Goal: Task Accomplishment & Management: Manage account settings

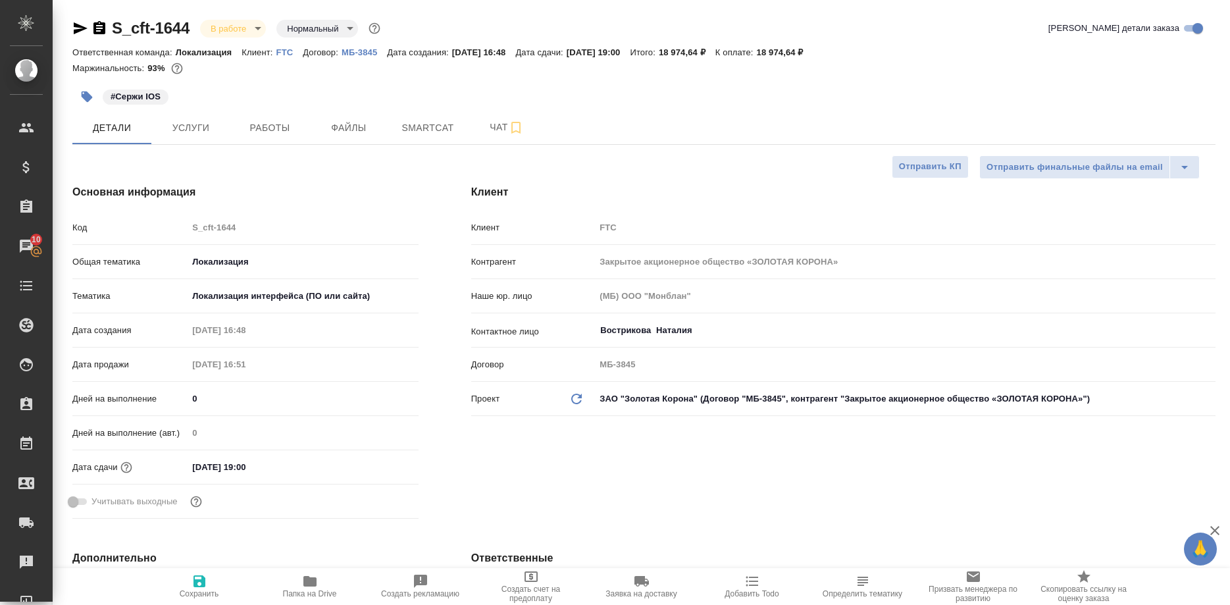
select select "RU"
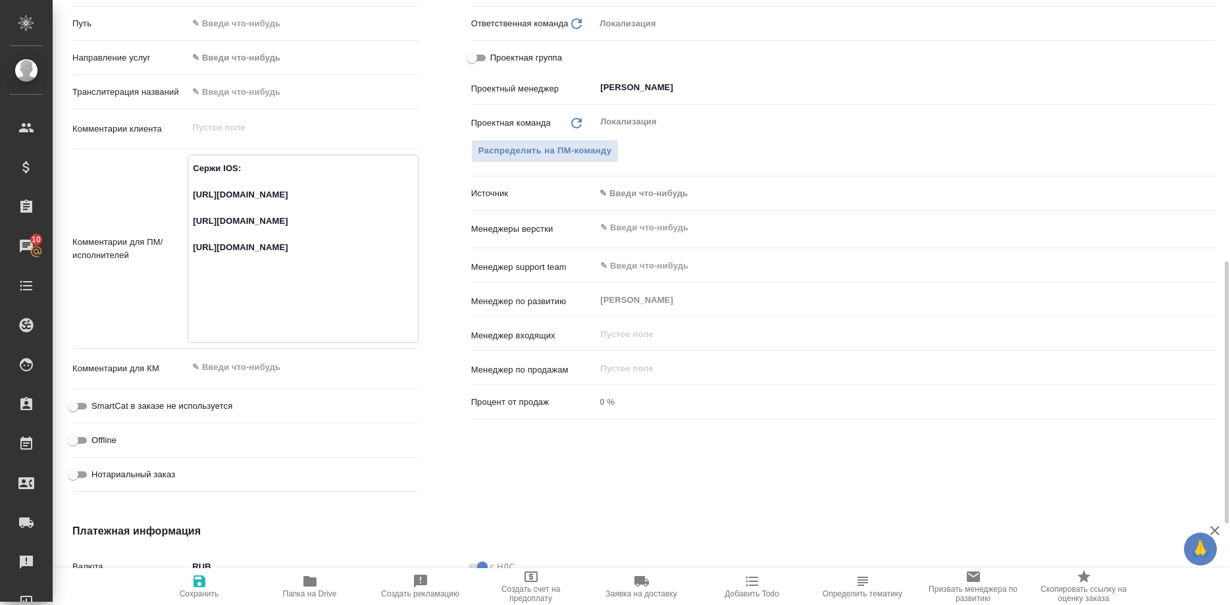
click at [190, 248] on textarea "Сержи IOS: https://smartcat.com/projects/c2167bad-6919-42f6-9136-a07398b7a8d9/f…" at bounding box center [302, 247] width 229 height 180
drag, startPoint x: 392, startPoint y: 324, endPoint x: 300, endPoint y: 324, distance: 92.2
click at [300, 324] on textarea "Сержи IOS: https://smartcat.com/projects/c2167bad-6919-42f6-9136-a07398b7a8d9/f…" at bounding box center [302, 247] width 229 height 180
drag, startPoint x: 193, startPoint y: 302, endPoint x: 465, endPoint y: 305, distance: 272.6
click at [409, 336] on textarea "Сержи IOS: https://smartcat.com/projects/c2167bad-6919-42f6-9136-a07398b7a8d9/f…" at bounding box center [302, 247] width 229 height 180
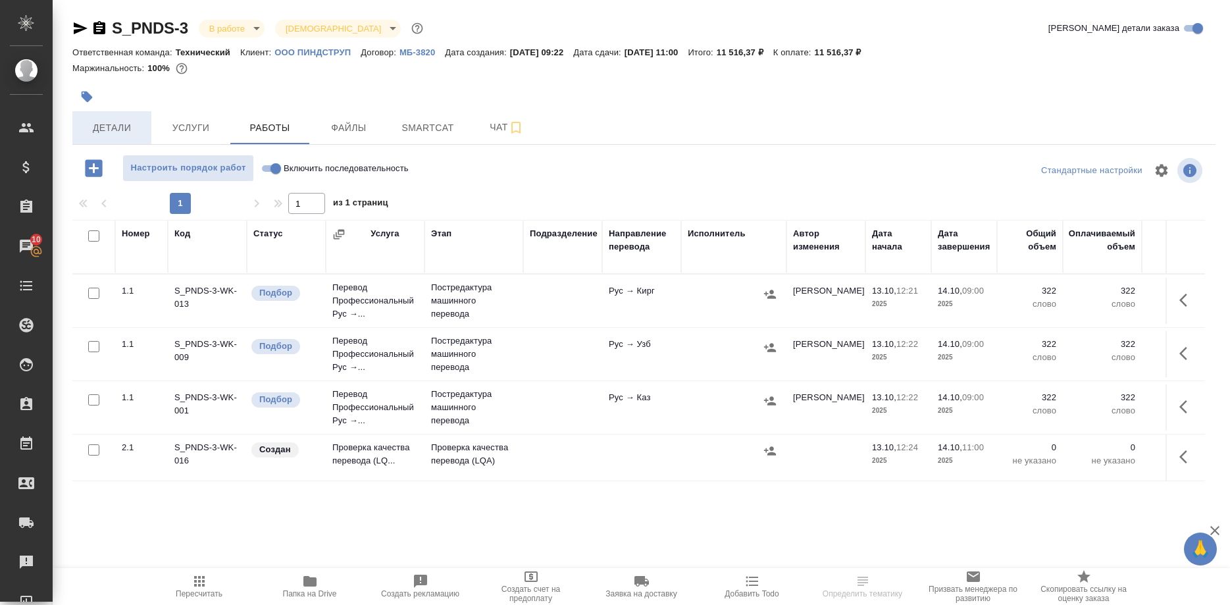
click at [111, 133] on span "Детали" at bounding box center [111, 128] width 63 height 16
click at [120, 131] on span "Детали" at bounding box center [111, 128] width 63 height 16
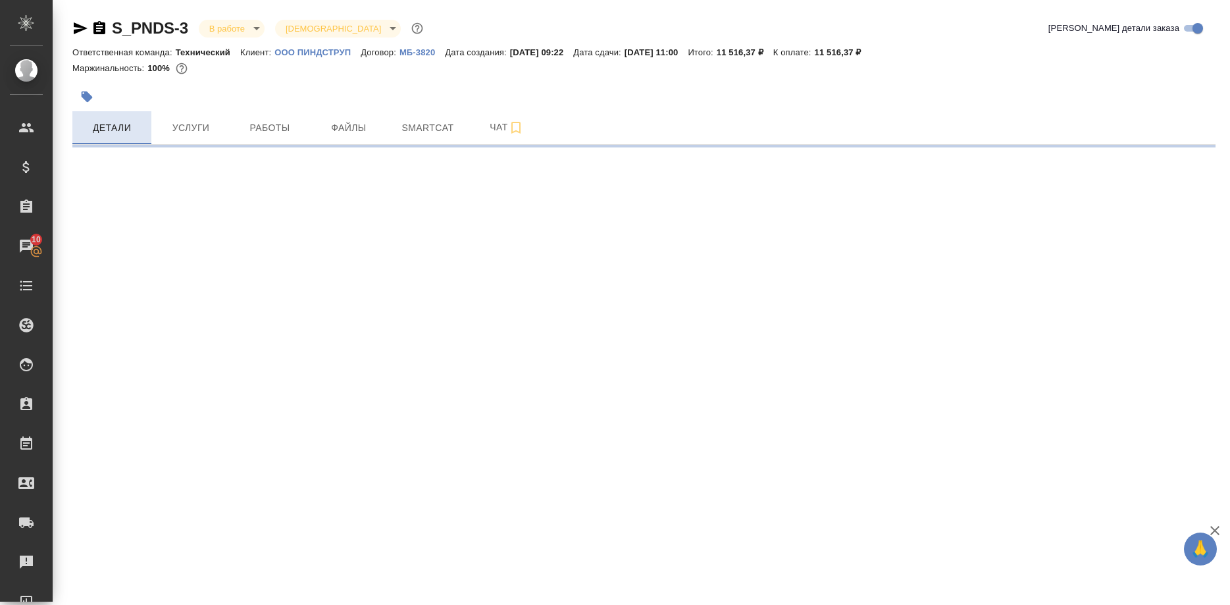
select select "RU"
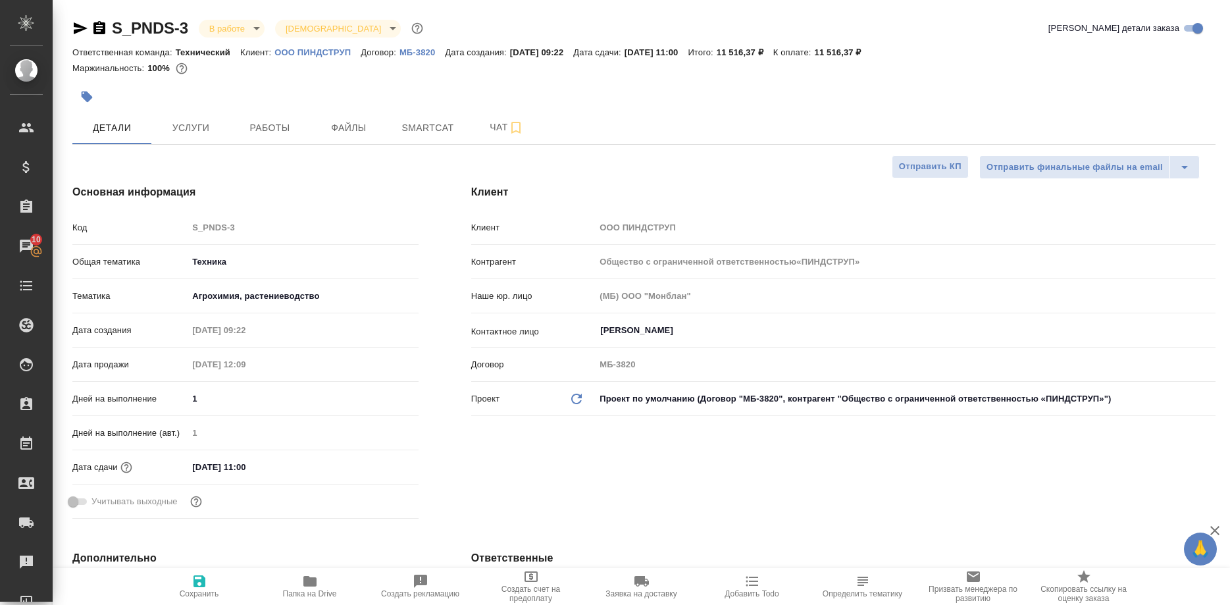
type textarea "x"
click at [276, 132] on span "Работы" at bounding box center [269, 128] width 63 height 16
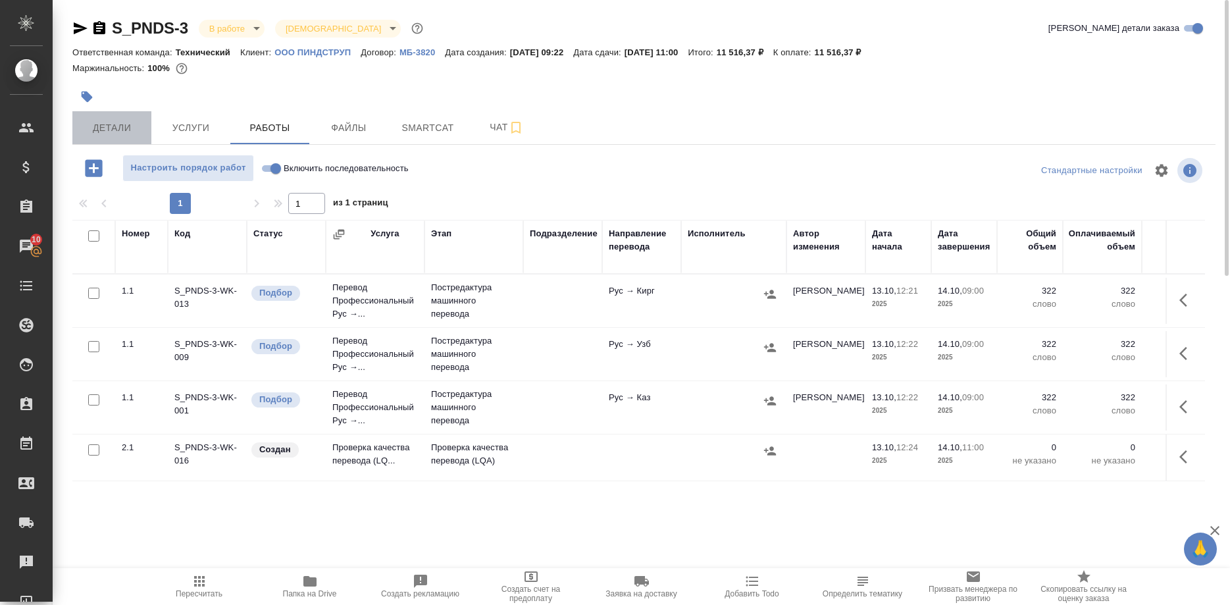
click at [112, 119] on button "Детали" at bounding box center [111, 127] width 79 height 33
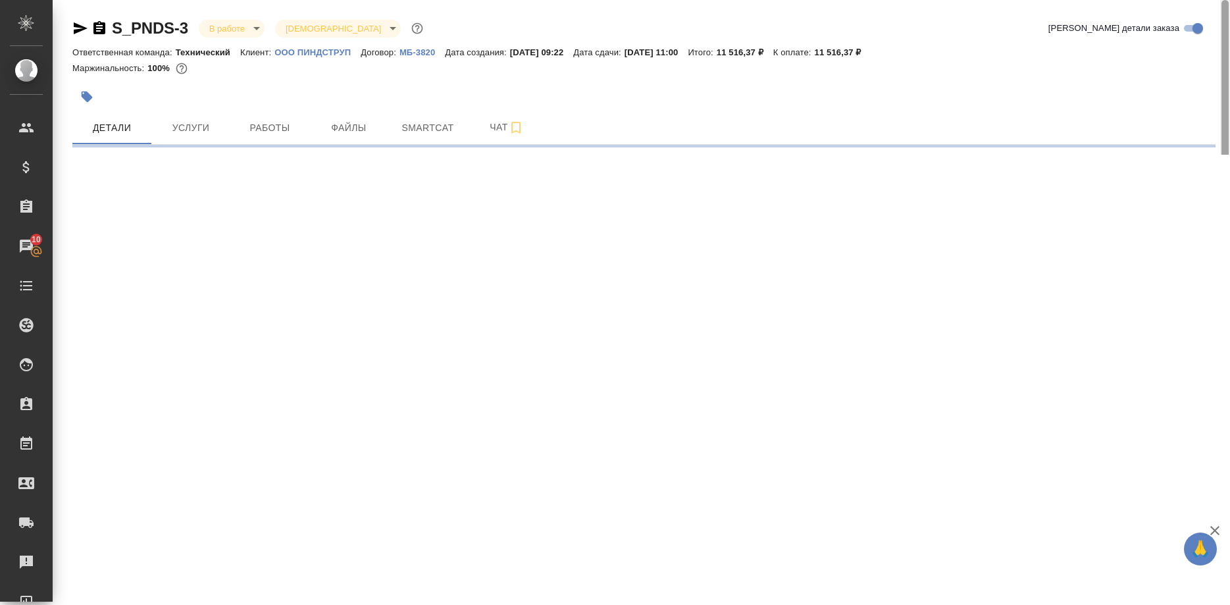
select select "RU"
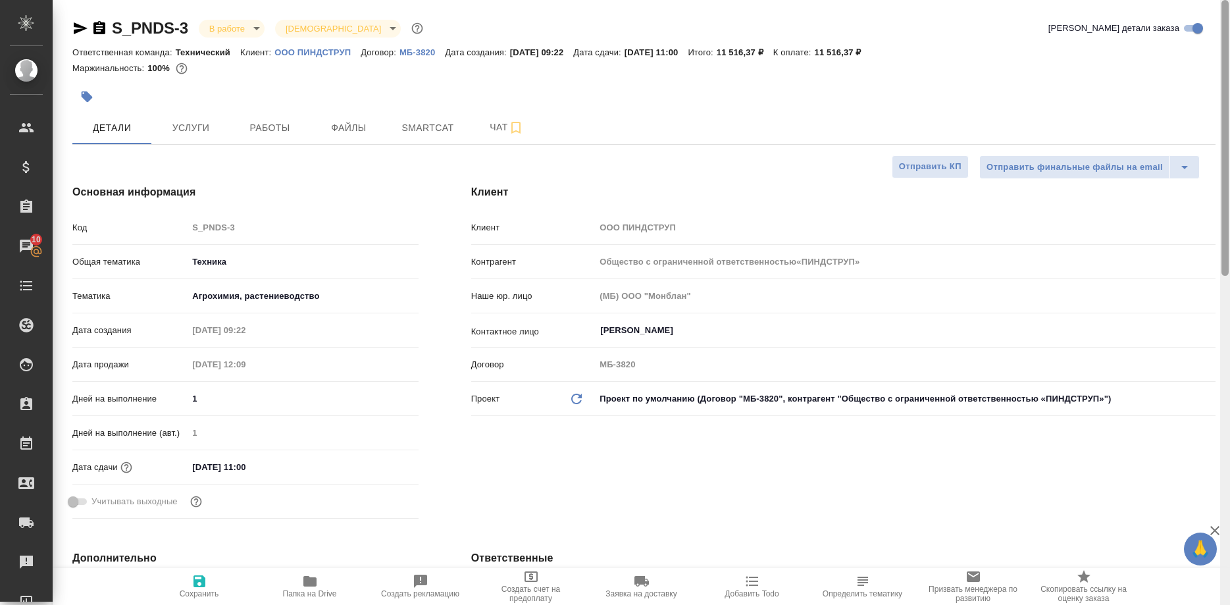
type textarea "x"
type input "Общество с ограниченной ответственностью«ПИНДСТРУП»"
type textarea "x"
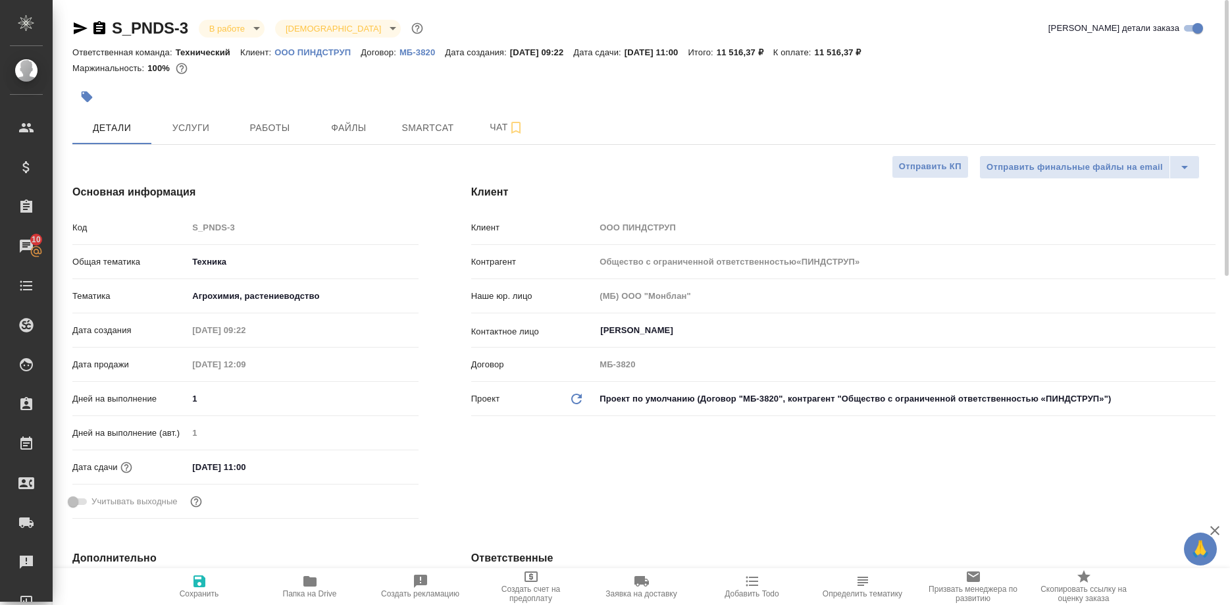
type textarea "x"
type input "Общество с ограниченной ответственностью«ПИНДСТРУП»"
type textarea "x"
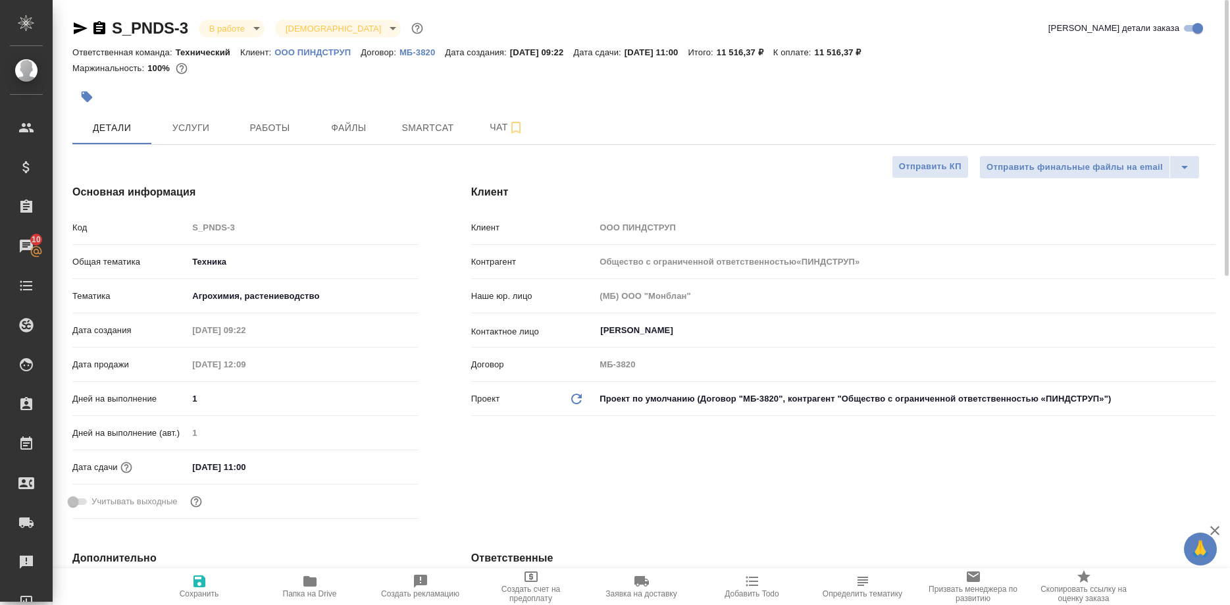
type textarea "x"
type input "Общество с ограниченной ответственностью«ПИНДСТРУП»"
type textarea "x"
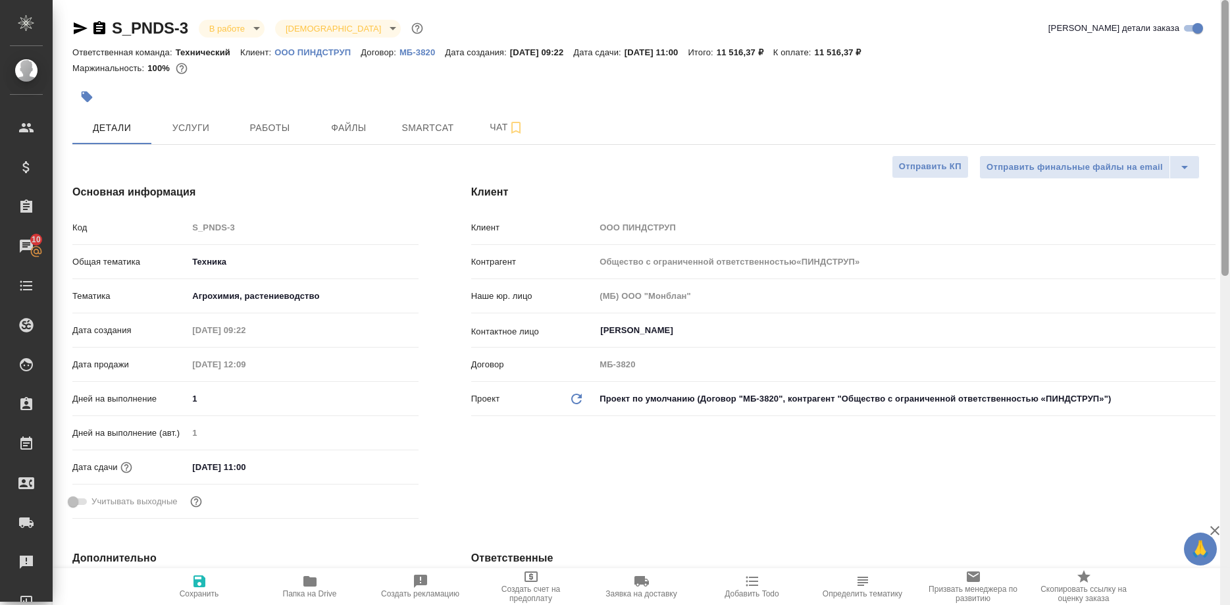
type input "Общество с ограниченной ответственностью«ПИНДСТРУП»"
type textarea "x"
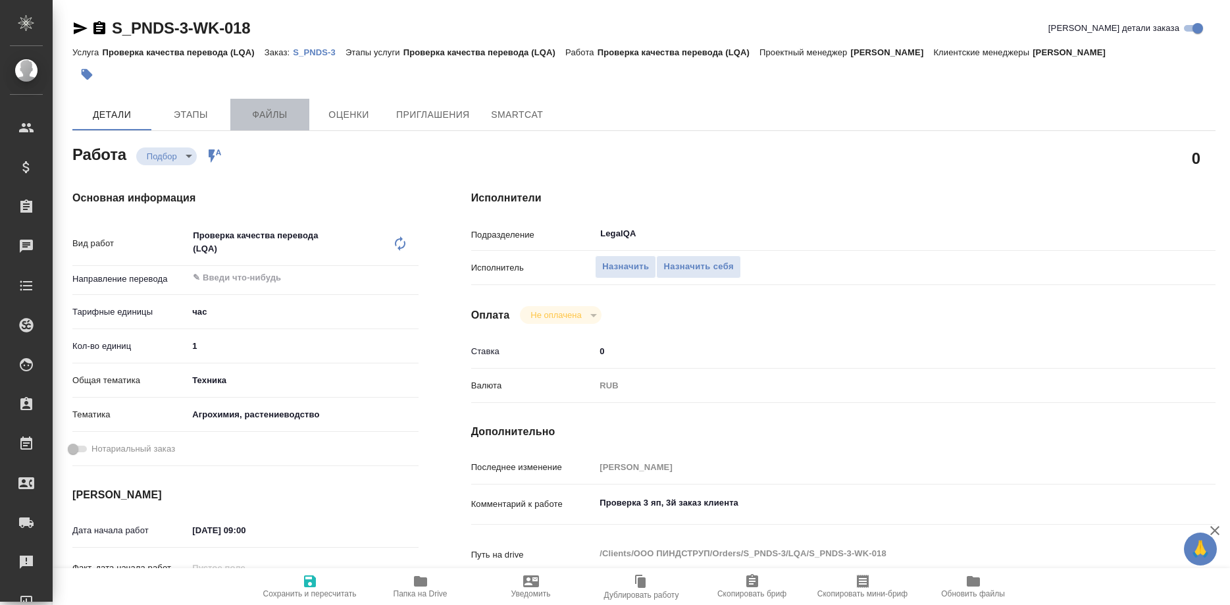
click at [253, 110] on span "Файлы" at bounding box center [269, 115] width 63 height 16
type textarea "x"
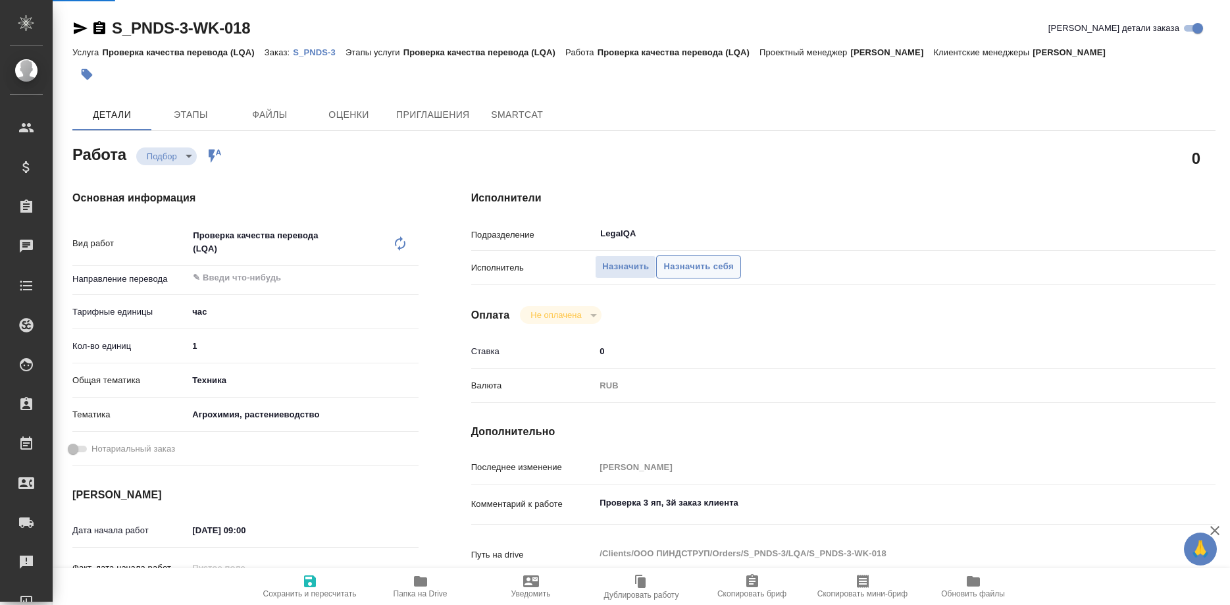
type textarea "x"
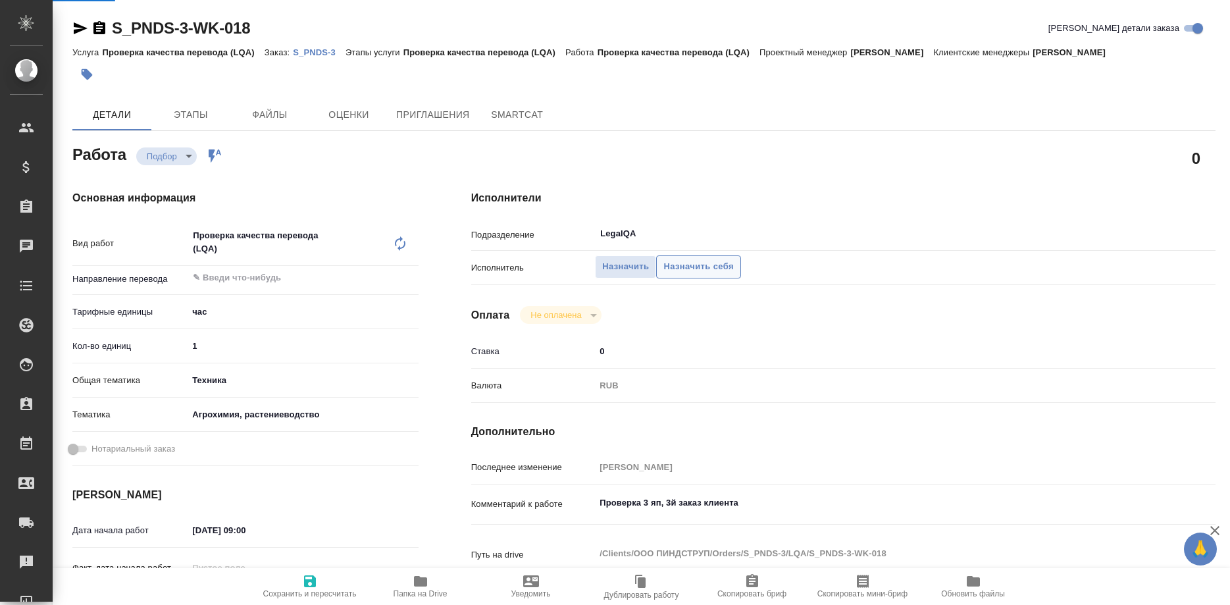
type textarea "x"
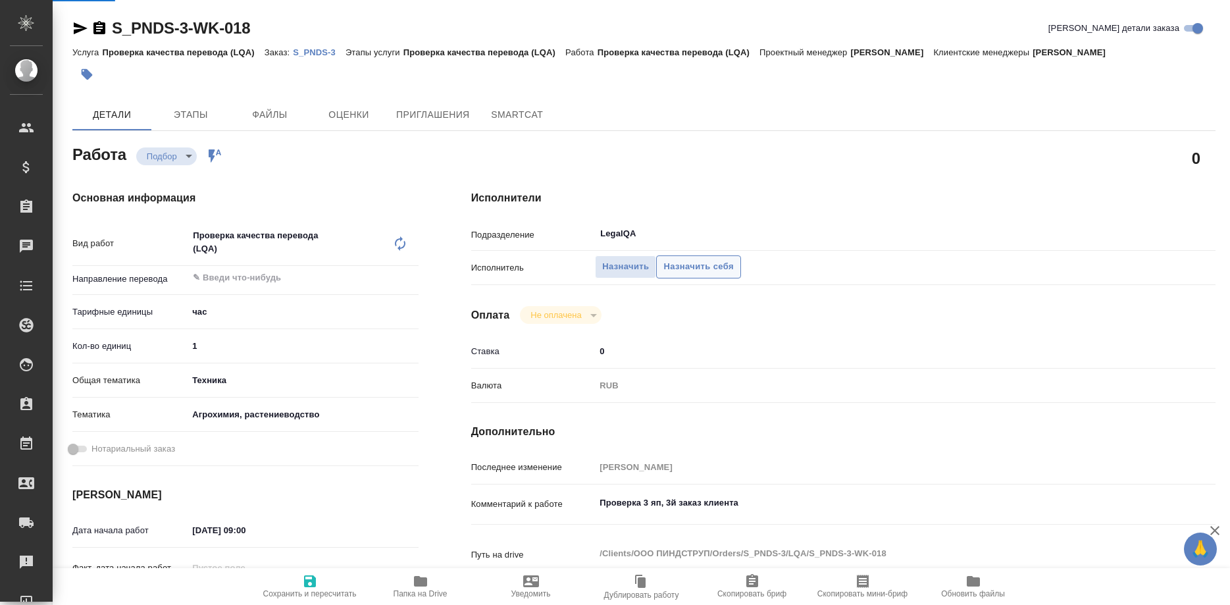
type textarea "x"
click at [670, 259] on span "Назначить себя" at bounding box center [699, 266] width 70 height 15
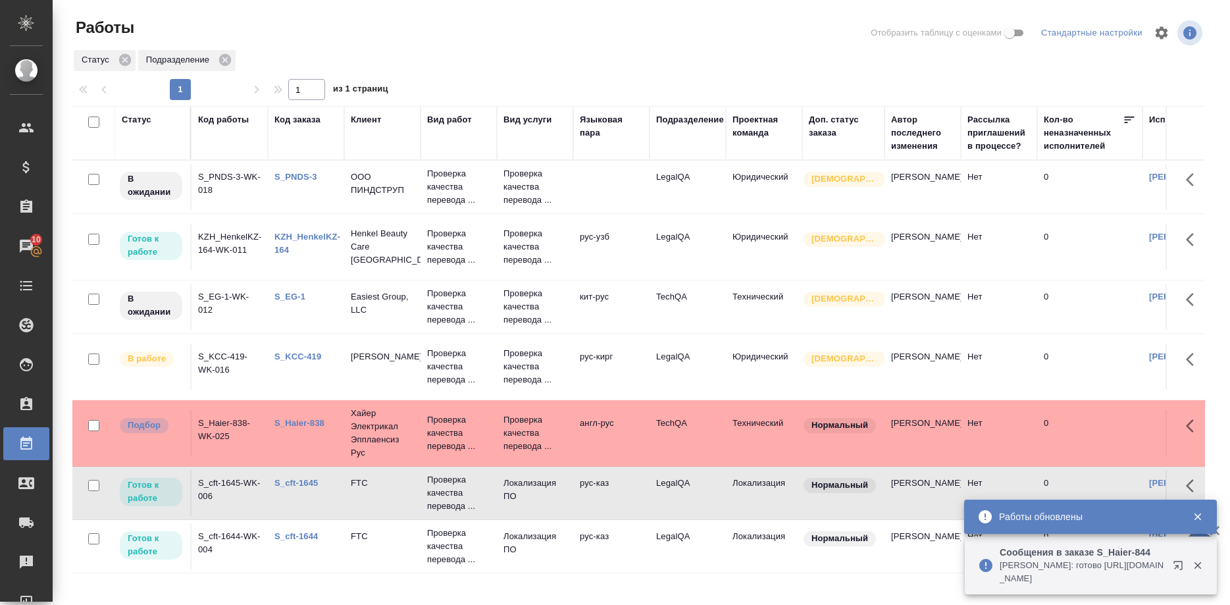
scroll to position [375, 18]
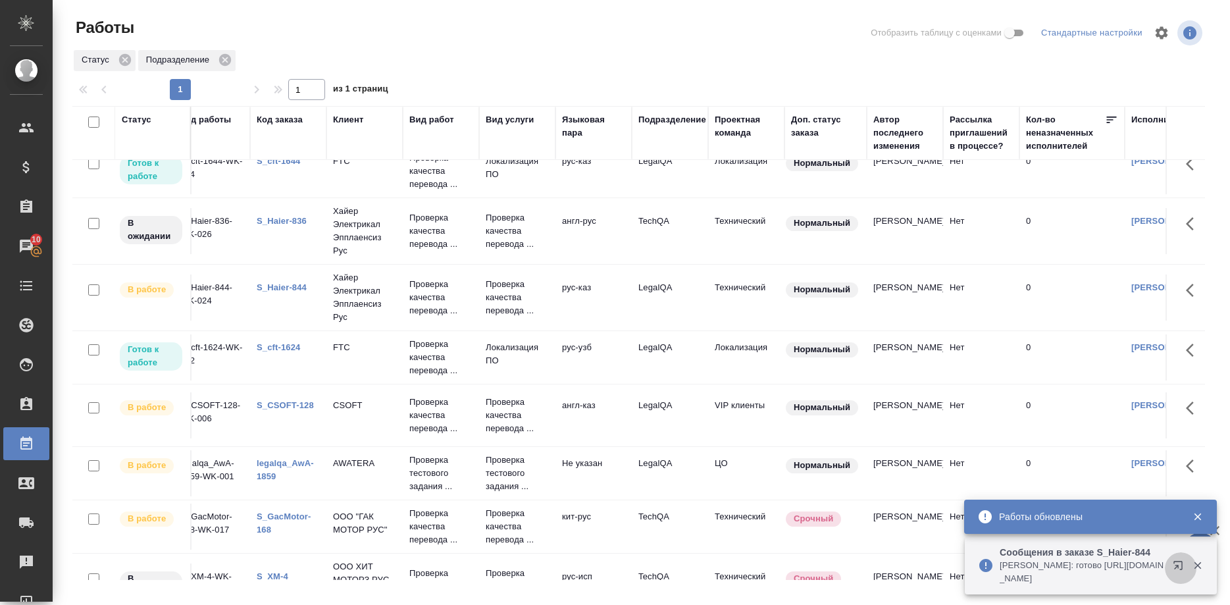
click at [1173, 566] on icon "button" at bounding box center [1181, 568] width 16 height 16
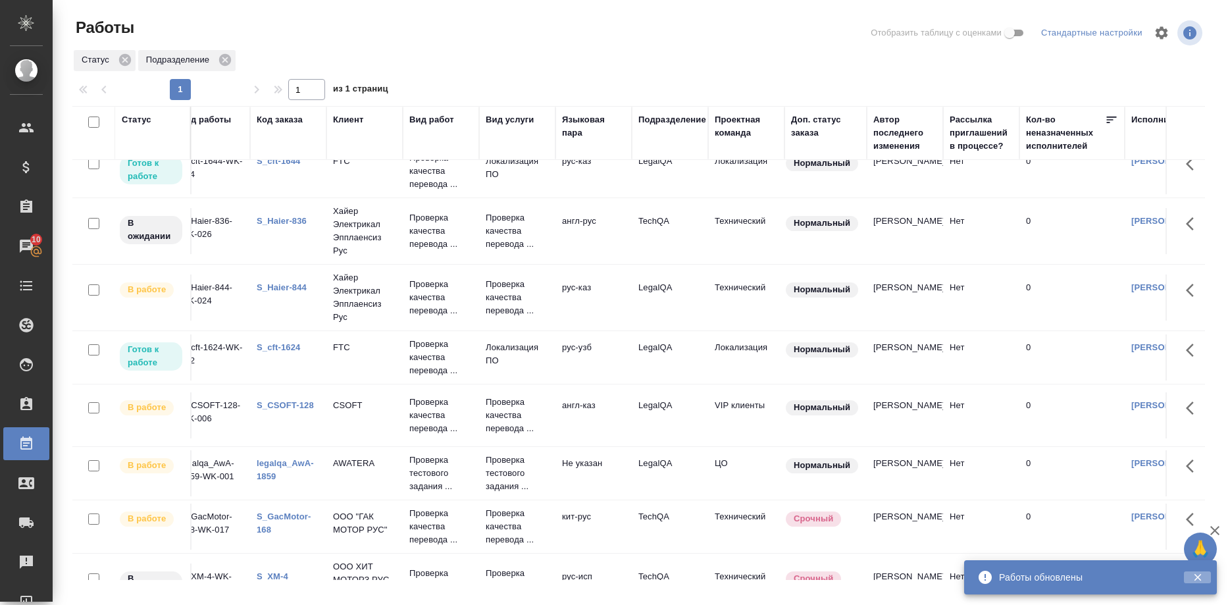
click at [1196, 577] on icon "button" at bounding box center [1198, 577] width 12 height 12
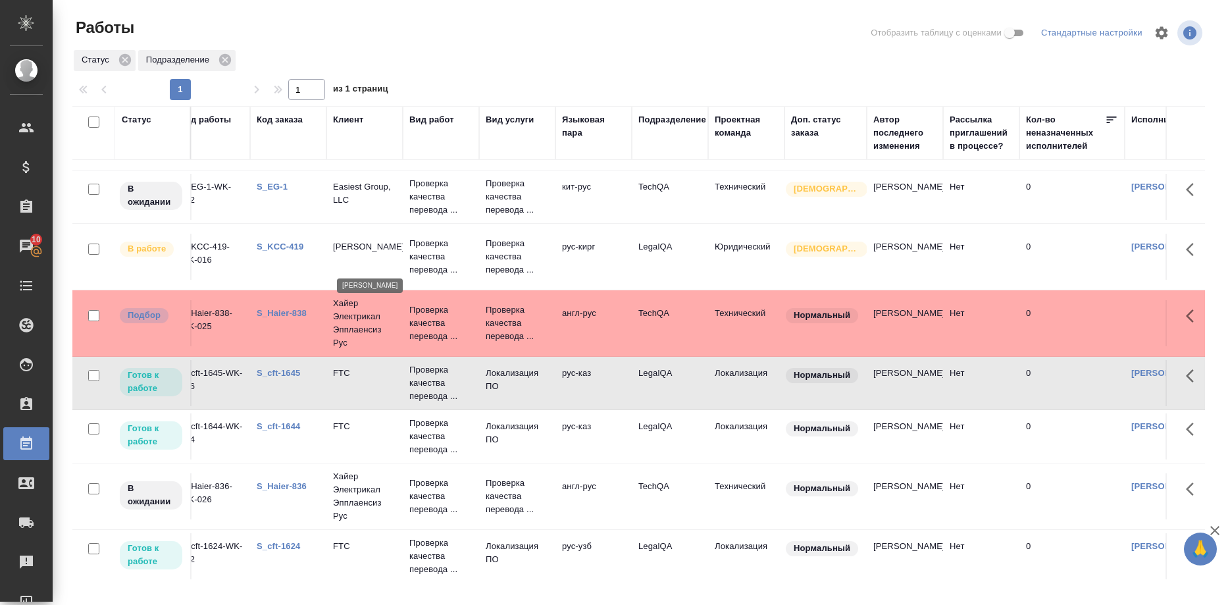
scroll to position [161, 18]
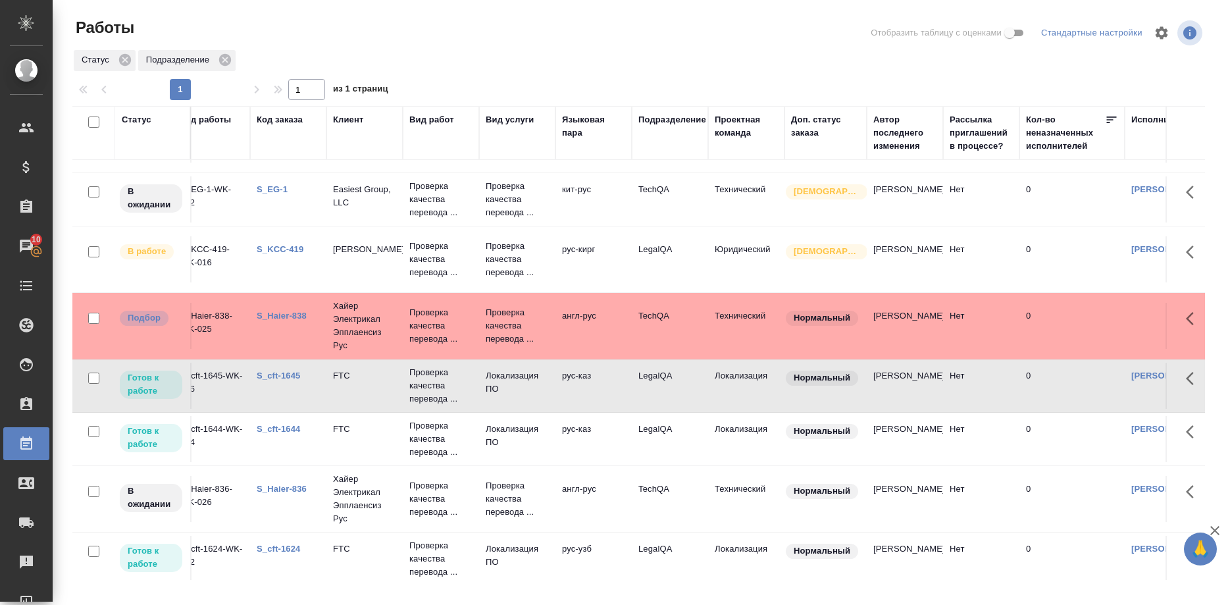
click at [277, 381] on link "S_cft-1645" at bounding box center [278, 376] width 43 height 10
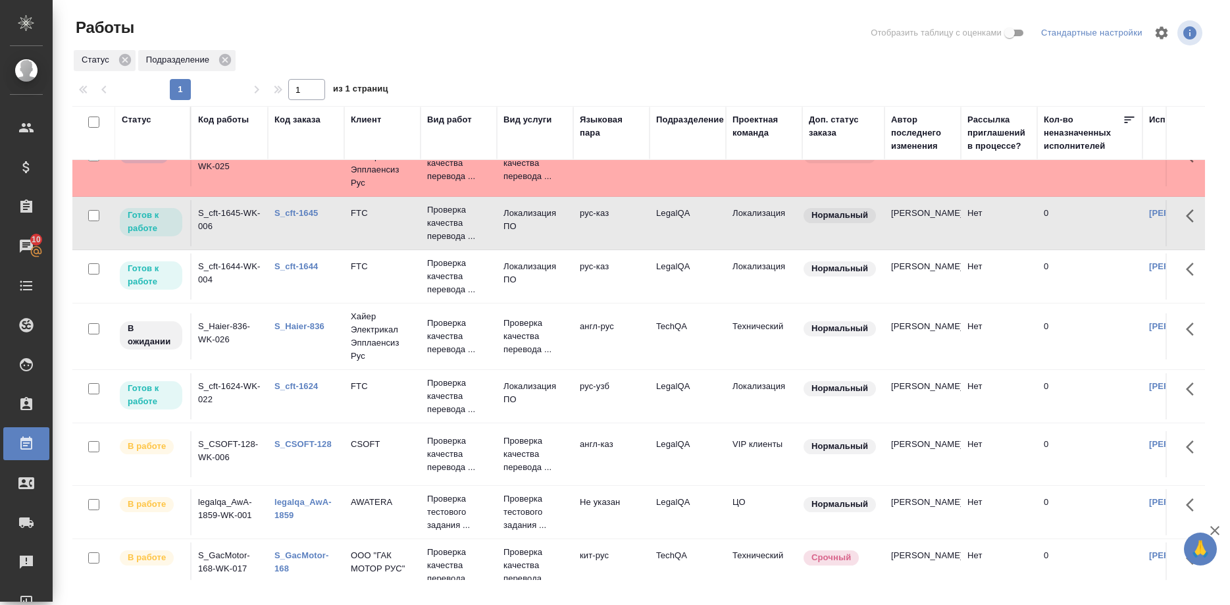
scroll to position [336, 0]
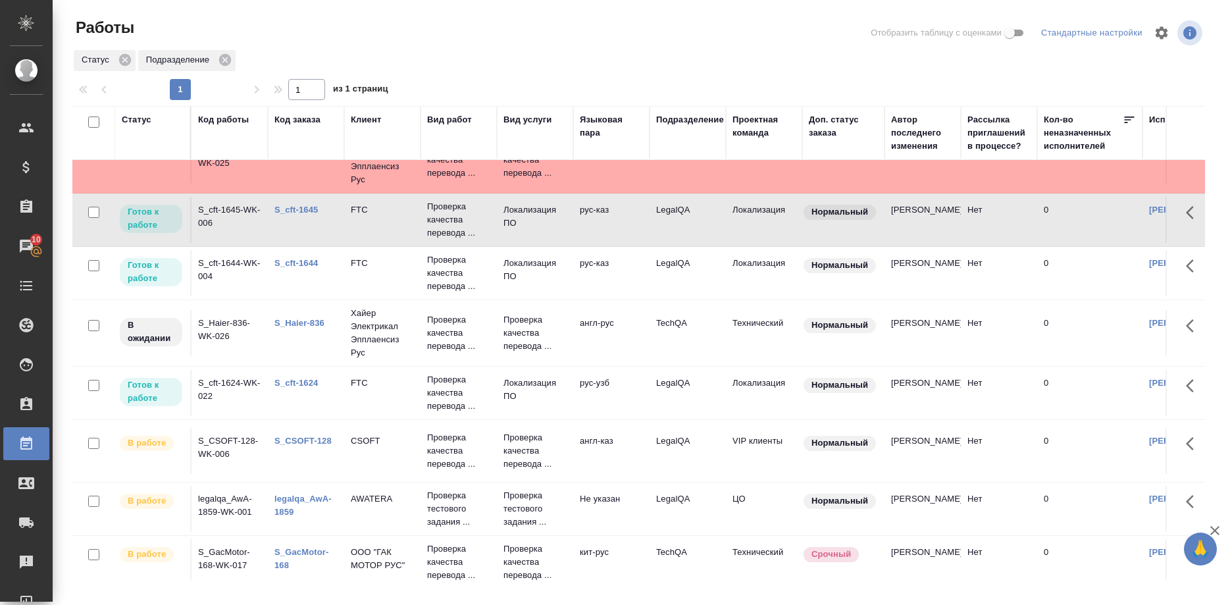
click at [297, 388] on link "S_cft-1624" at bounding box center [296, 383] width 43 height 10
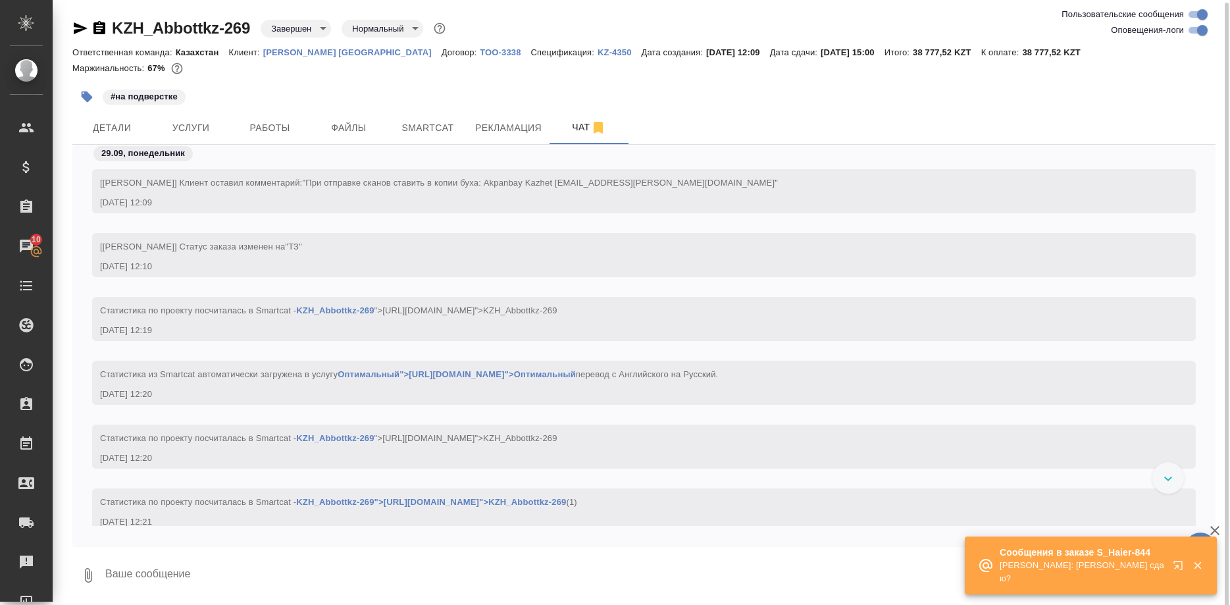
scroll to position [1, 0]
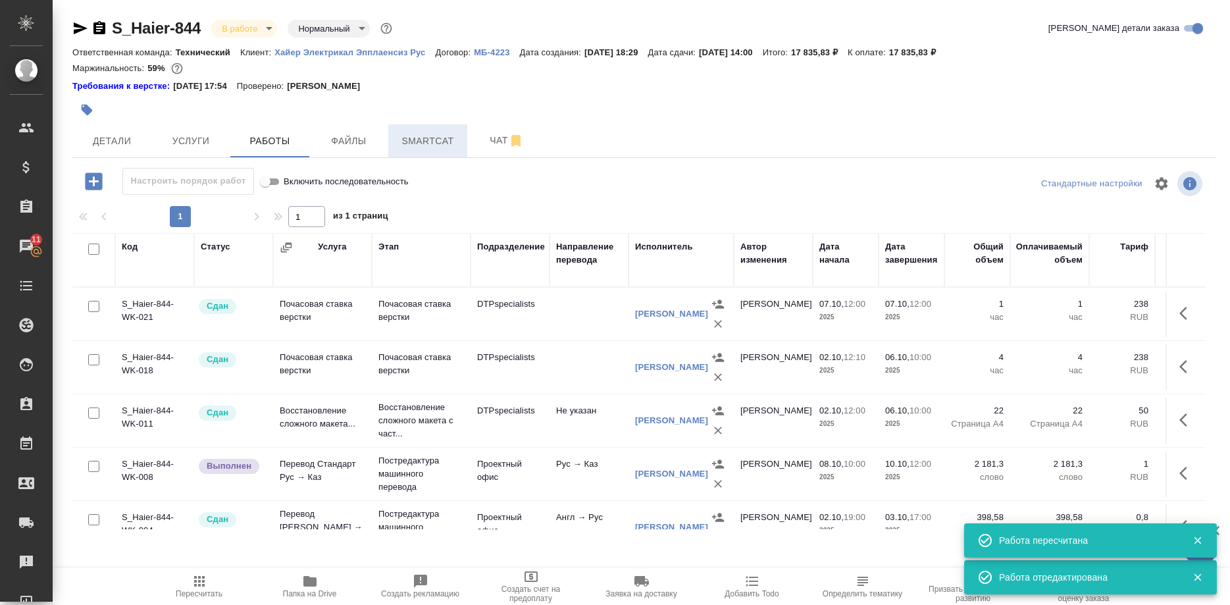
scroll to position [134, 0]
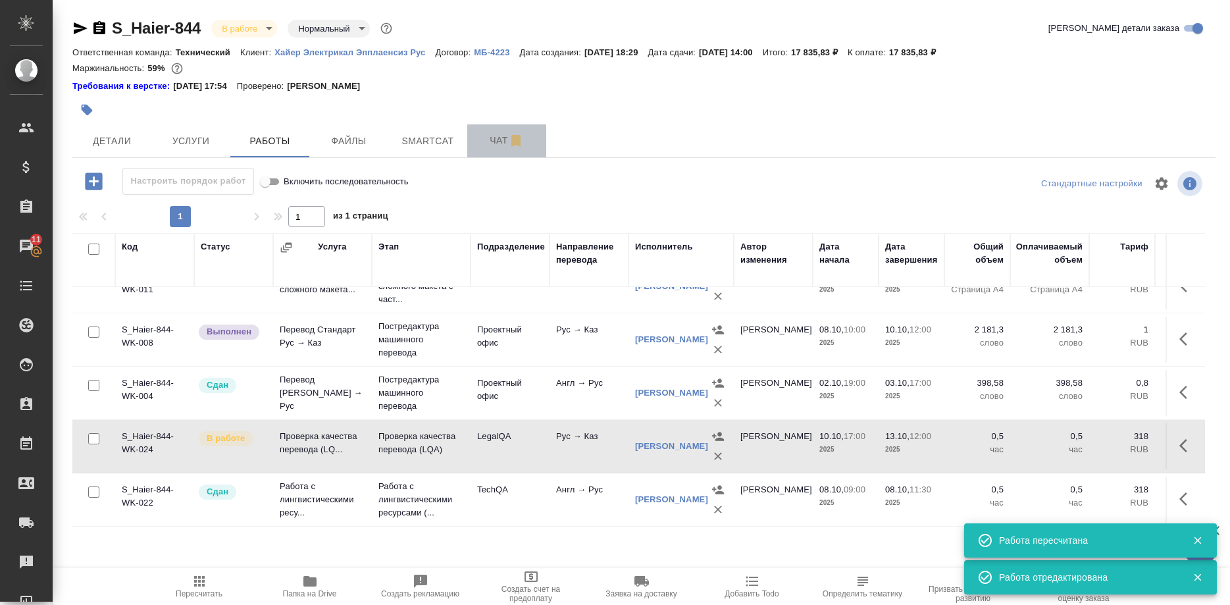
click at [484, 145] on span "Чат" at bounding box center [506, 140] width 63 height 16
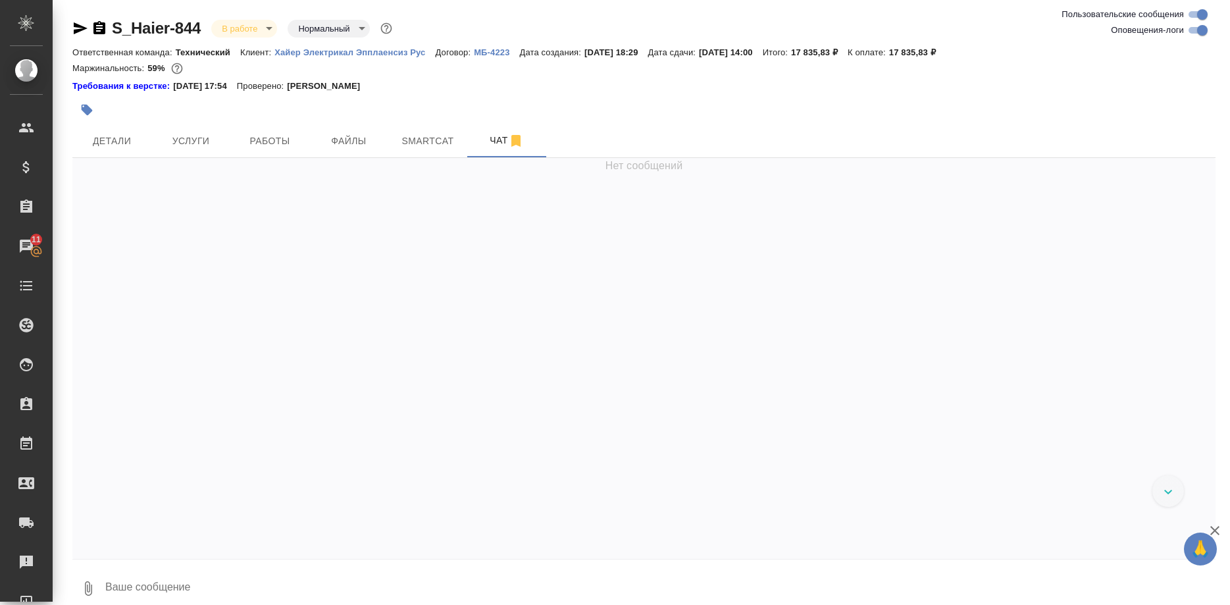
scroll to position [14, 0]
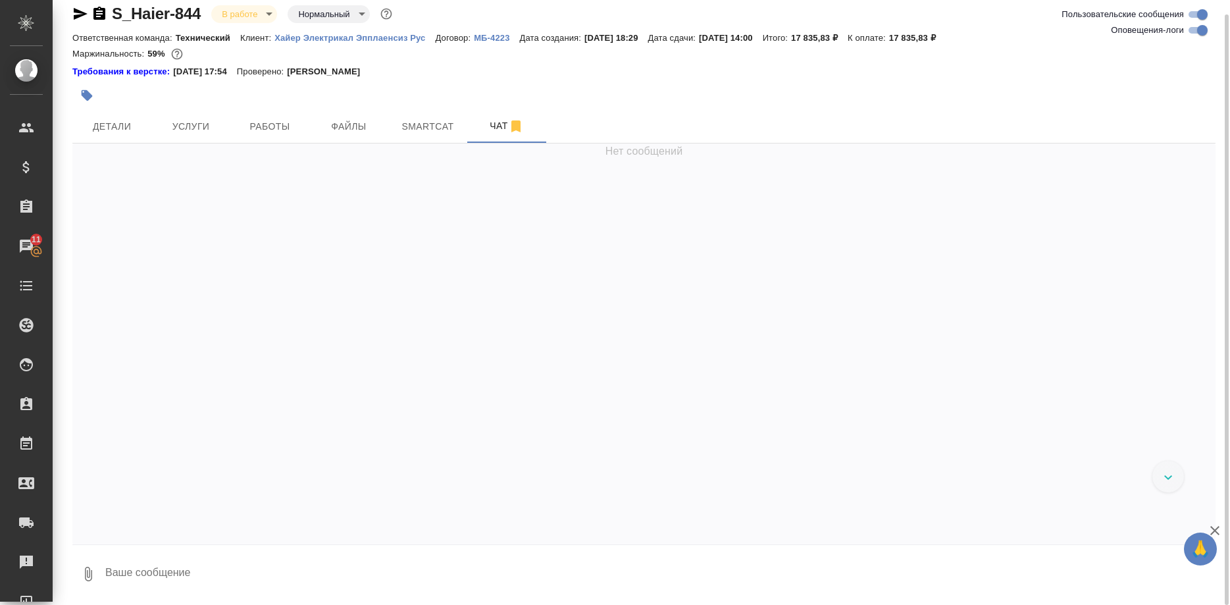
click at [367, 566] on textarea at bounding box center [660, 574] width 1112 height 45
type textarea "Надо посмотреть"
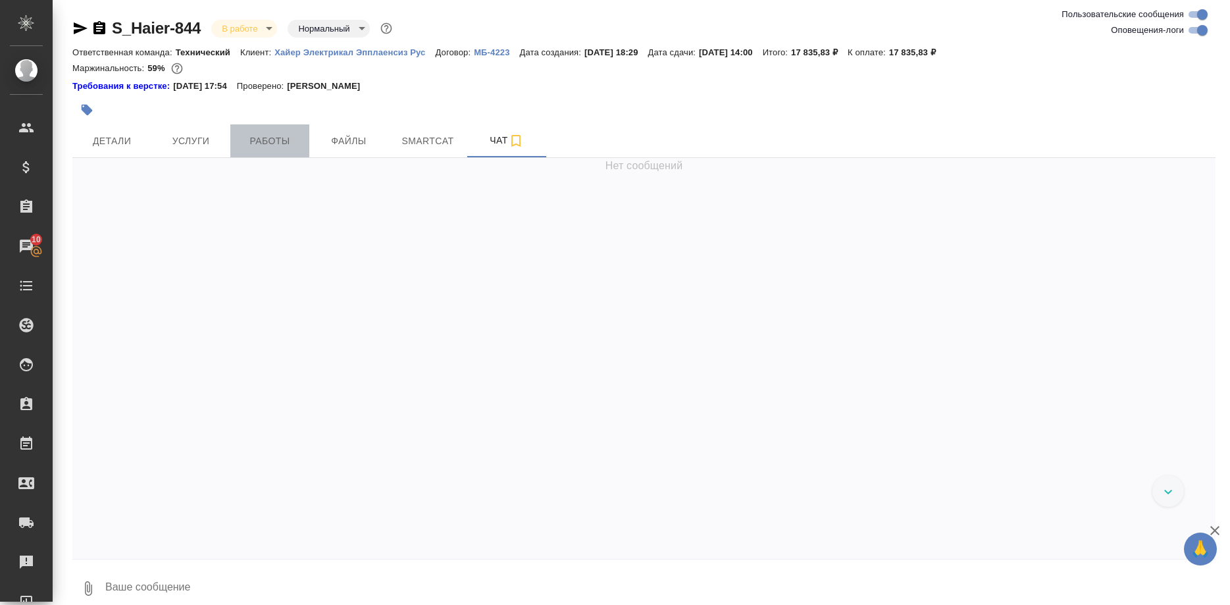
click at [293, 142] on span "Работы" at bounding box center [269, 141] width 63 height 16
click at [257, 138] on span "Работы" at bounding box center [269, 141] width 63 height 16
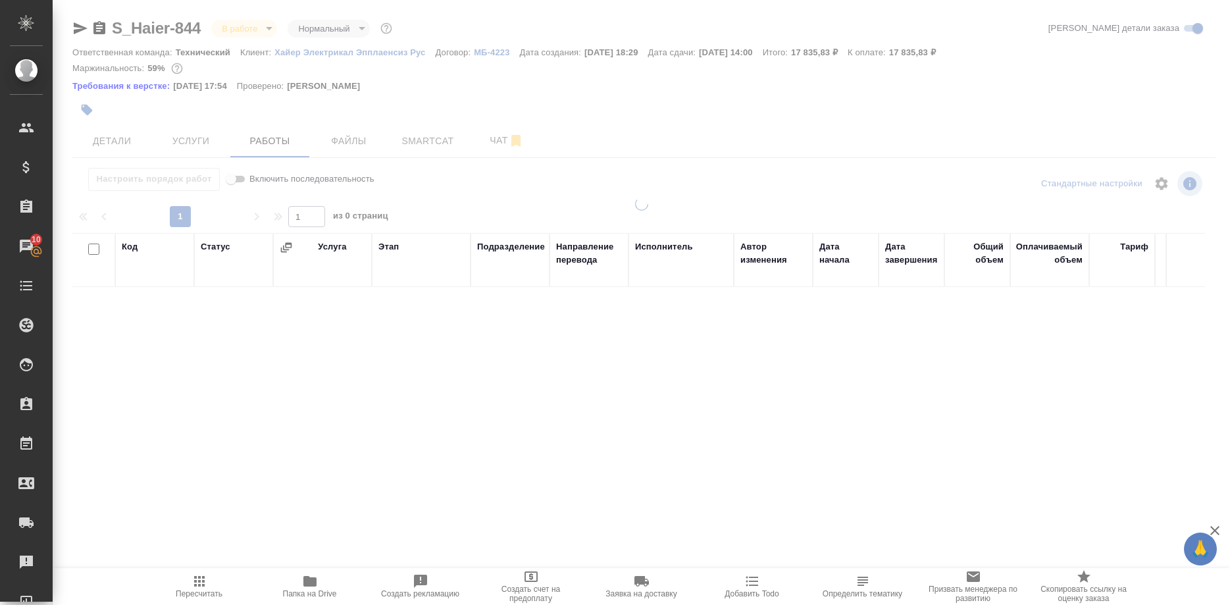
click at [485, 140] on div at bounding box center [642, 281] width 1178 height 563
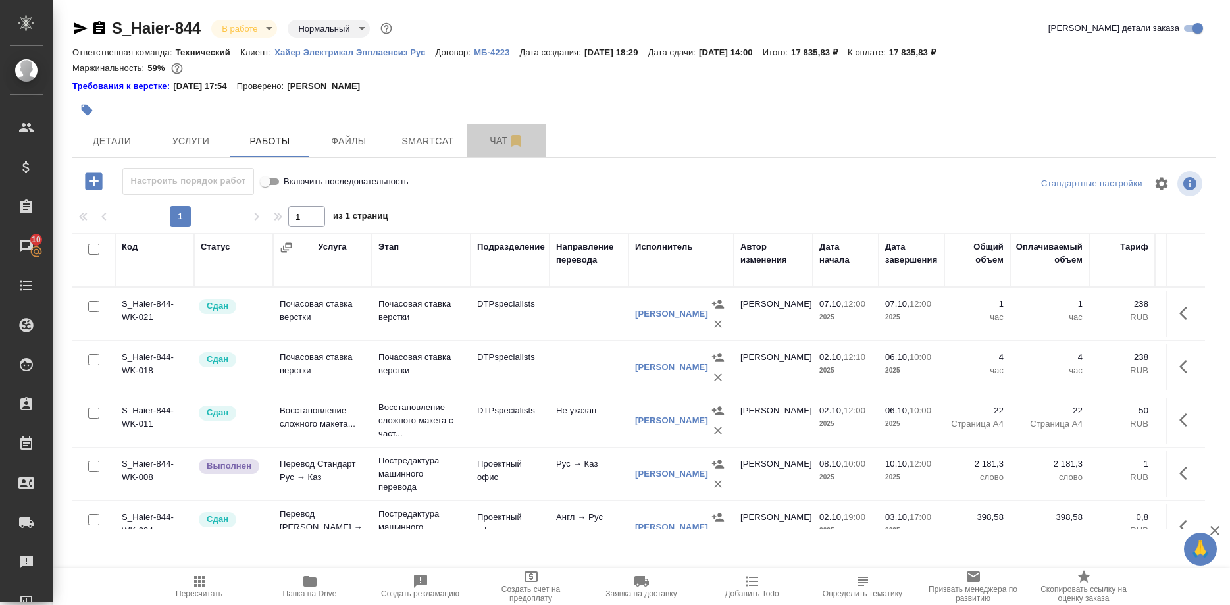
click at [490, 145] on span "Чат" at bounding box center [506, 140] width 63 height 16
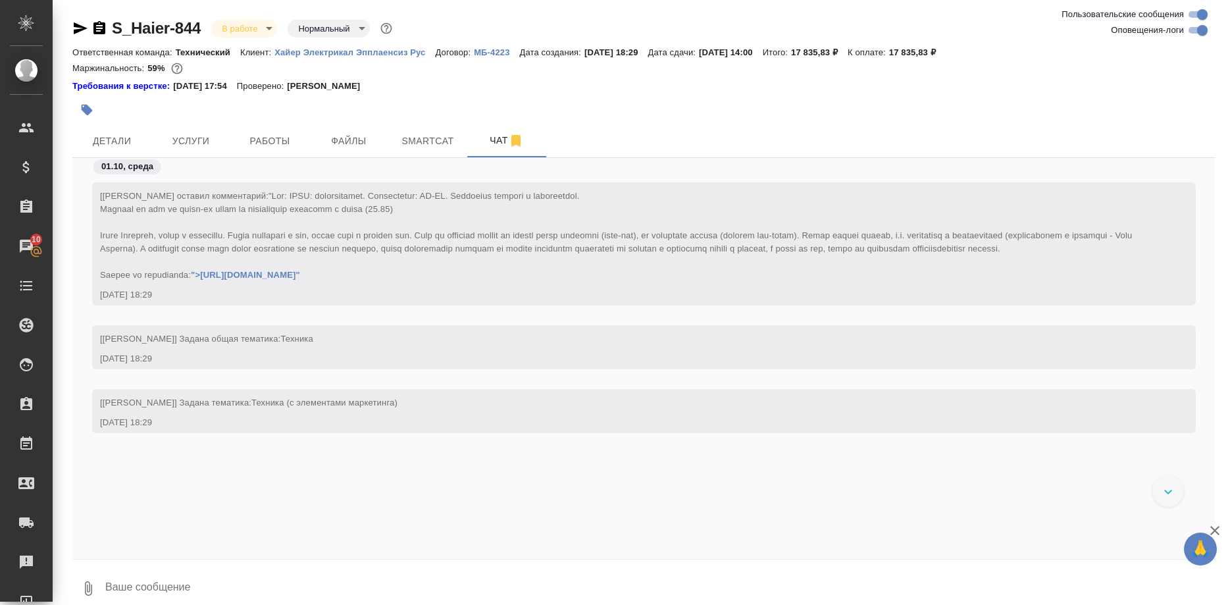
scroll to position [37570, 0]
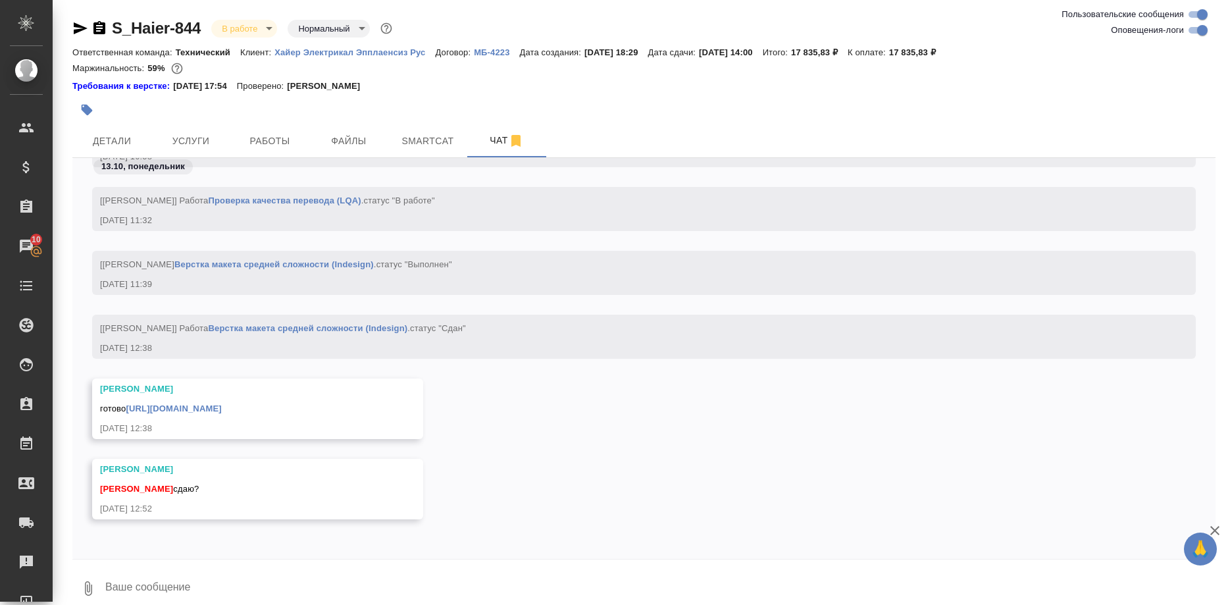
click at [221, 404] on link "https://drive.awatera.com/apps/files/files/10690449?dir=/Shares/%D0%A5%D0%B0%D0…" at bounding box center [173, 409] width 95 height 10
click at [258, 574] on textarea at bounding box center [660, 588] width 1112 height 45
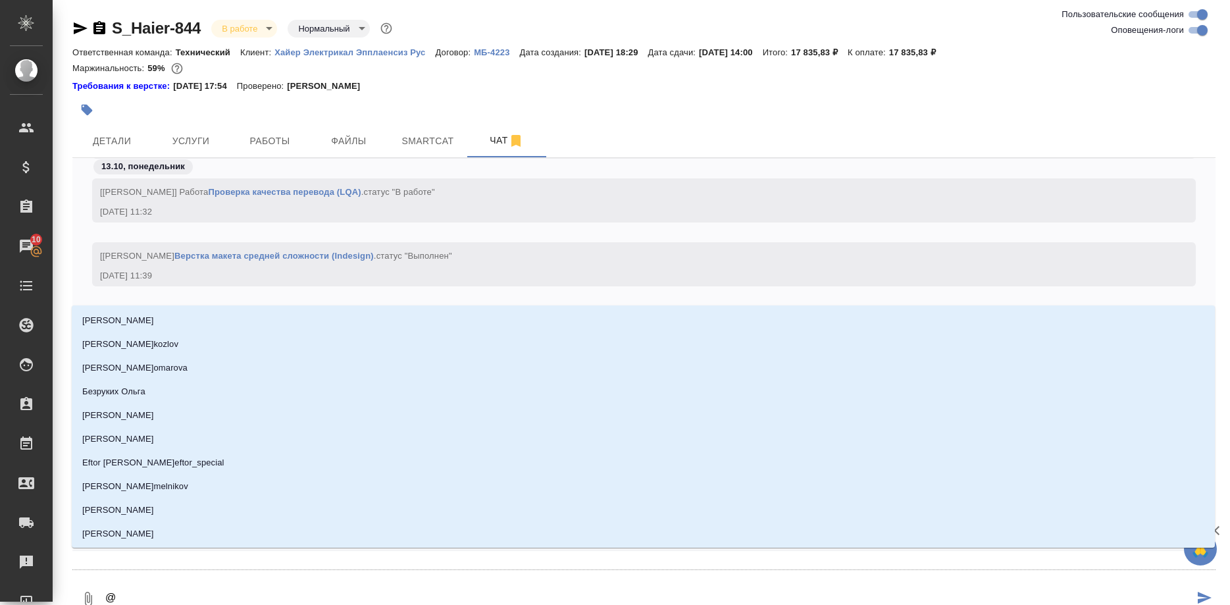
type textarea "@З"
type input "З"
type textarea "@За"
type input "За"
type textarea "@Заб"
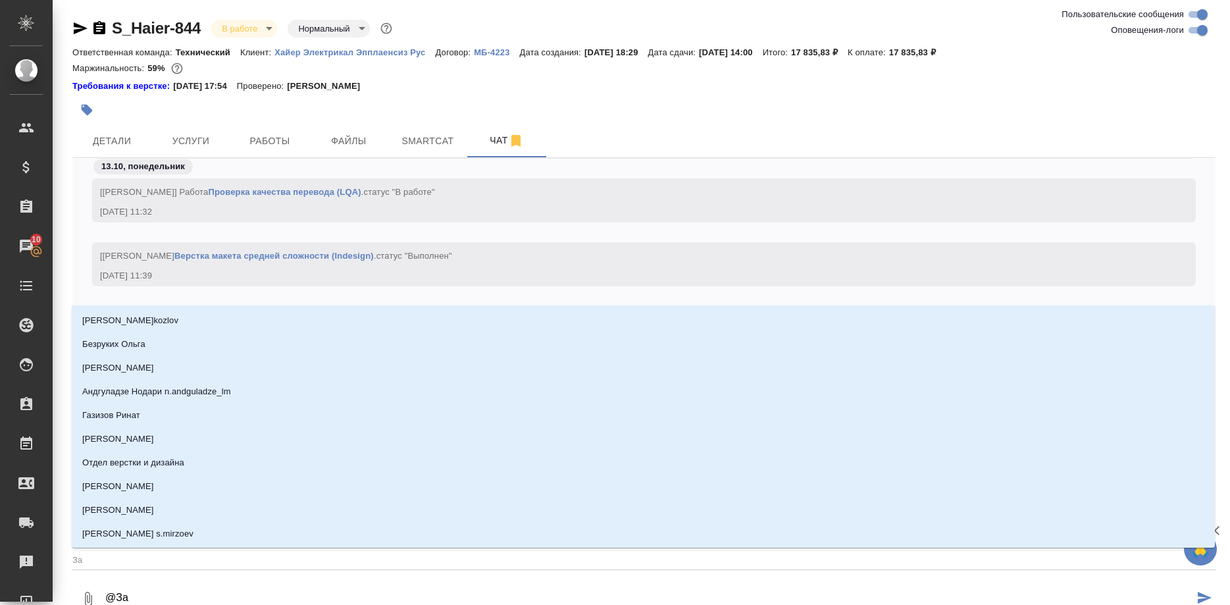
type input "Заб"
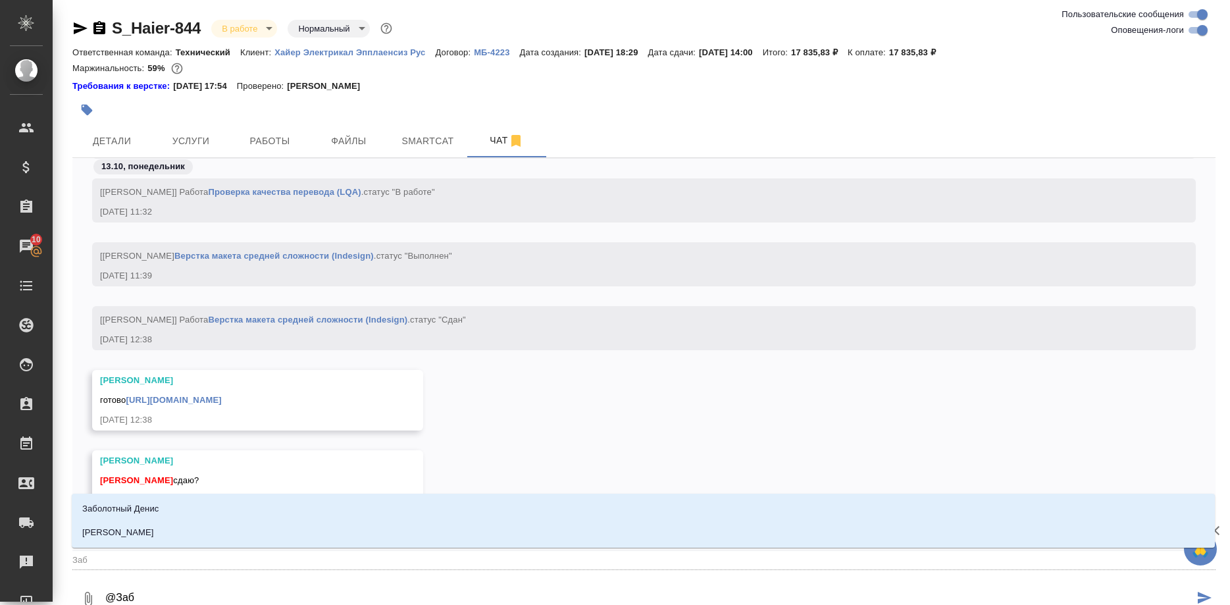
type textarea "@Забо"
type input "Забо"
type textarea "@Забор"
type input "Забор"
type textarea "@Заборо"
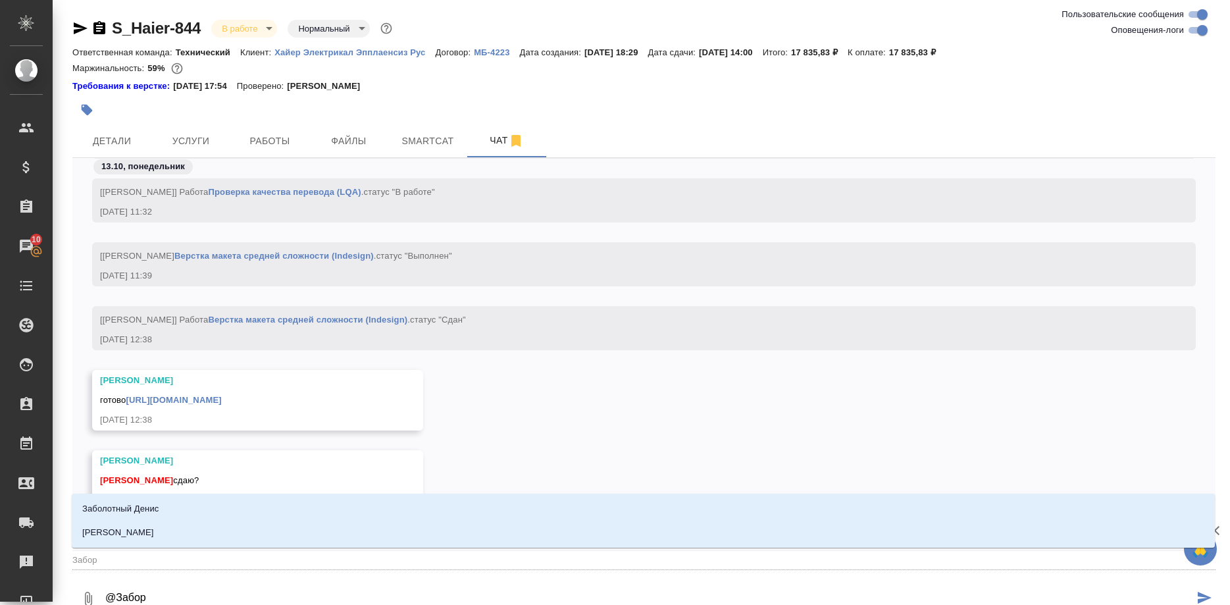
type input "Заборо"
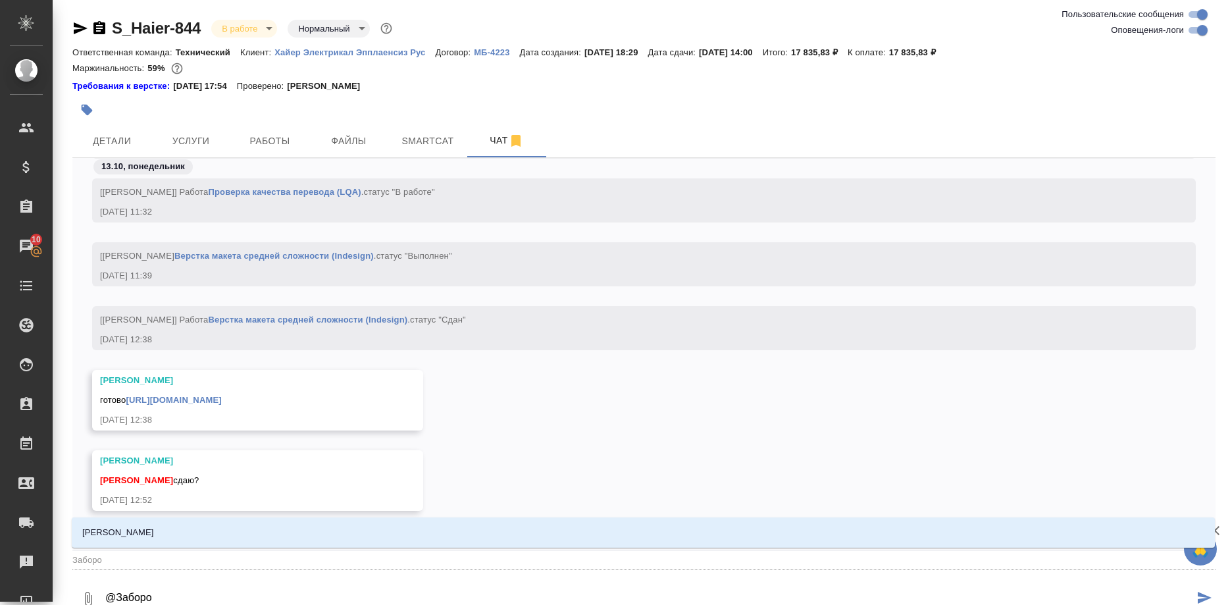
type textarea "@Заборов"
type input "Заборов"
type textarea "@Заборова"
type input "Заборова"
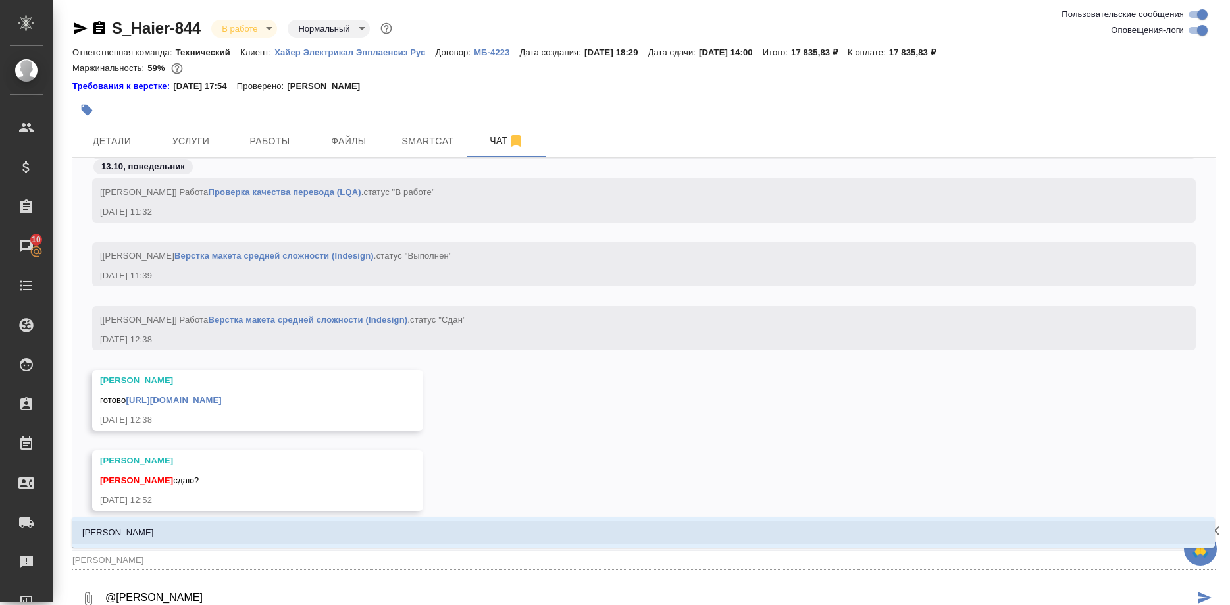
click at [223, 532] on li "Заборова Александра" at bounding box center [644, 533] width 1144 height 24
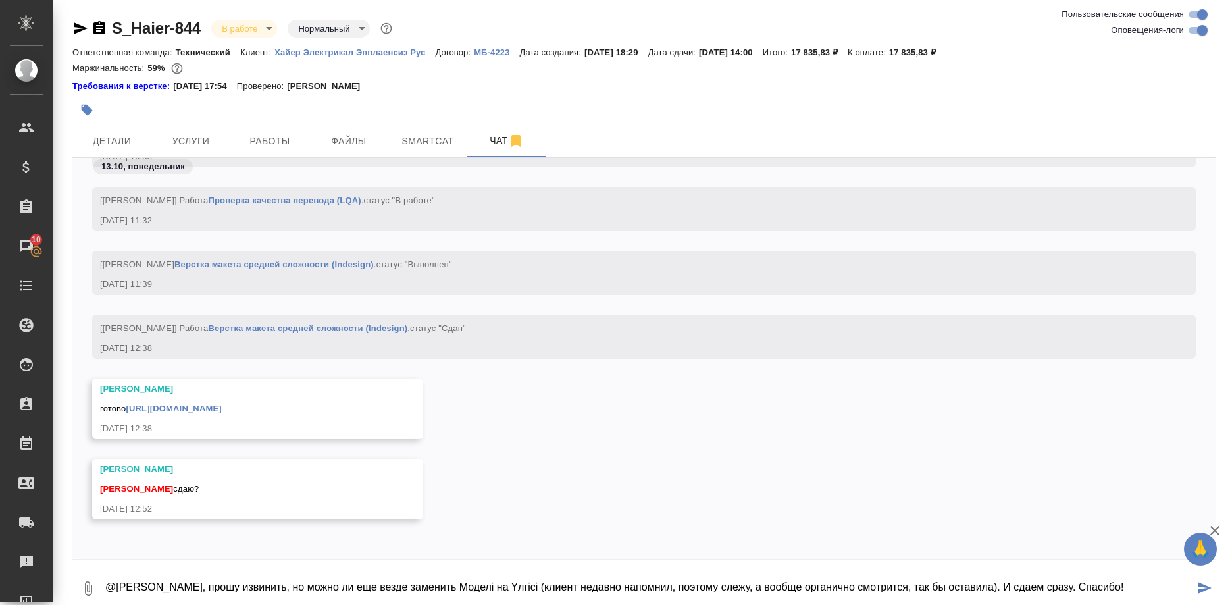
type textarea "@Заборова Александра, прошу извинить, но можно ли еще везде заменить Моделі на …"
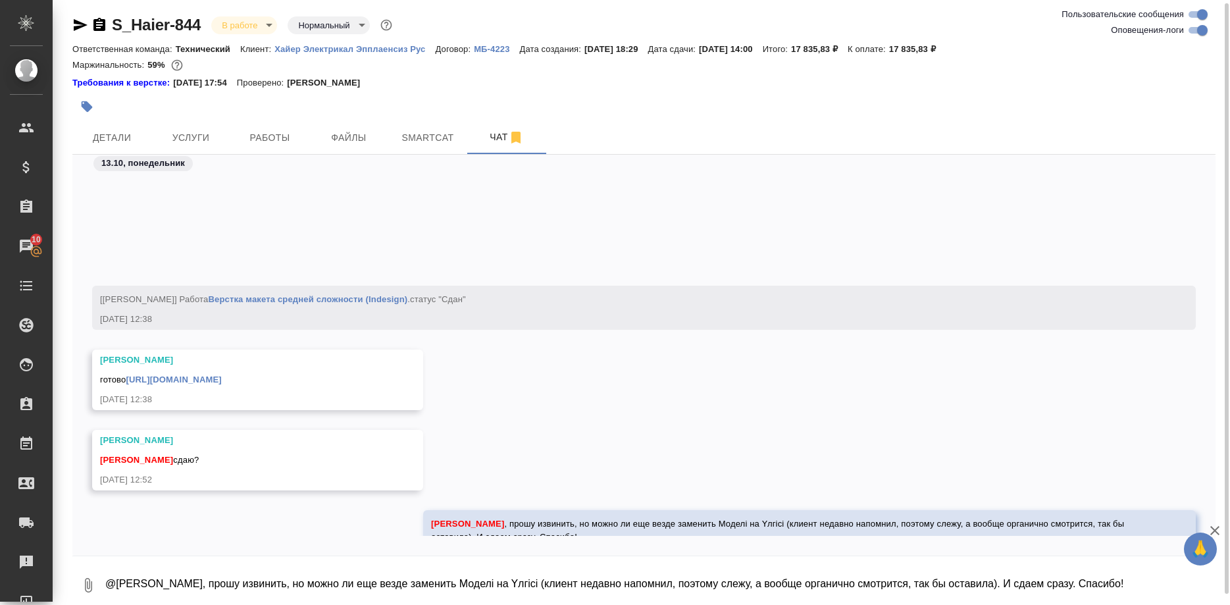
scroll to position [37647, 0]
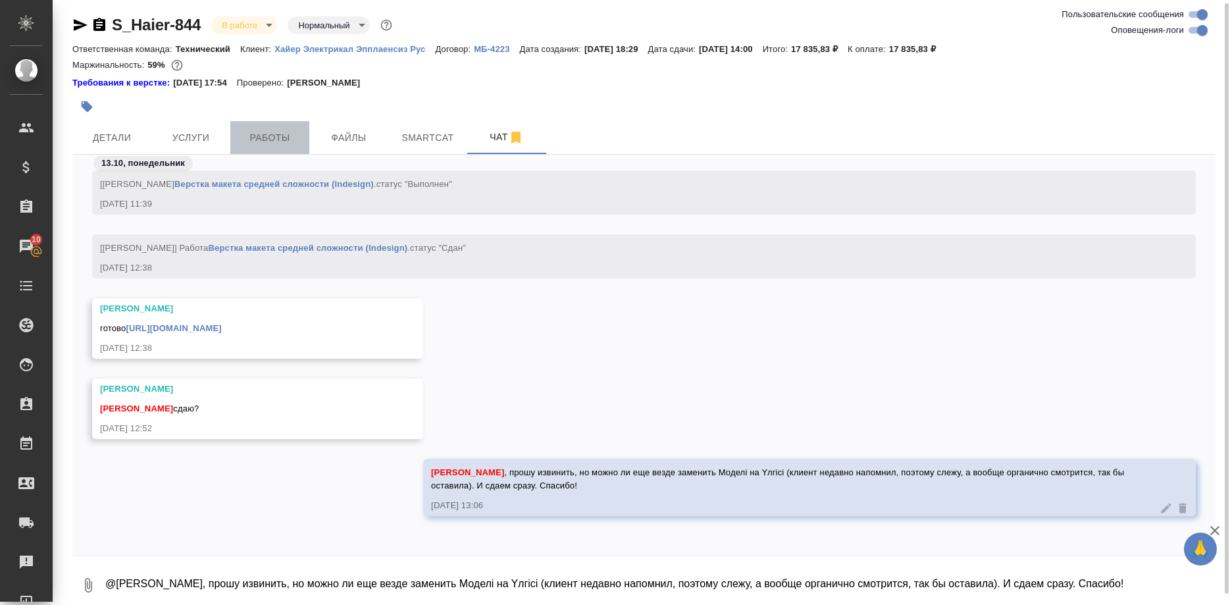
click at [272, 140] on span "Работы" at bounding box center [269, 138] width 63 height 16
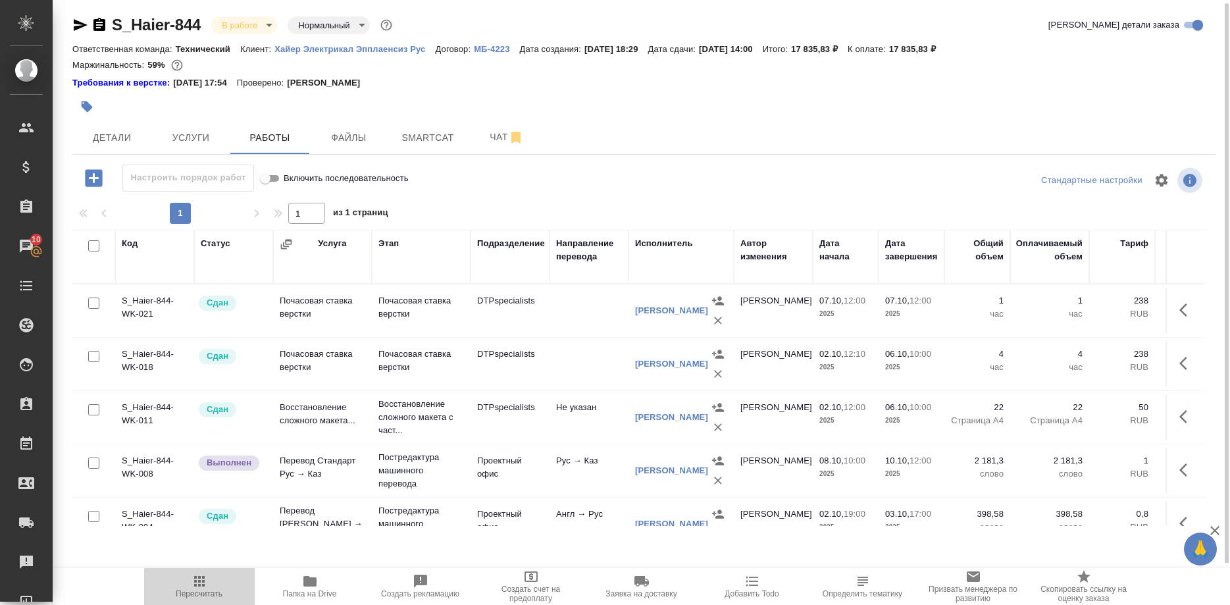
click at [196, 586] on icon "button" at bounding box center [199, 581] width 11 height 11
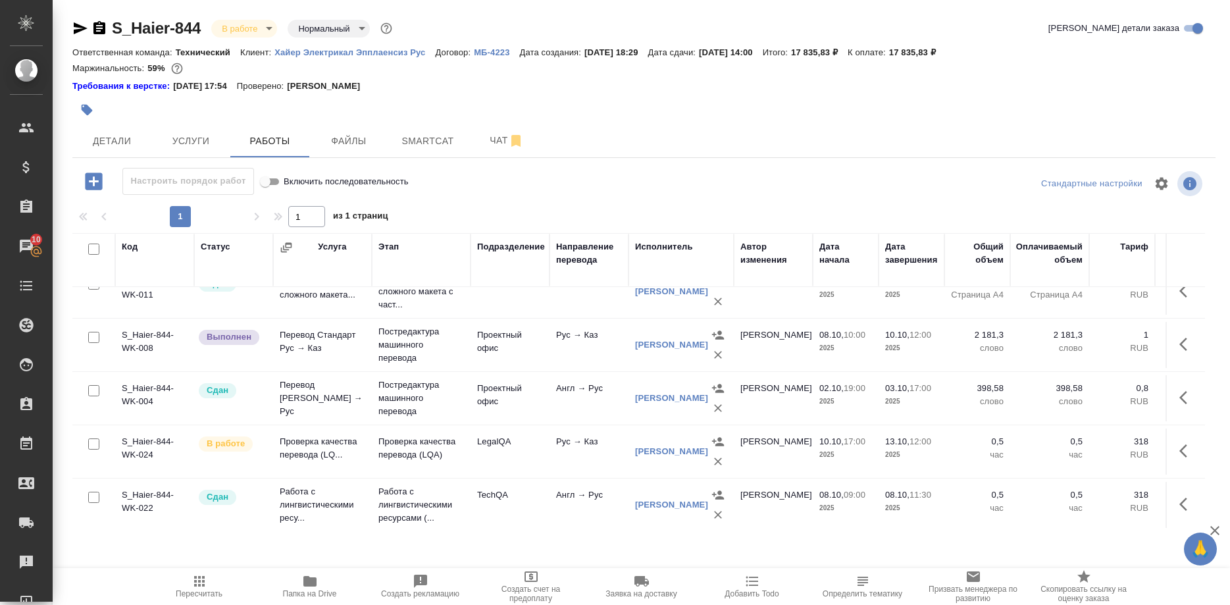
scroll to position [134, 0]
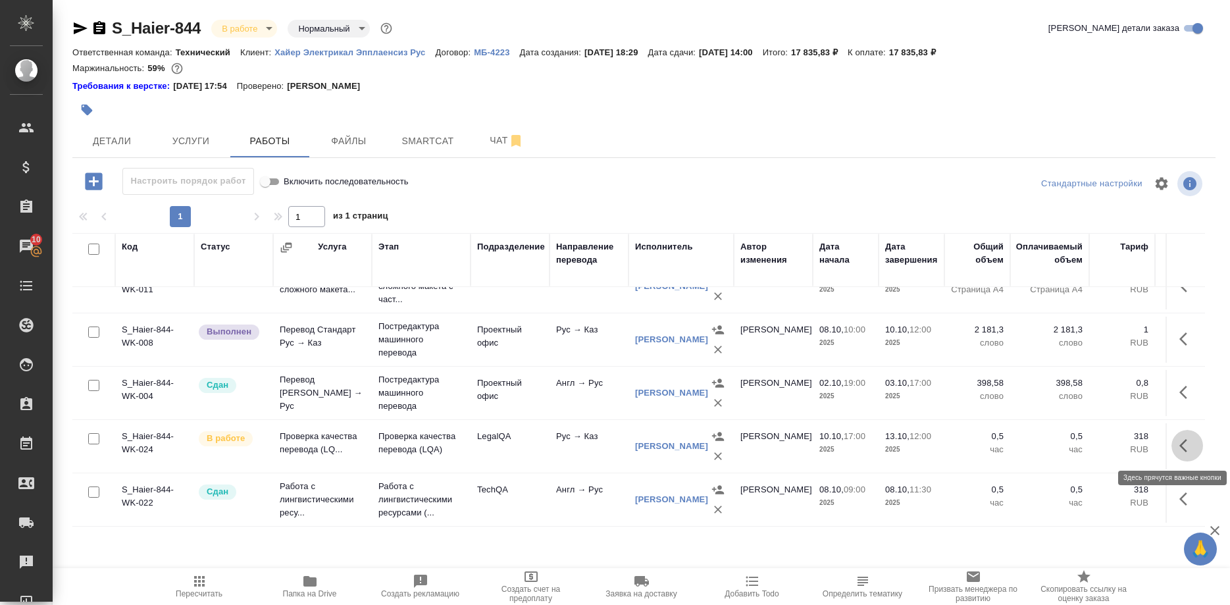
click at [1185, 442] on icon "button" at bounding box center [1184, 445] width 8 height 13
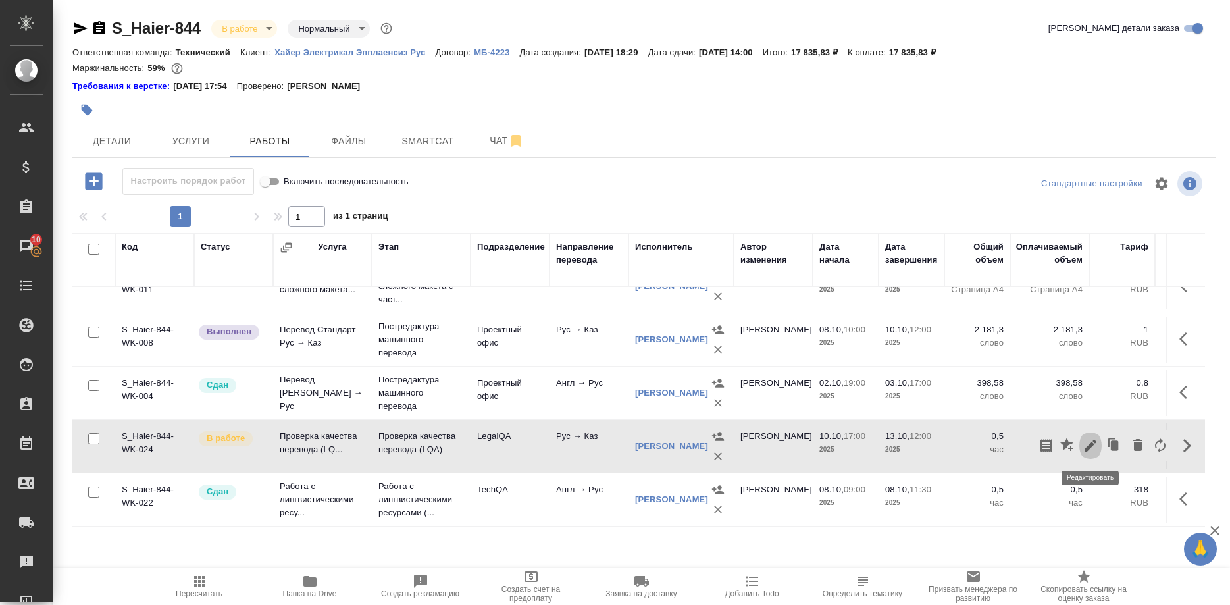
click at [1083, 442] on icon "button" at bounding box center [1091, 446] width 16 height 16
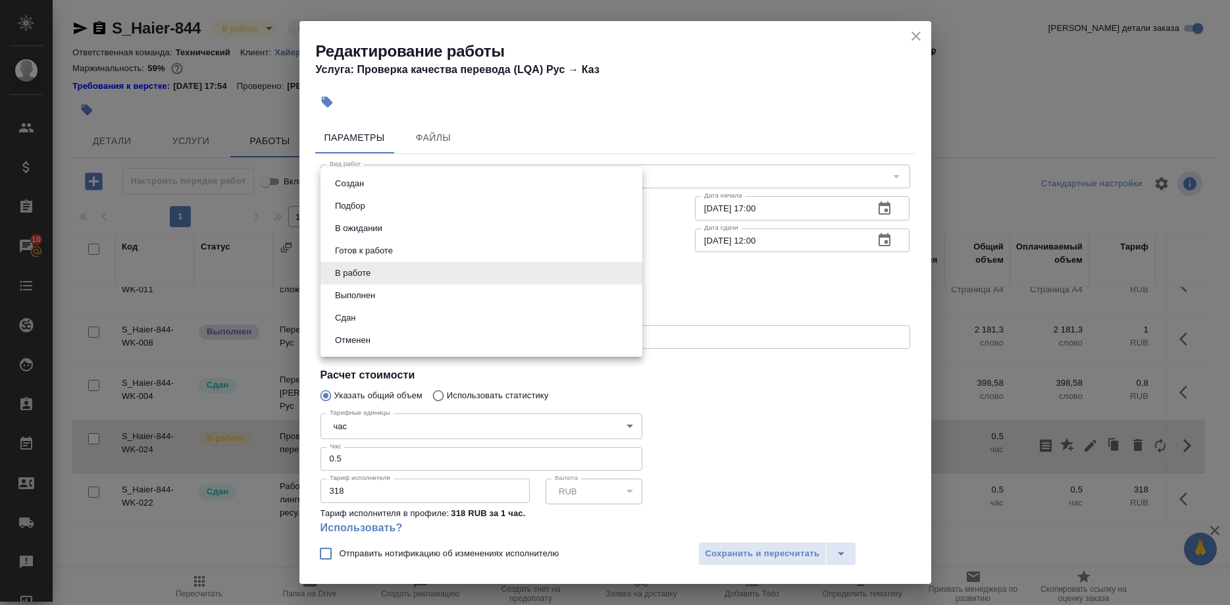
click at [375, 273] on body "🙏 .cls-1 fill:#fff; AWATERA Shirina Sabina Клиенты Спецификации Заказы 10 Чаты …" at bounding box center [615, 302] width 1230 height 605
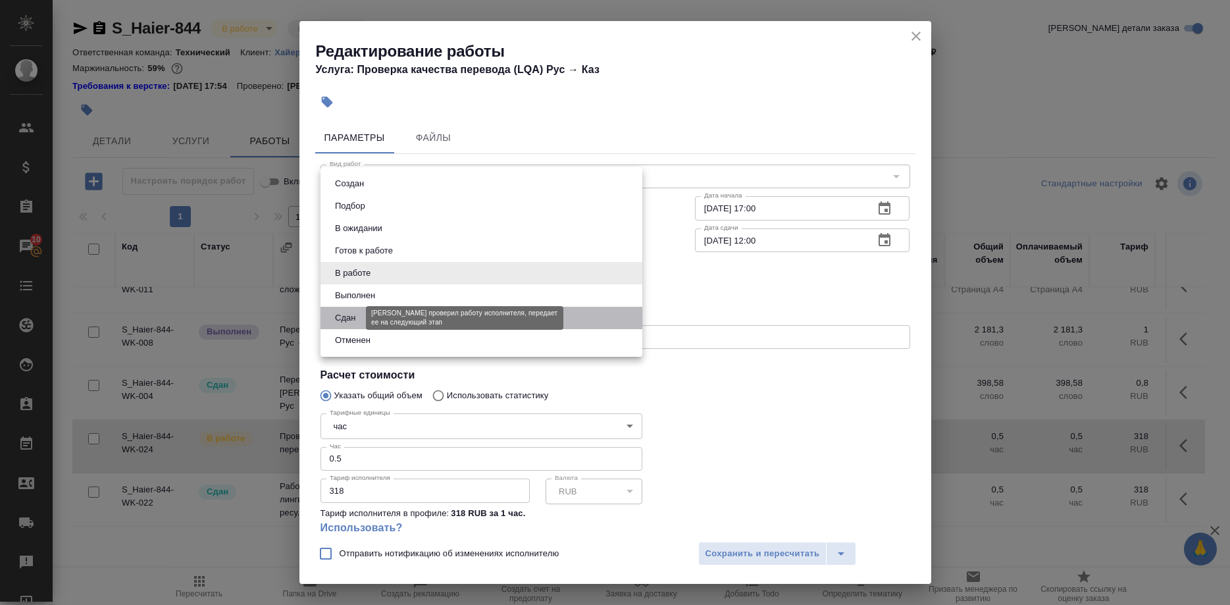
click at [342, 317] on button "Сдан" at bounding box center [345, 318] width 28 height 14
type input "closed"
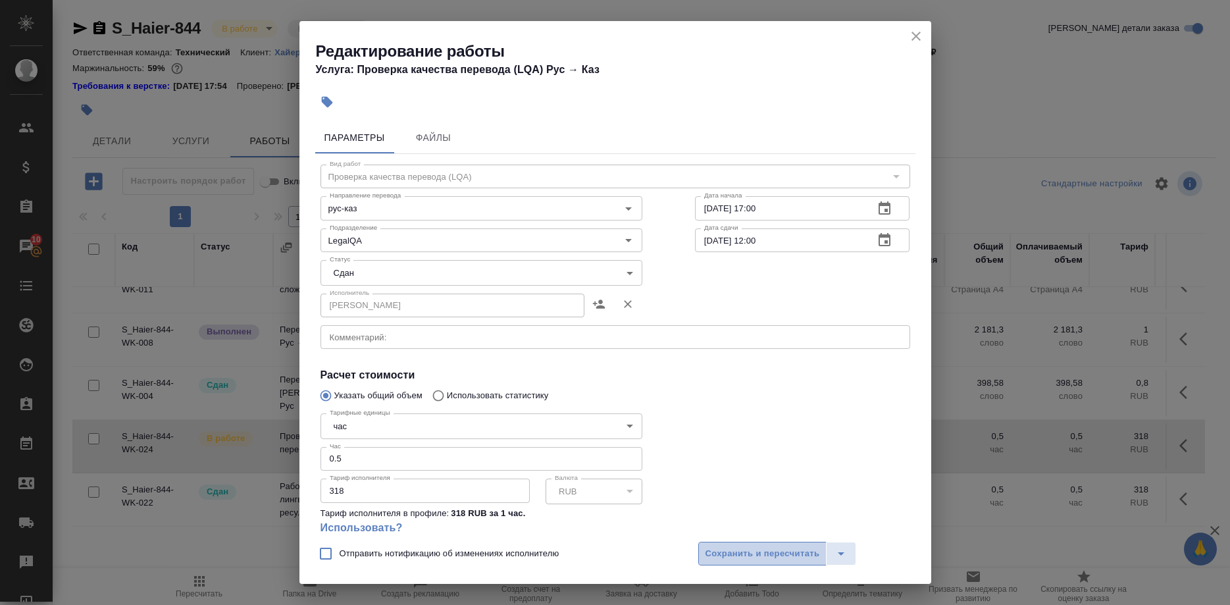
click at [729, 553] on span "Сохранить и пересчитать" at bounding box center [763, 553] width 115 height 15
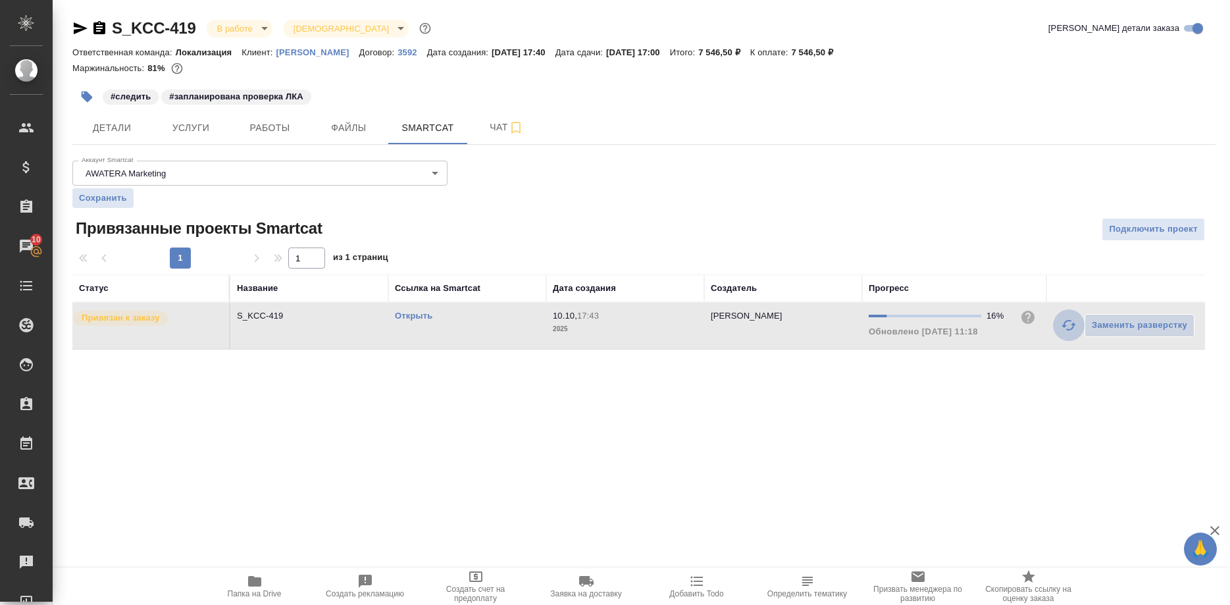
click at [1070, 328] on icon "button" at bounding box center [1069, 325] width 16 height 16
click at [1062, 321] on icon "button" at bounding box center [1069, 325] width 16 height 16
click at [1063, 328] on icon "button" at bounding box center [1069, 325] width 16 height 16
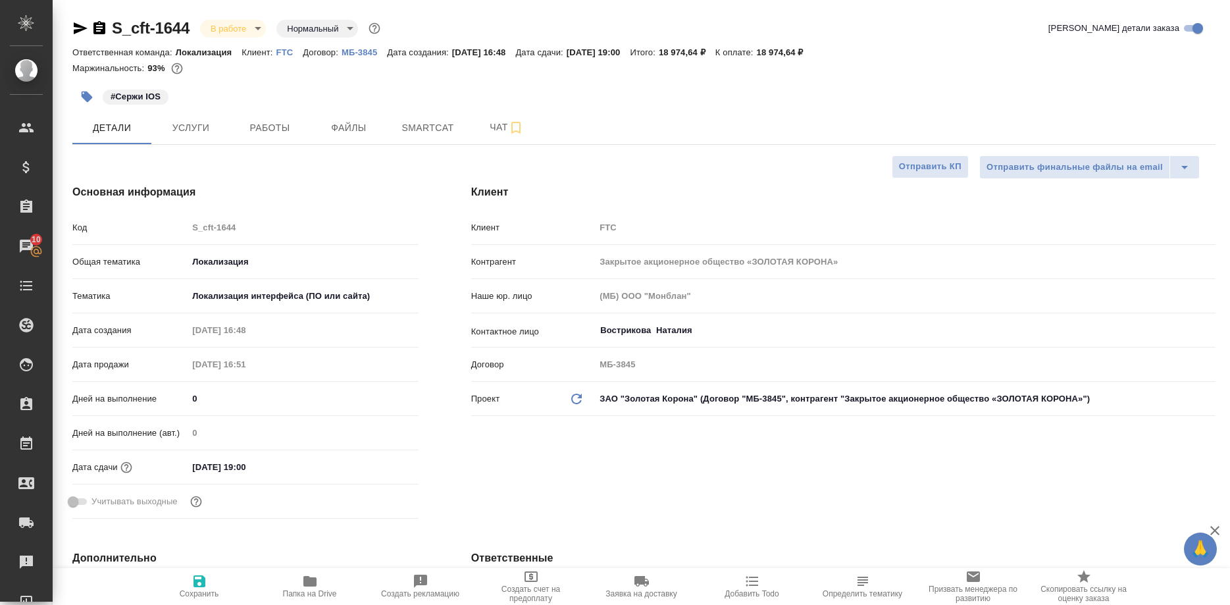
select select "RU"
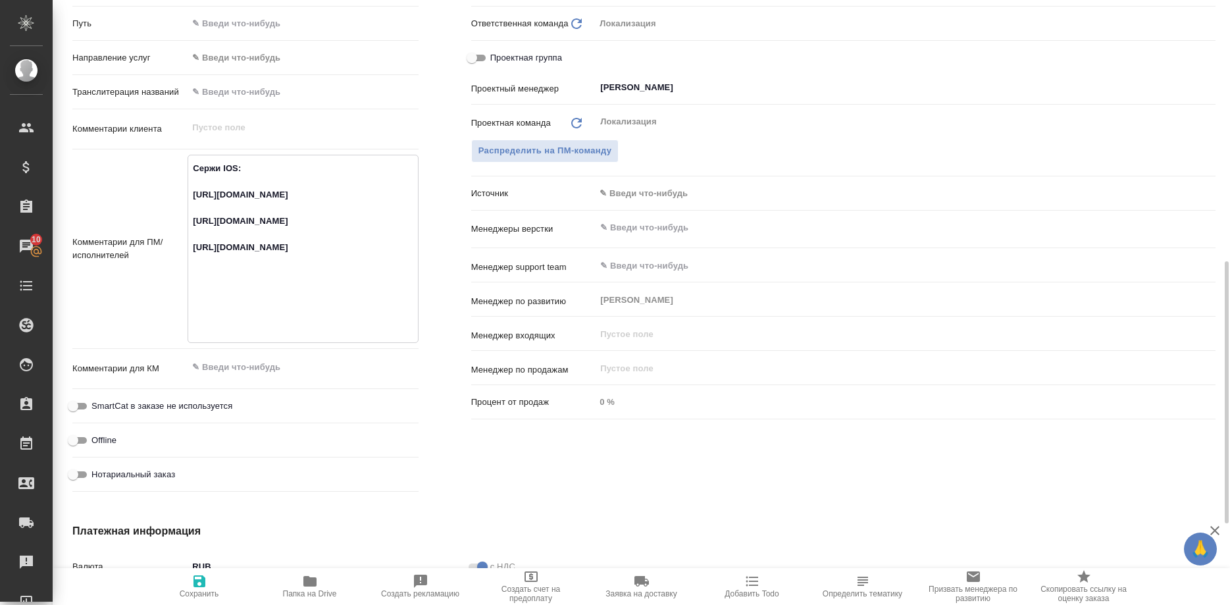
click at [313, 307] on textarea "Сержи IOS: https://smartcat.com/projects/c2167bad-6919-42f6-9136-a07398b7a8d9/f…" at bounding box center [302, 247] width 229 height 180
drag, startPoint x: 399, startPoint y: 325, endPoint x: 173, endPoint y: 302, distance: 227.0
click at [188, 302] on textarea "Сержи IOS: https://smartcat.com/projects/c2167bad-6919-42f6-9136-a07398b7a8d9/f…" at bounding box center [302, 247] width 229 height 180
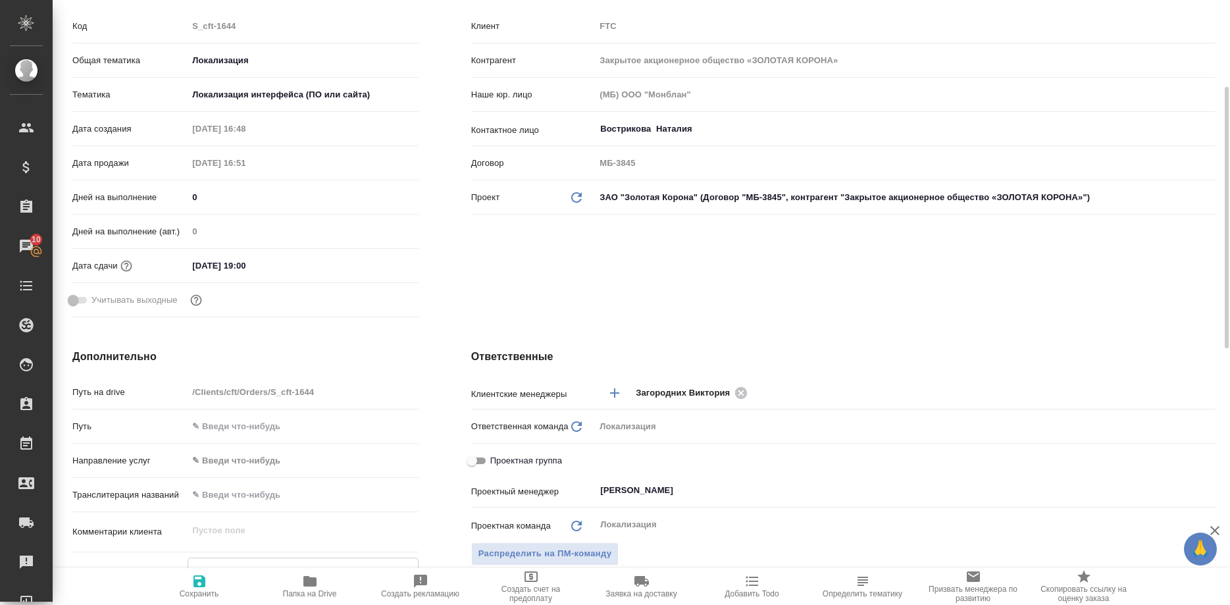
scroll to position [0, 0]
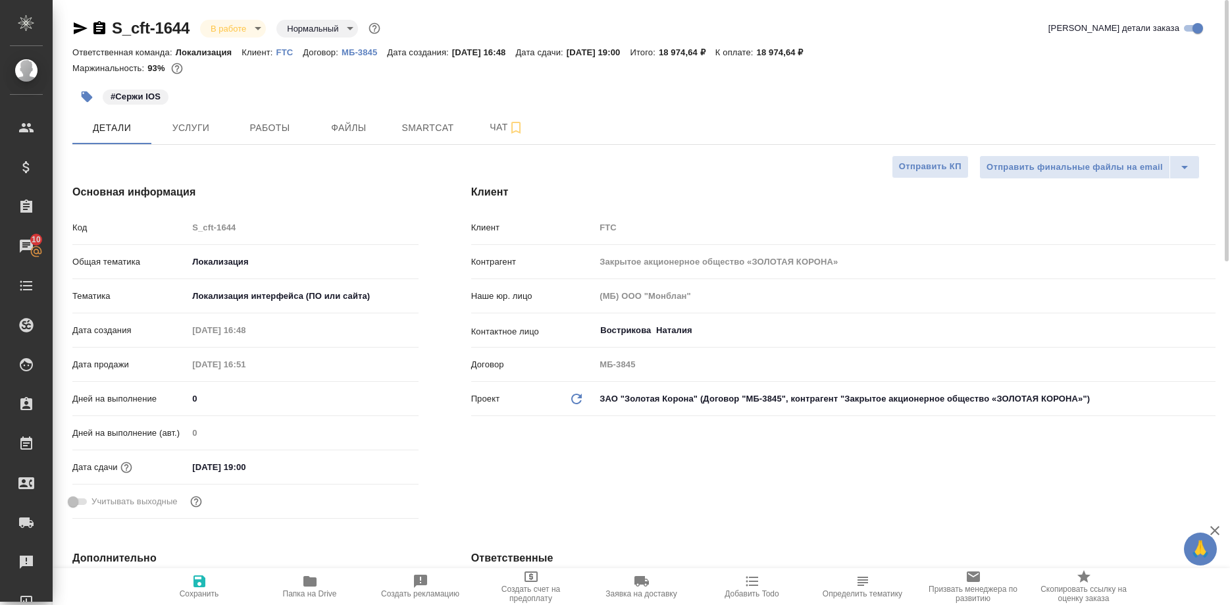
drag, startPoint x: 77, startPoint y: 29, endPoint x: 89, endPoint y: 45, distance: 20.3
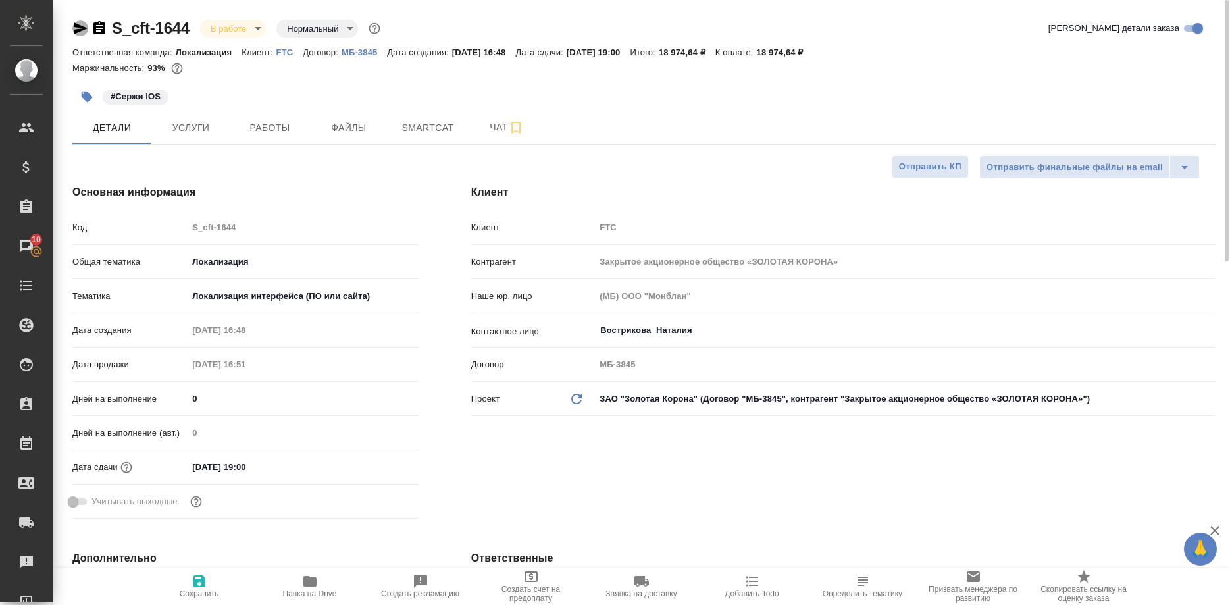
click at [77, 30] on icon "button" at bounding box center [80, 28] width 16 height 16
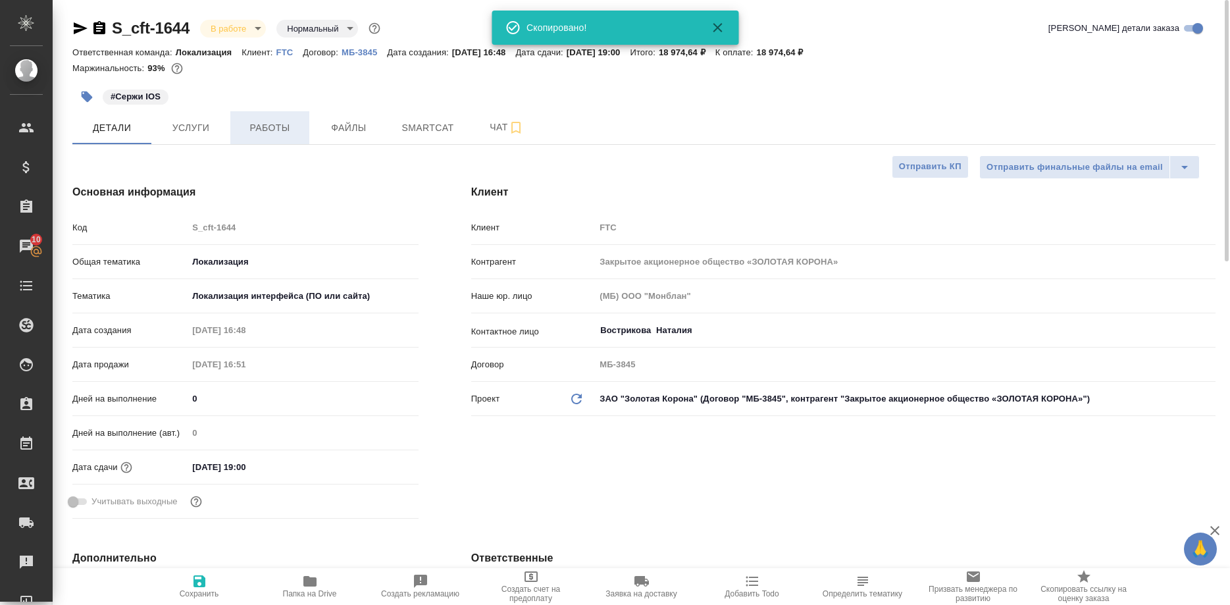
click at [255, 129] on span "Работы" at bounding box center [269, 128] width 63 height 16
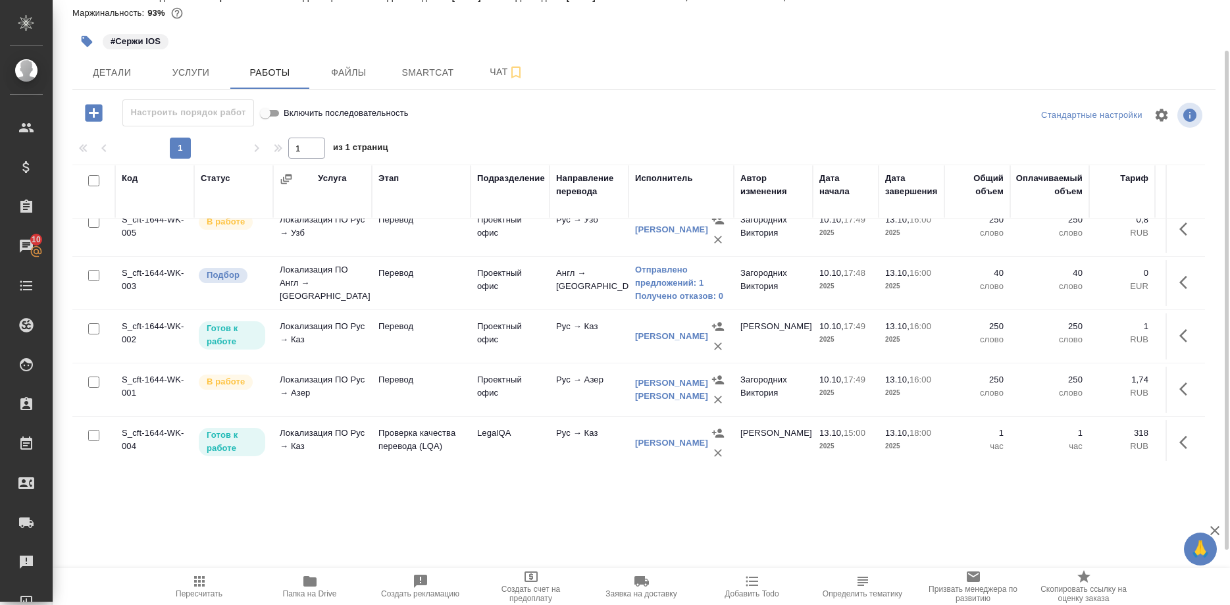
scroll to position [345, 0]
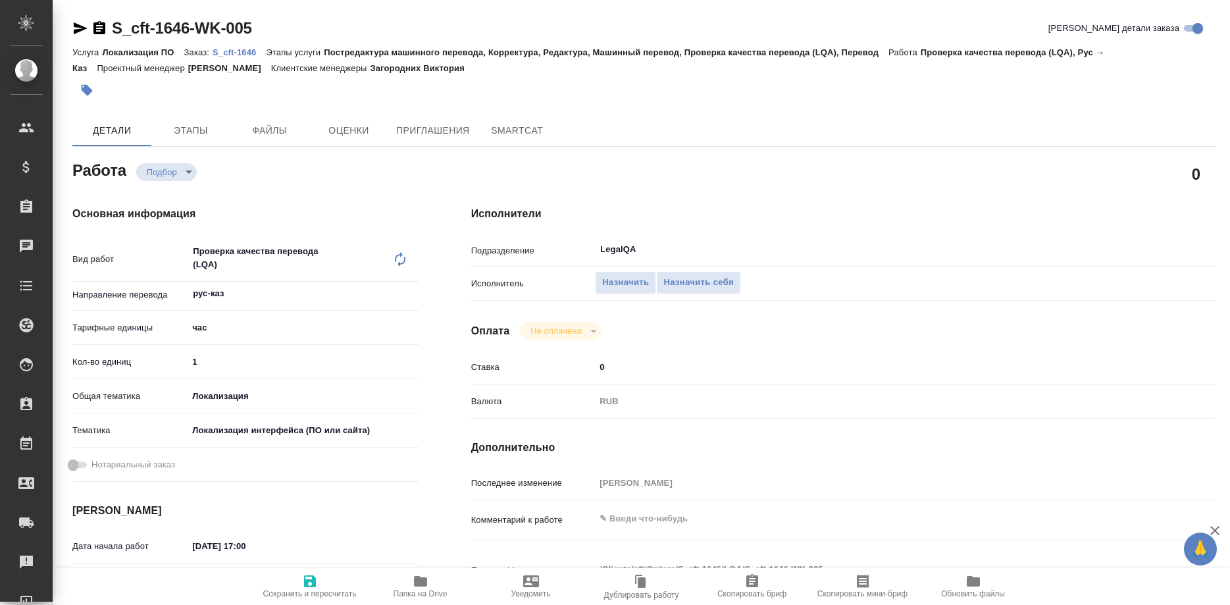
type textarea "x"
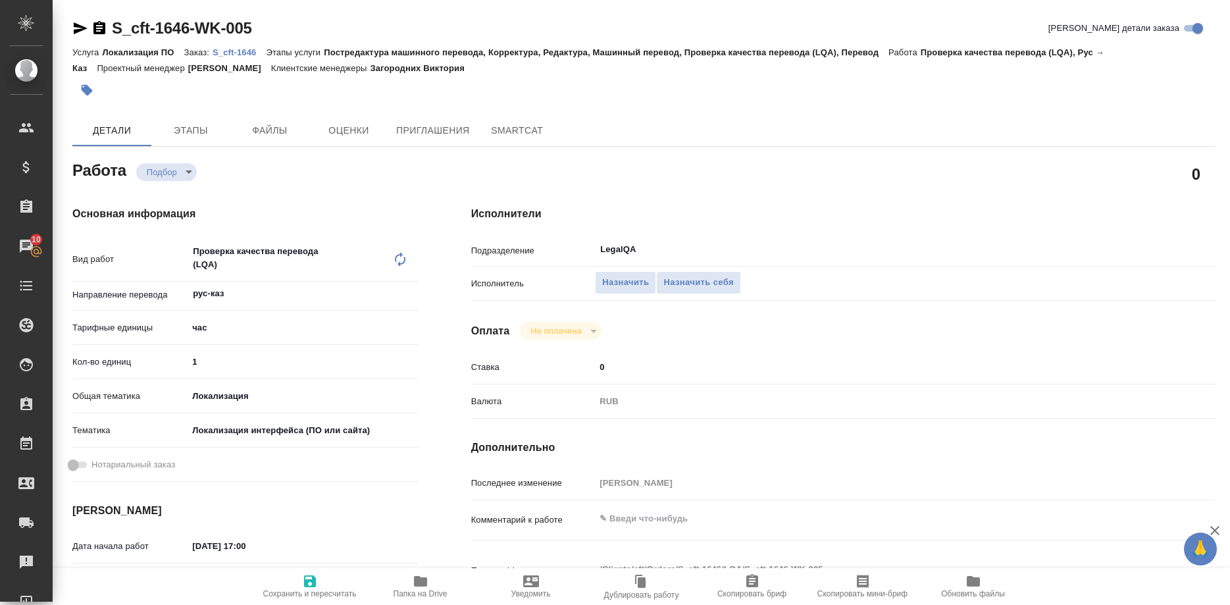
type textarea "x"
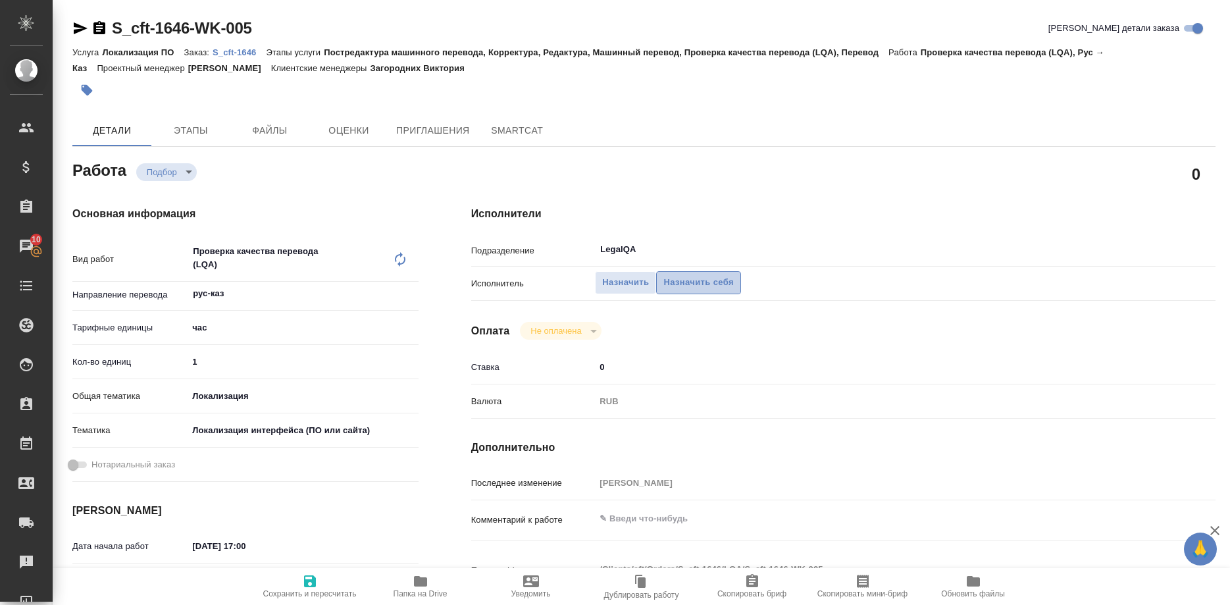
click at [693, 275] on span "Назначить себя" at bounding box center [699, 282] width 70 height 15
type textarea "x"
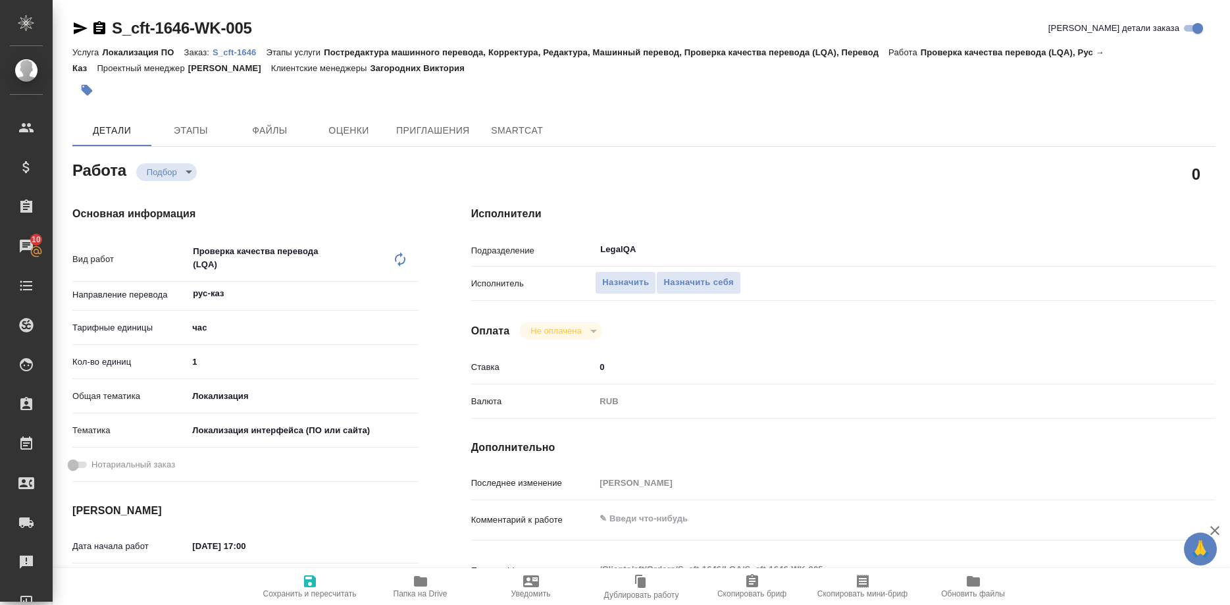
type textarea "x"
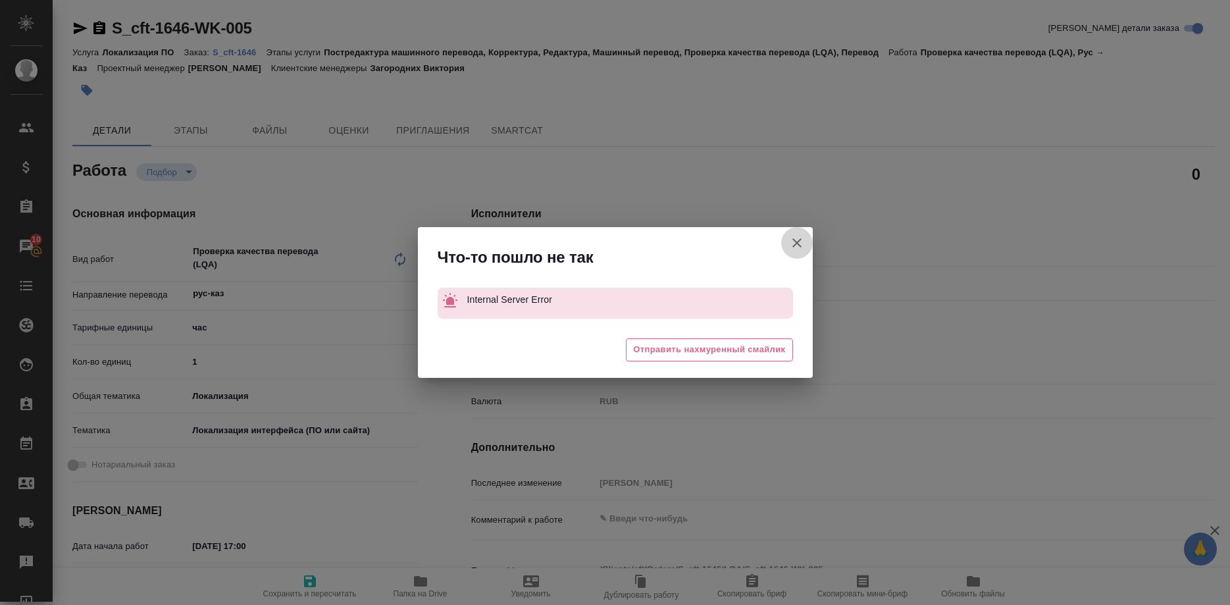
click at [784, 240] on button "[PERSON_NAME] детали заказа" at bounding box center [797, 243] width 32 height 32
type textarea "x"
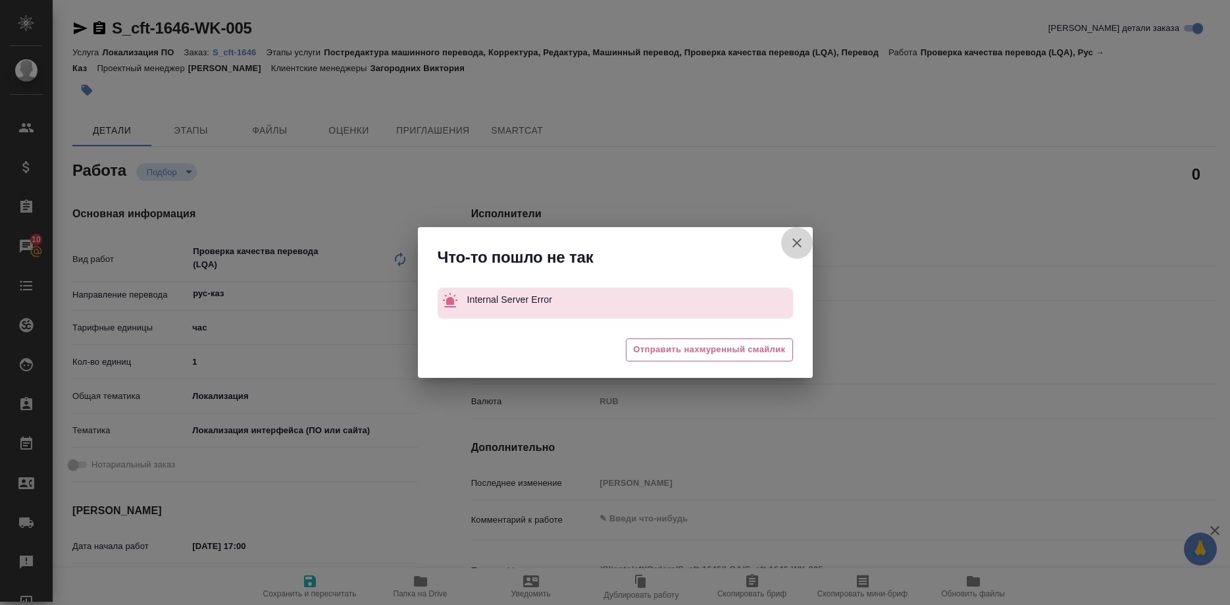
type textarea "x"
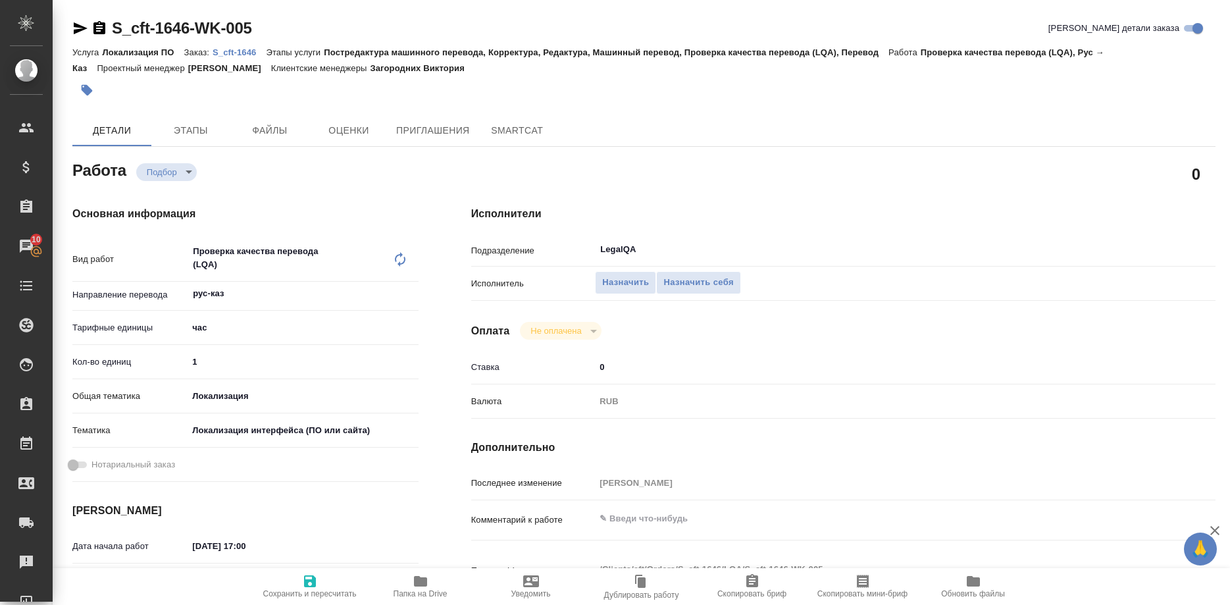
click at [305, 587] on icon "button" at bounding box center [310, 581] width 12 height 12
type textarea "x"
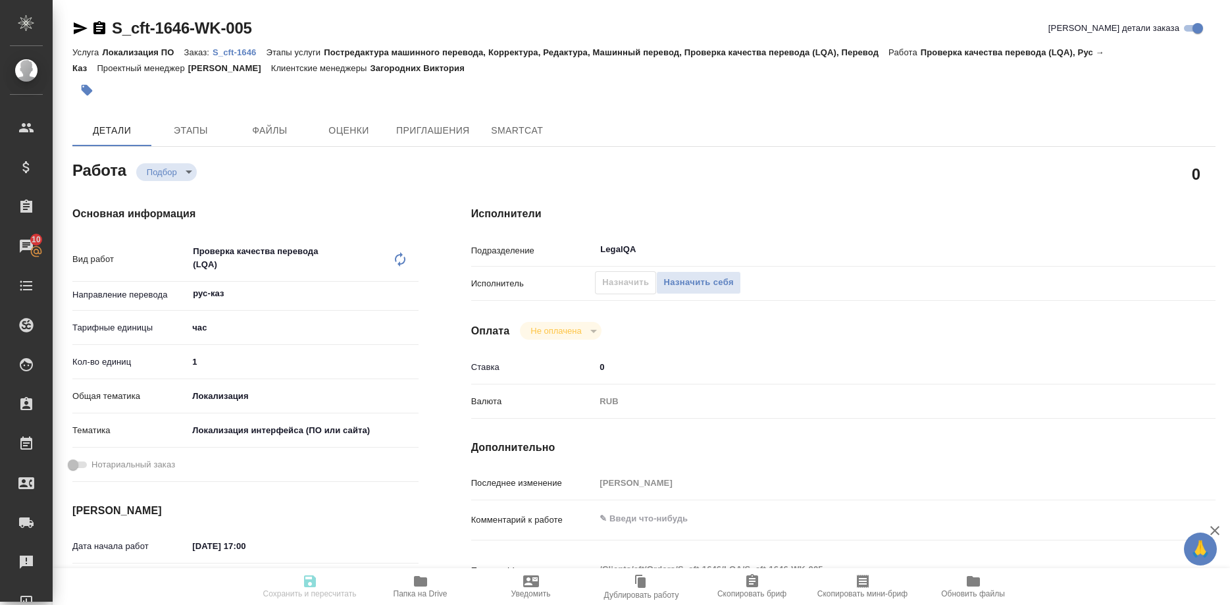
type textarea "x"
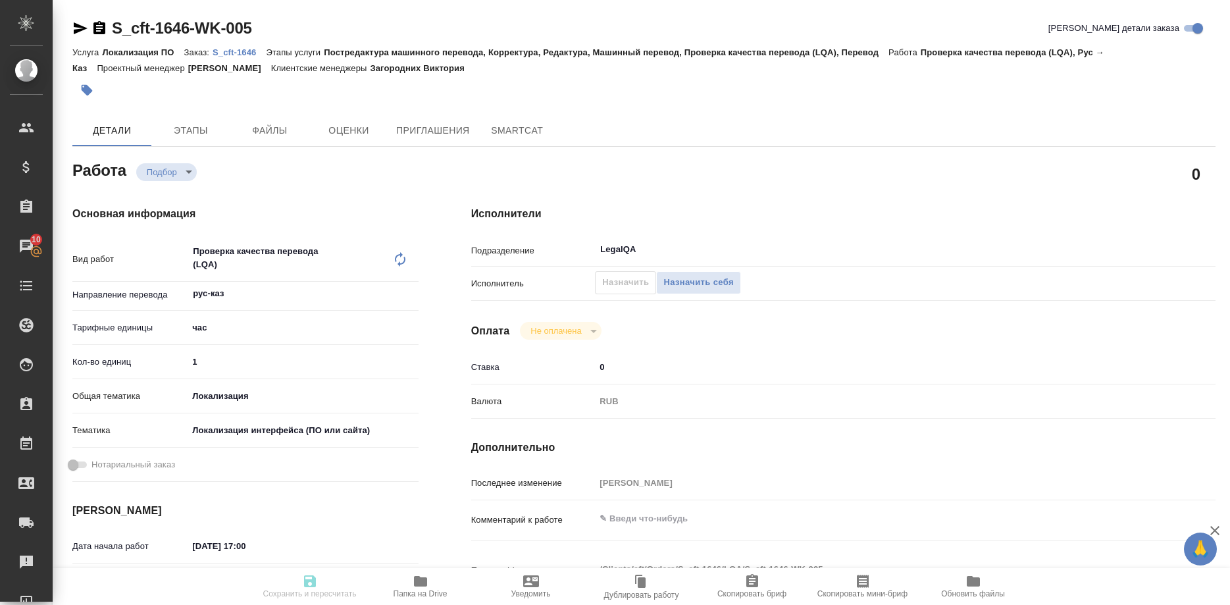
type textarea "x"
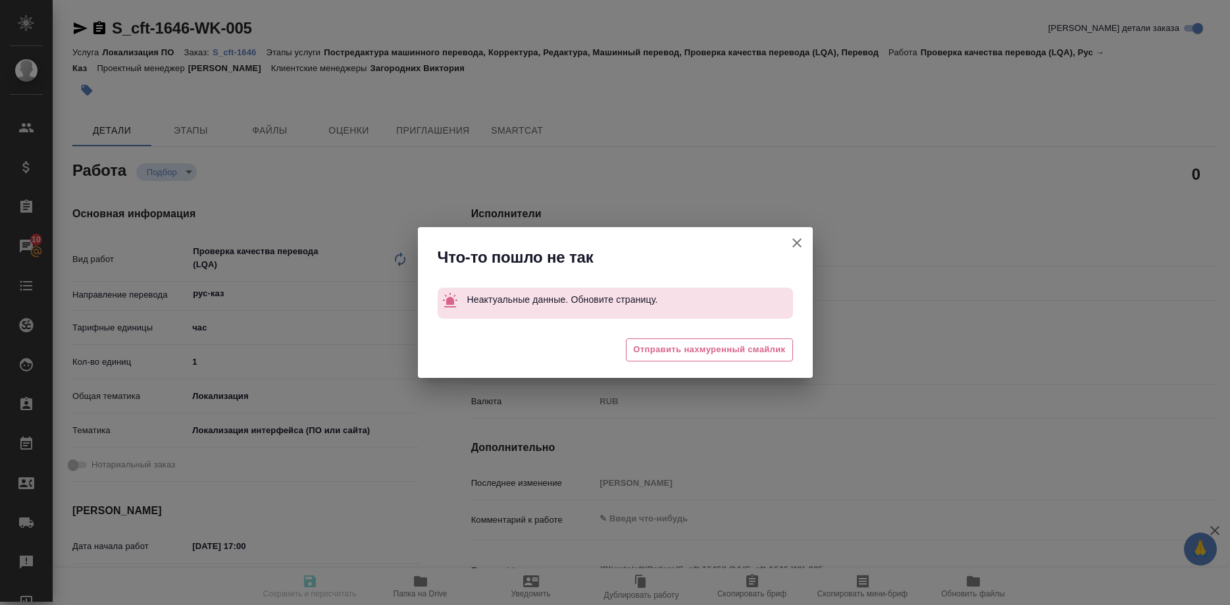
type textarea "x"
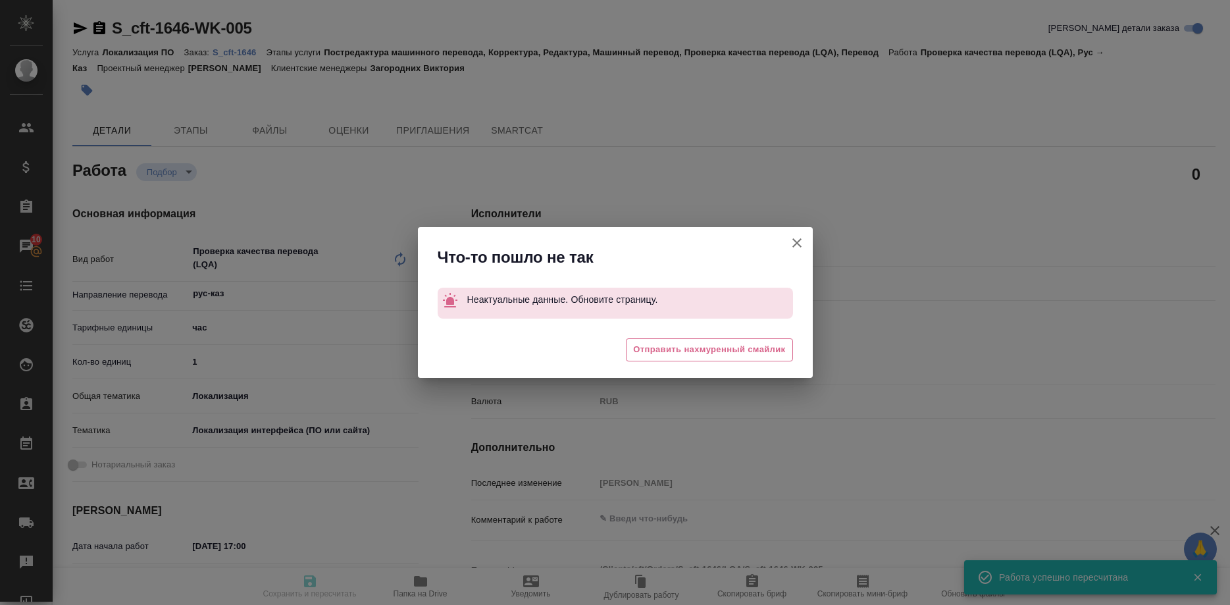
click at [788, 244] on button "[PERSON_NAME] детали заказа" at bounding box center [797, 243] width 32 height 32
type input "readyForWork"
type textarea "Проверка качества перевода (LQA)"
type textarea "x"
type input "рус-каз"
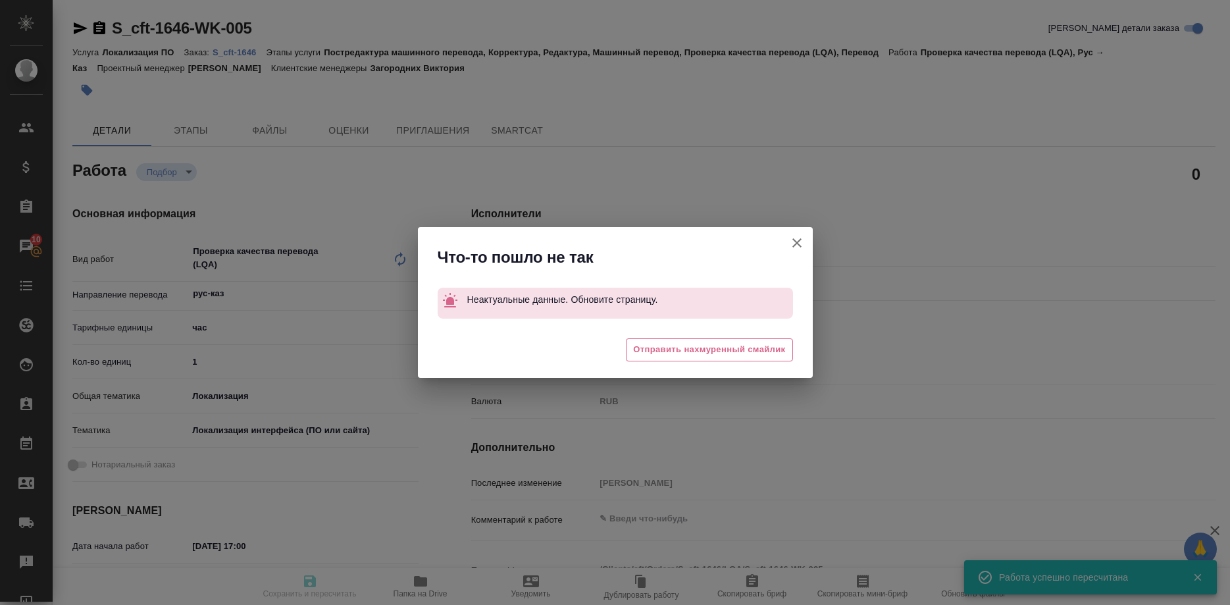
type input "5a8b1489cc6b4906c91bfd93"
type input "1"
type input "local"
type input "5a8b8b956a9677013d343e0d"
type input "[DATE] 17:00"
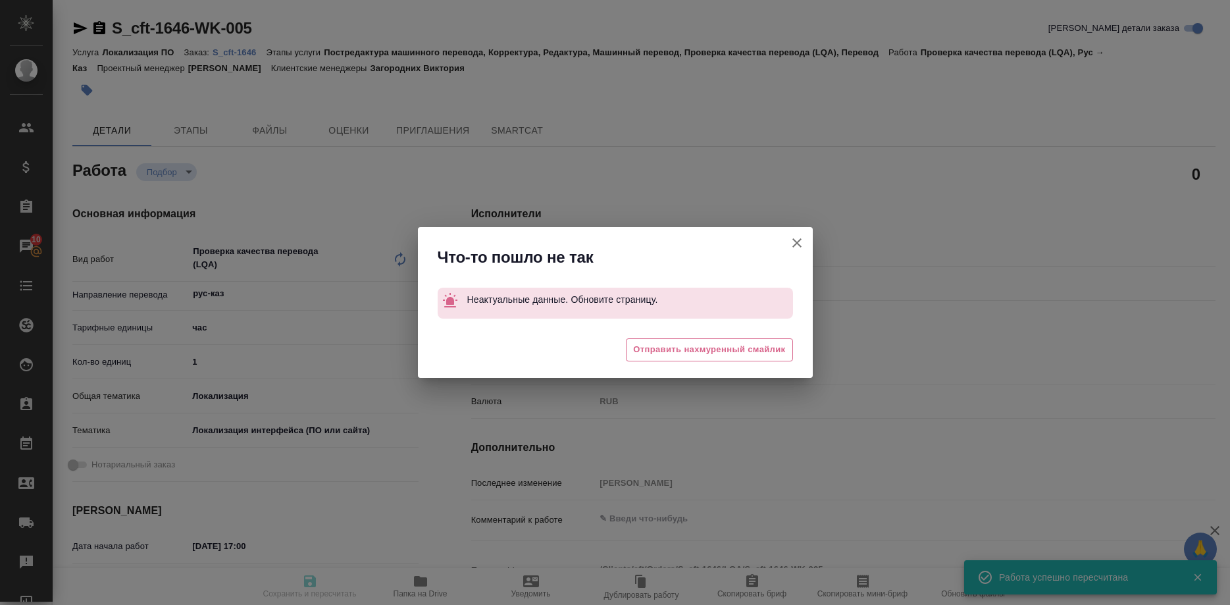
type input "[DATE] 19:00"
type input "LegalQA"
type input "notPayed"
type input "318"
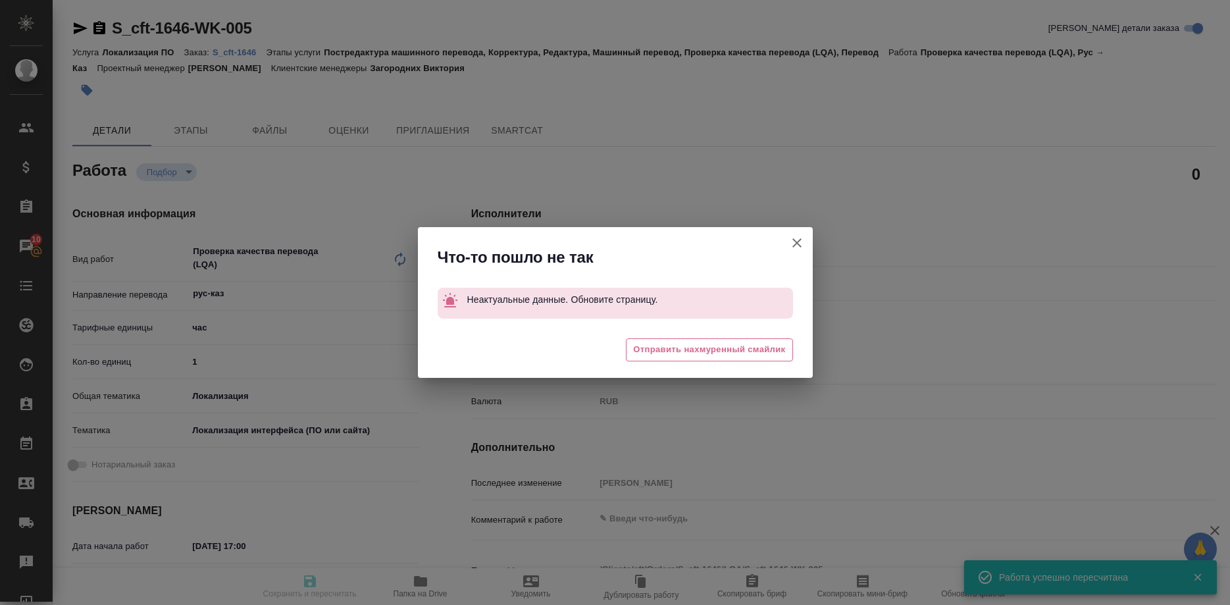
type input "RUB"
type input "[PERSON_NAME]"
type textarea "x"
type textarea "/Clients/cft/Orders/S_cft-1646/LQA/S_cft-1646-WK-005"
type textarea "x"
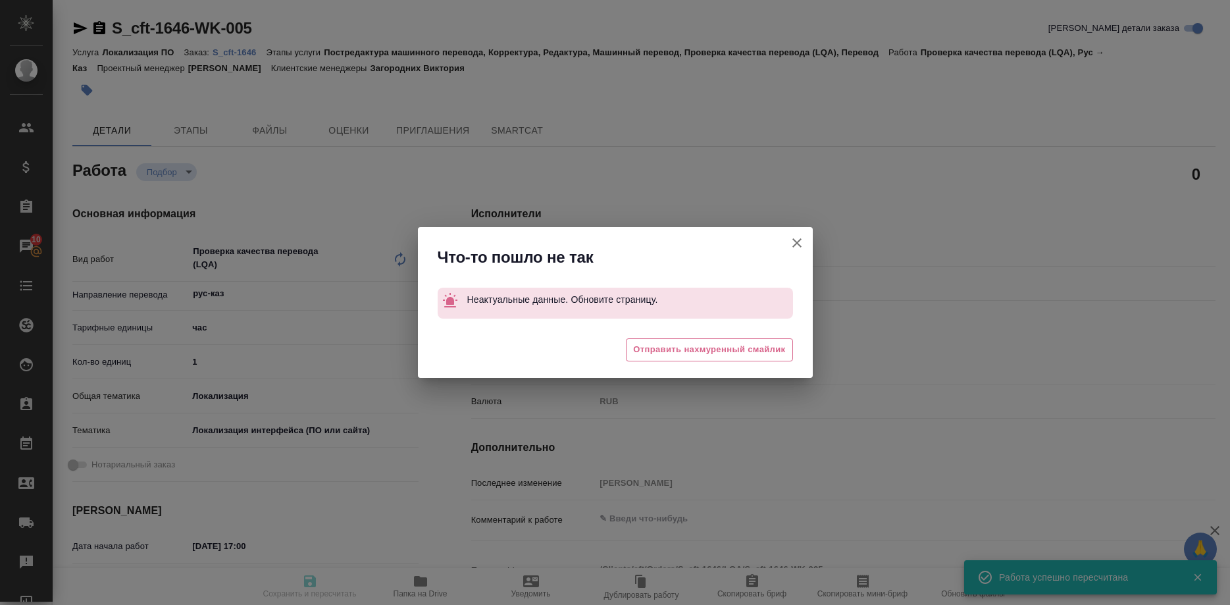
type input "S_cft-1646"
type input "Локализация ПО"
type input "Постредактура машинного перевода, Корректура, Редактура, Машинный перевод, Пров…"
type input "Загородних Виктория"
type input "/Clients/cft/Orders/S_cft-1646"
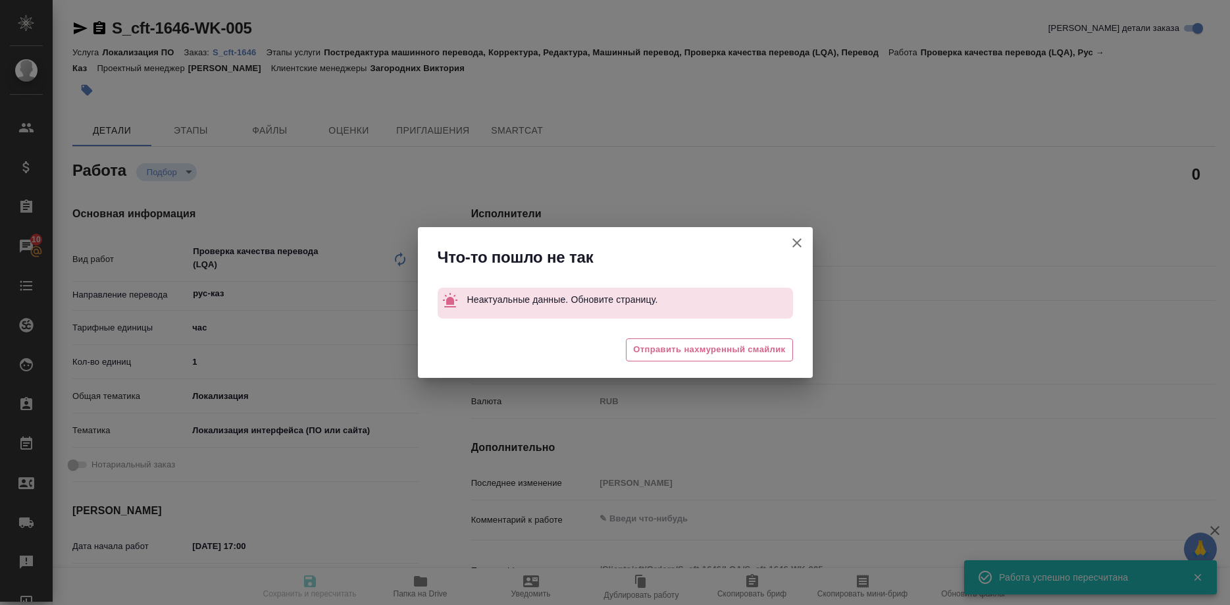
type textarea "x"
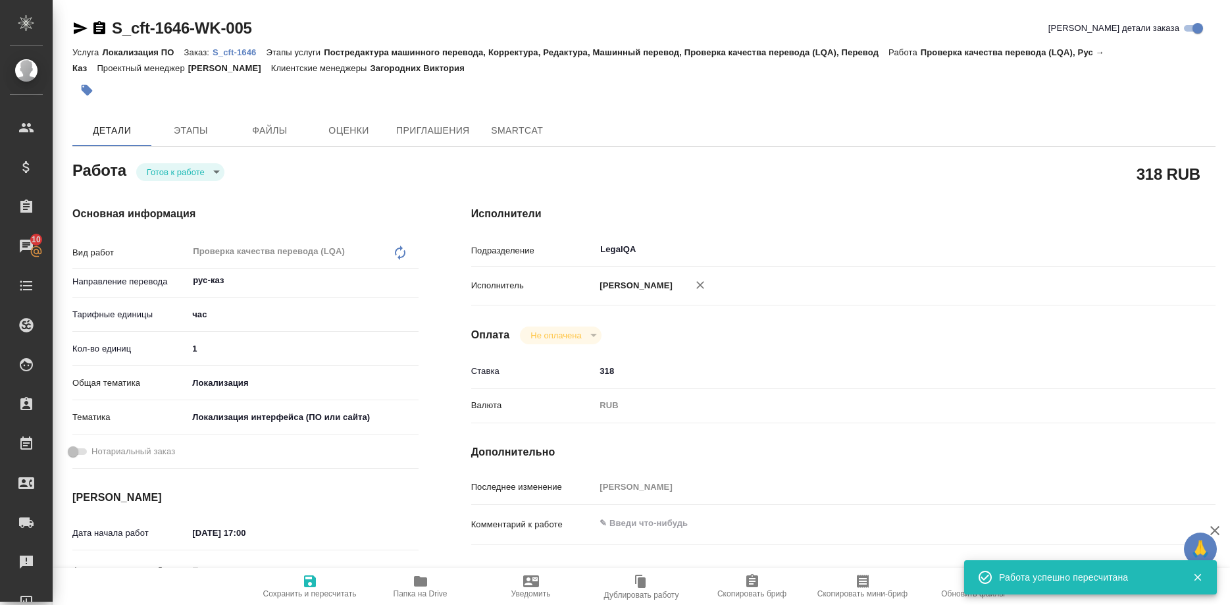
type textarea "x"
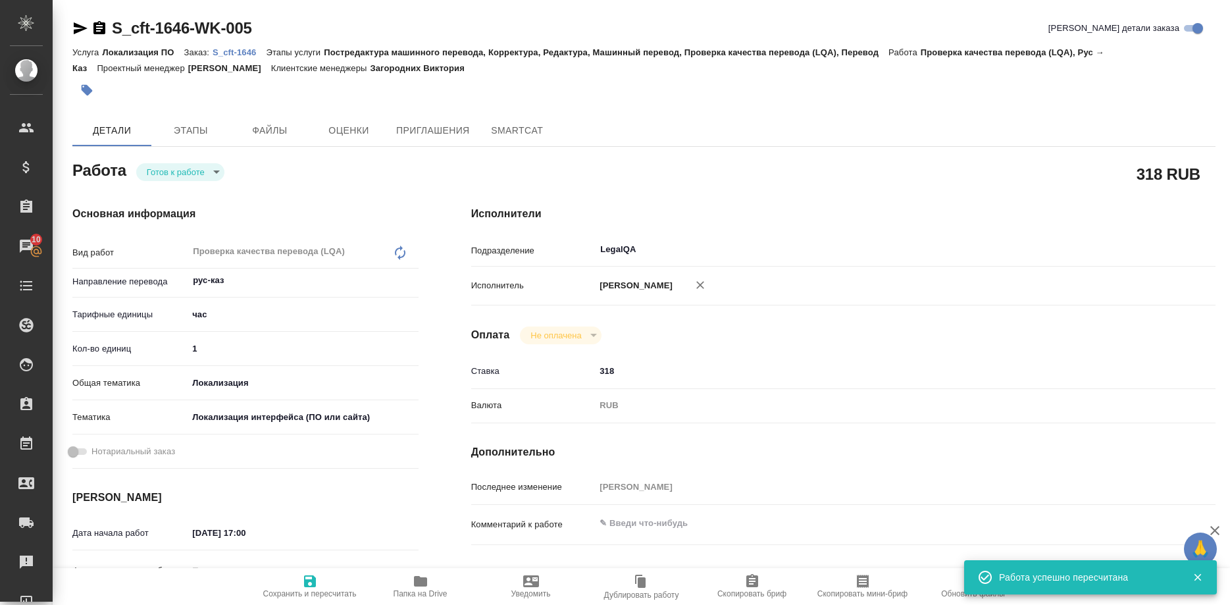
type textarea "x"
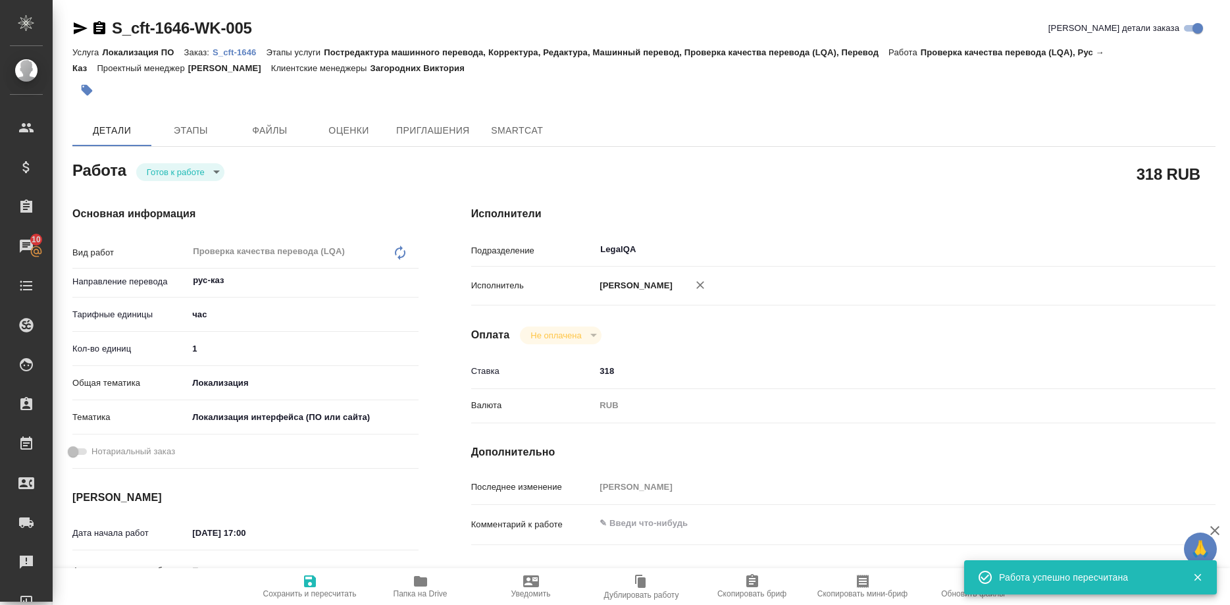
click at [243, 53] on p "S_cft-1646" at bounding box center [239, 52] width 53 height 10
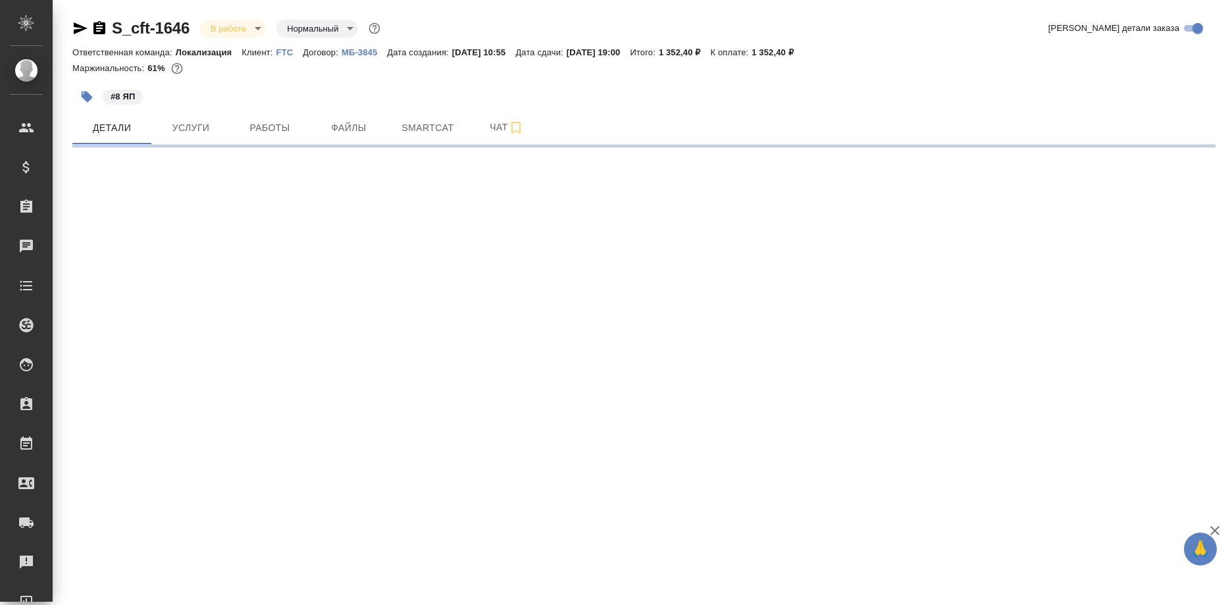
select select "RU"
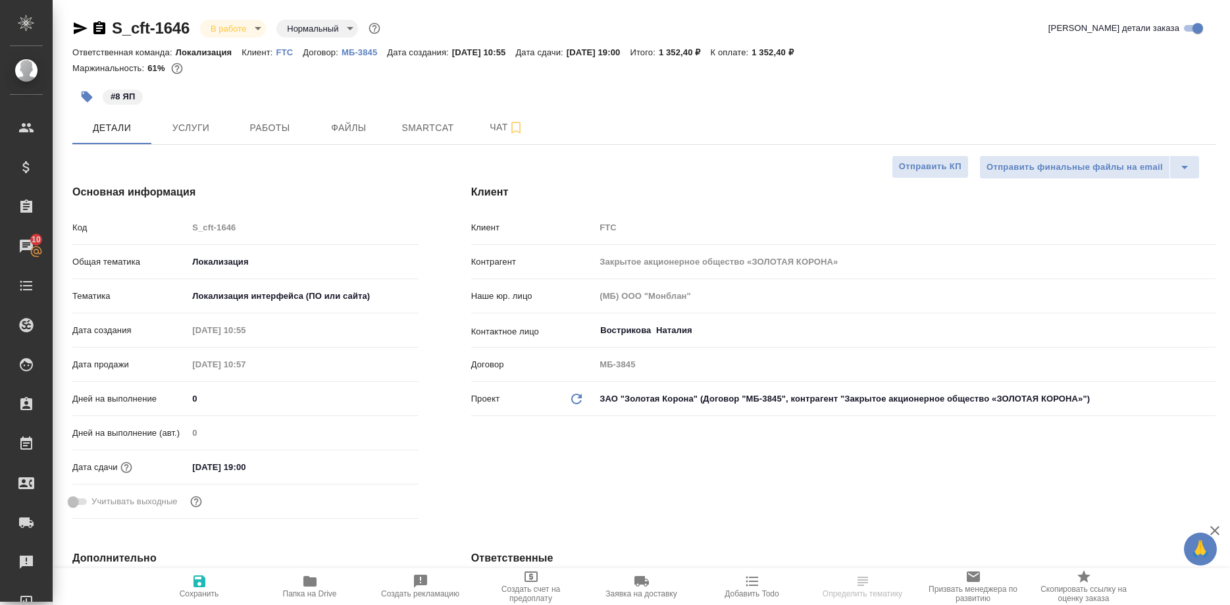
select select "RU"
type textarea "x"
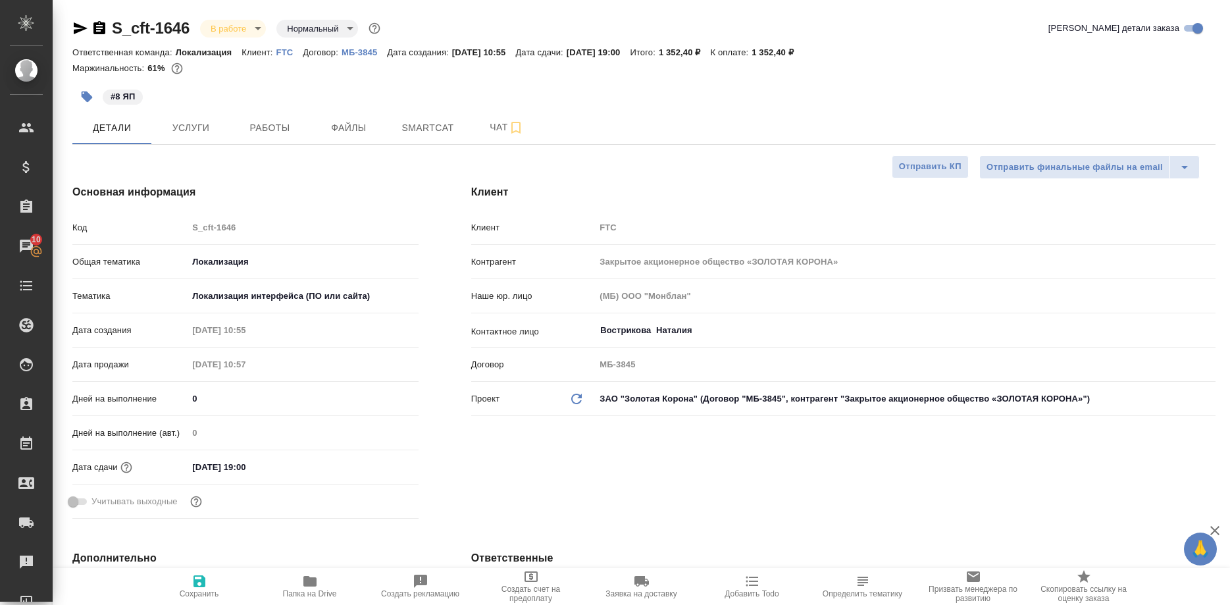
type textarea "x"
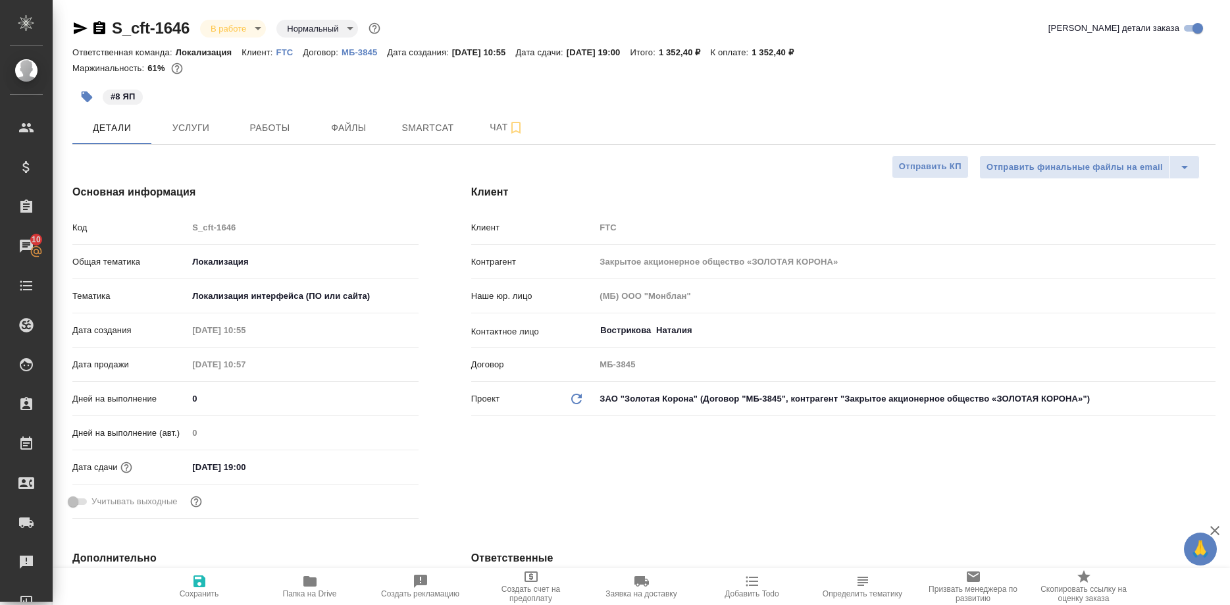
type textarea "x"
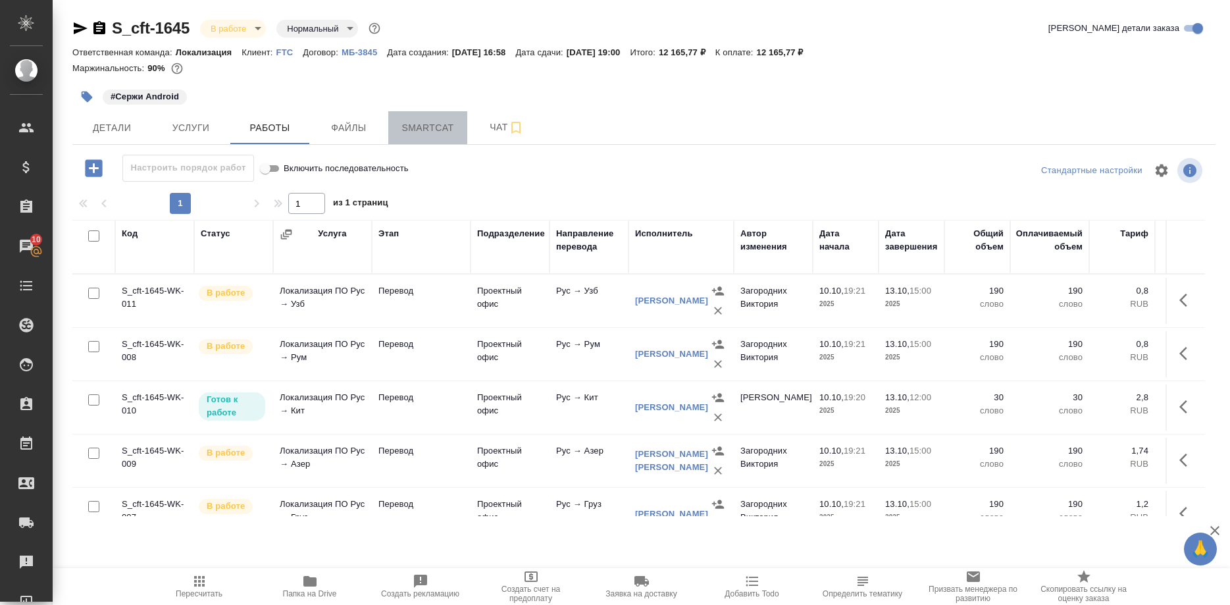
click at [417, 126] on span "Smartcat" at bounding box center [427, 128] width 63 height 16
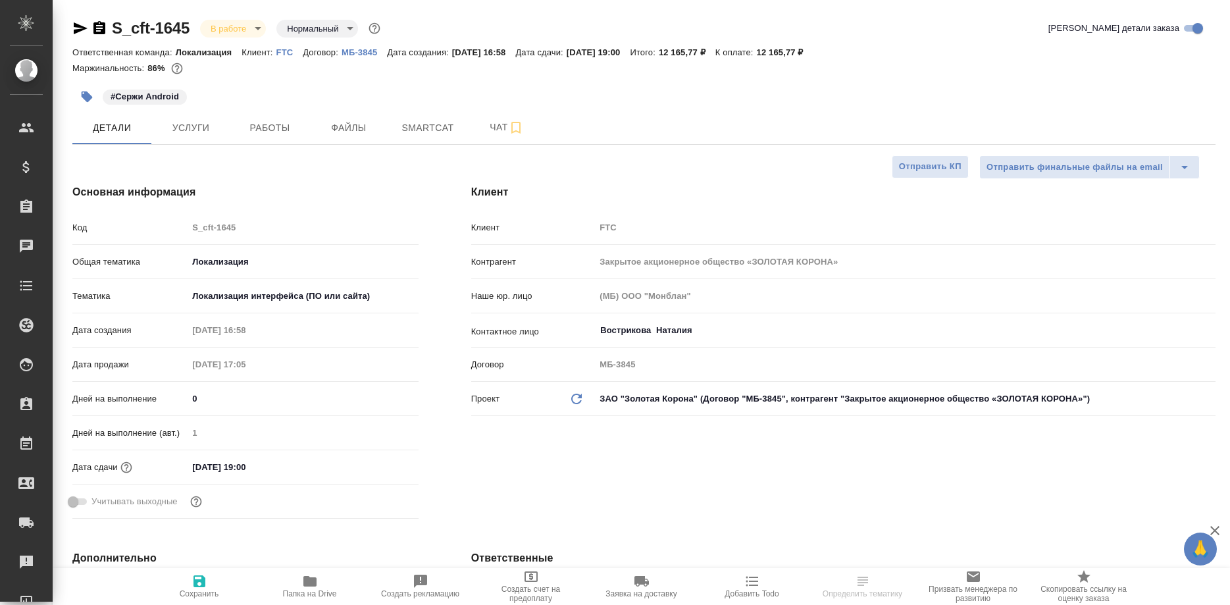
select select "RU"
click at [412, 126] on span "Smartcat" at bounding box center [427, 128] width 63 height 16
click at [411, 123] on span "Smartcat" at bounding box center [427, 128] width 63 height 16
click at [411, 134] on span "Smartcat" at bounding box center [427, 128] width 63 height 16
click at [267, 126] on span "Работы" at bounding box center [269, 128] width 63 height 16
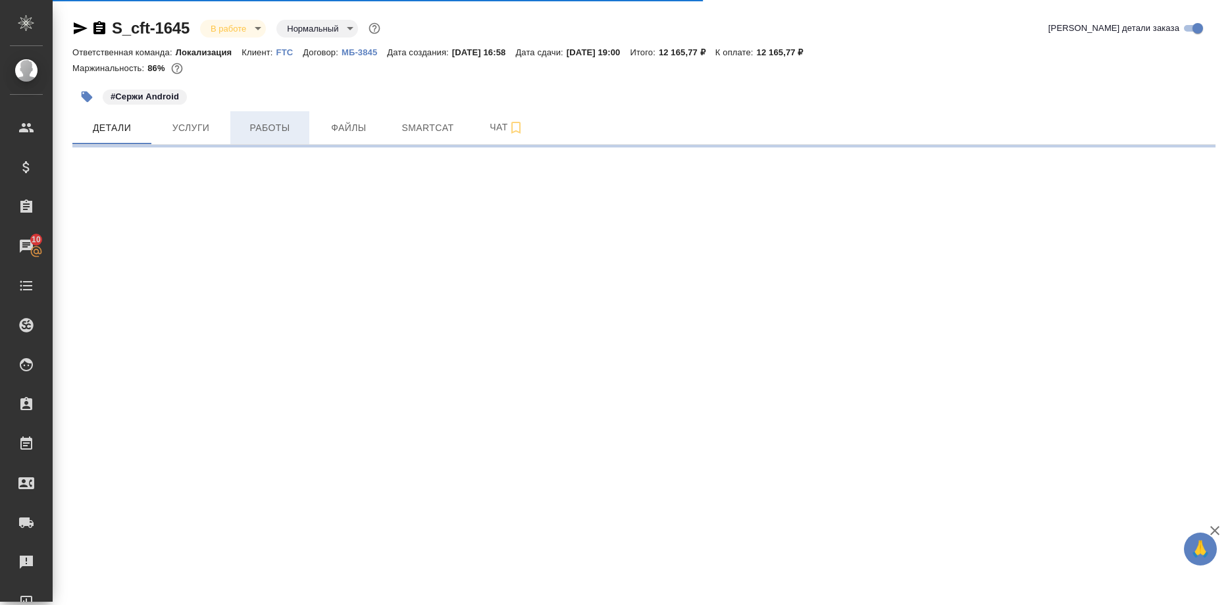
click at [277, 129] on span "Работы" at bounding box center [269, 128] width 63 height 16
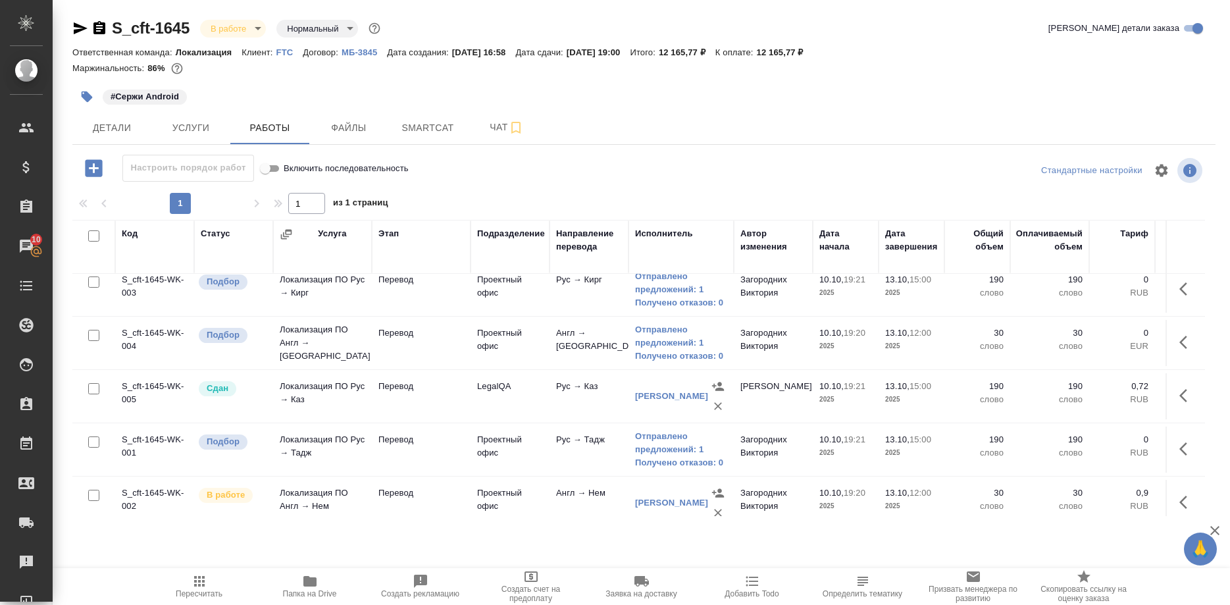
scroll to position [345, 0]
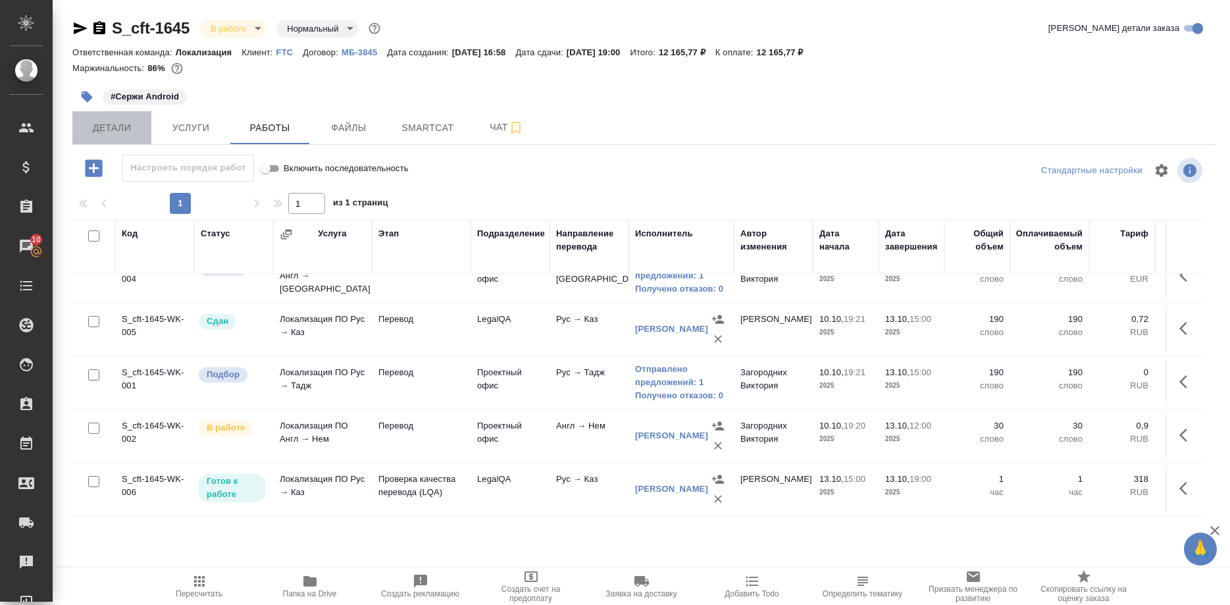
click at [111, 126] on span "Детали" at bounding box center [111, 128] width 63 height 16
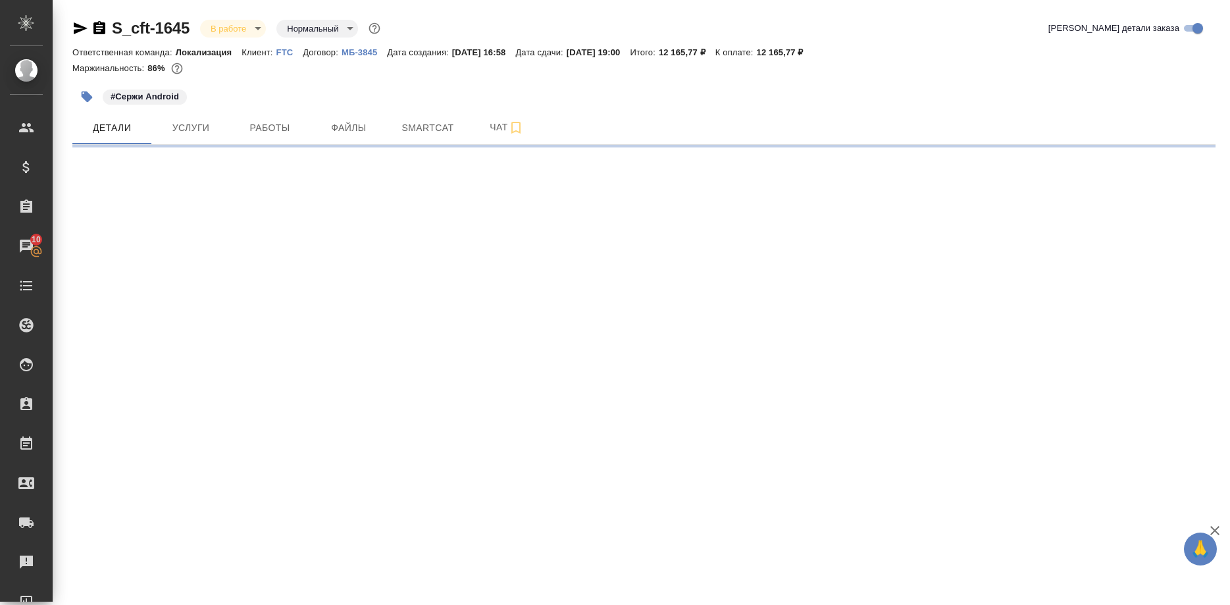
select select "RU"
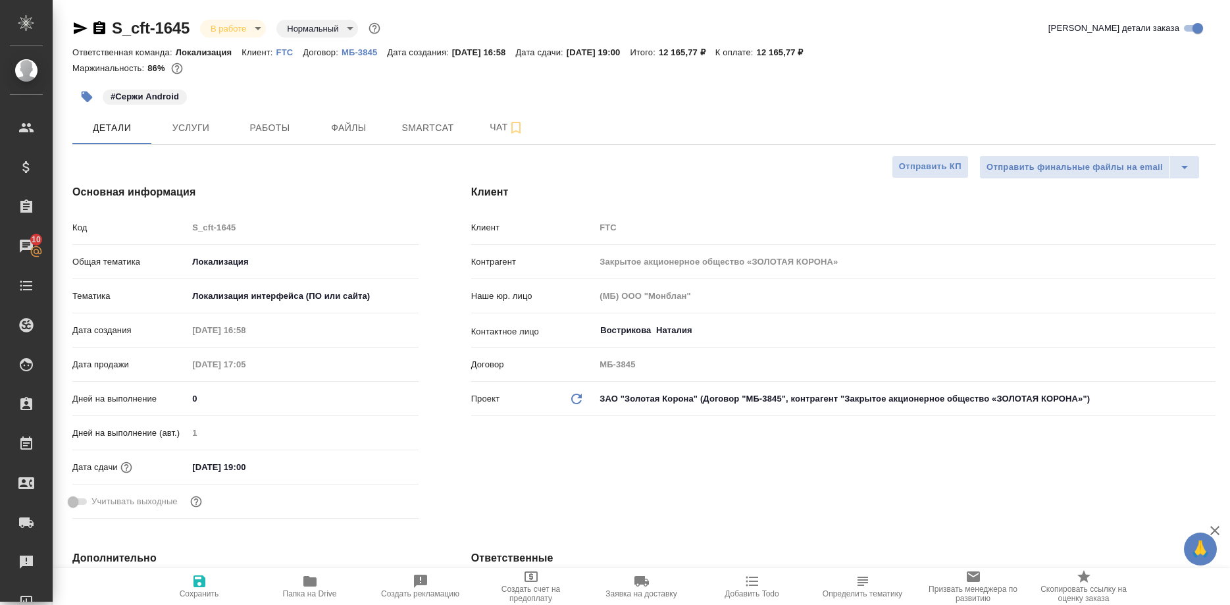
type textarea "x"
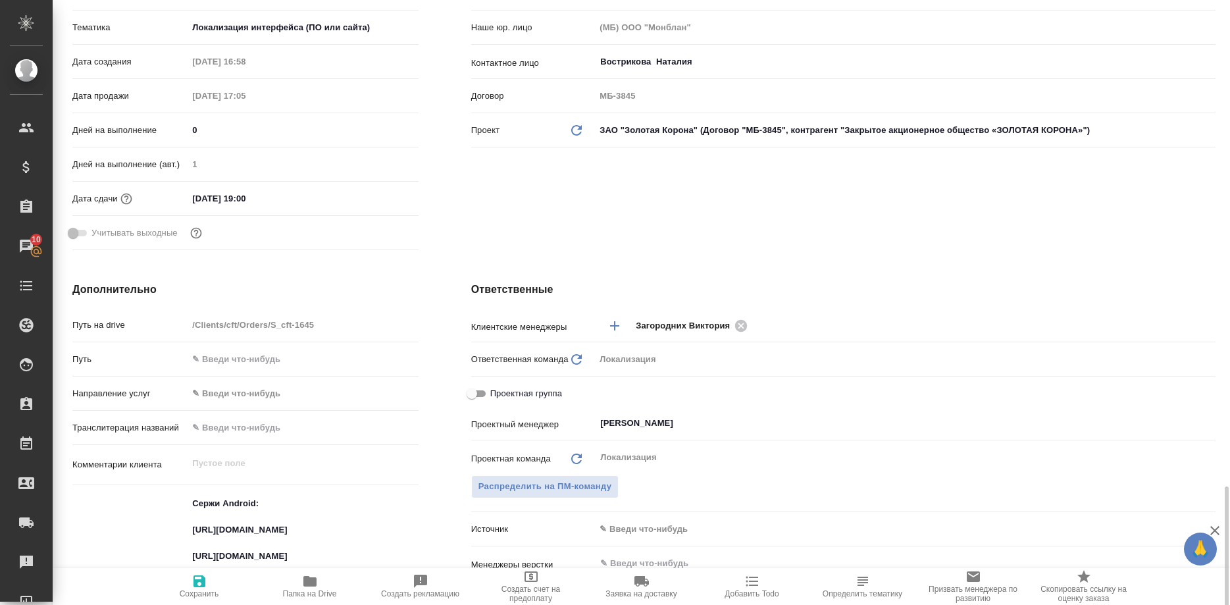
scroll to position [537, 0]
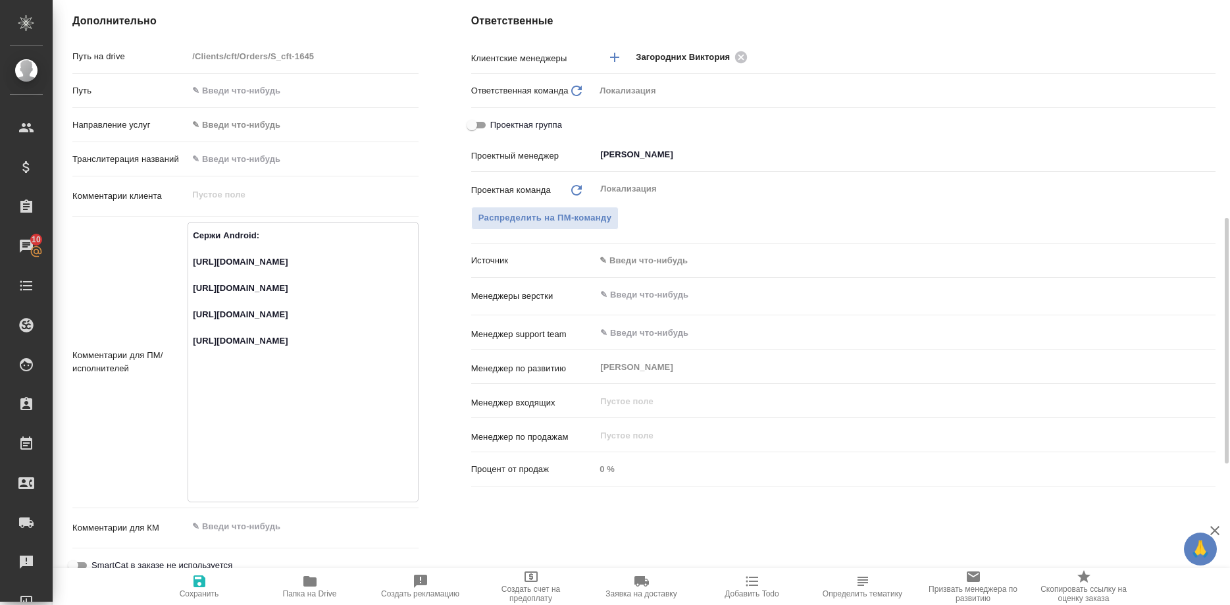
drag, startPoint x: 315, startPoint y: 285, endPoint x: 186, endPoint y: 265, distance: 131.3
click at [188, 265] on textarea "Сержи Android: https://smartcat.com/projects/ce1e2d04-3e56-436e-975d-80da745dea…" at bounding box center [302, 360] width 229 height 273
type textarea "x"
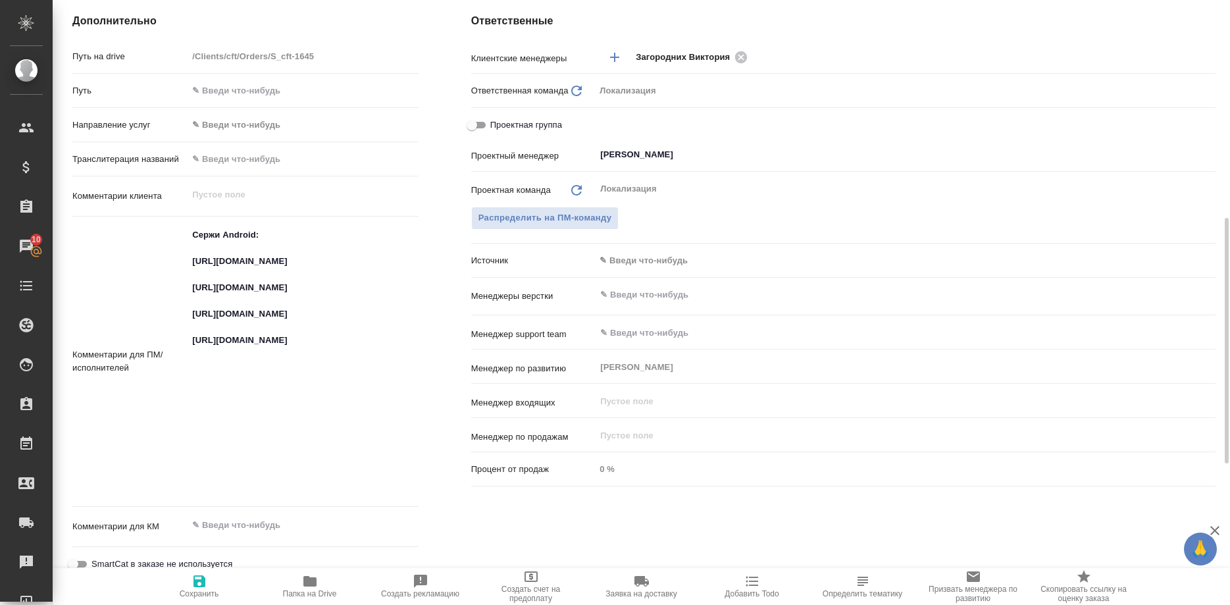
type textarea "x"
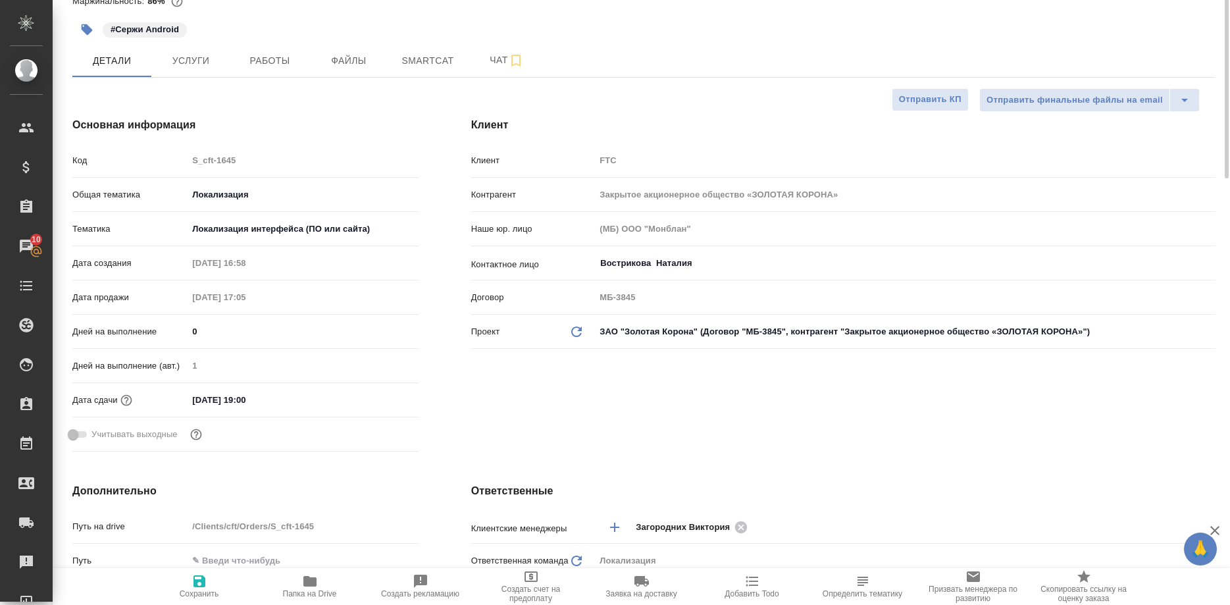
scroll to position [0, 0]
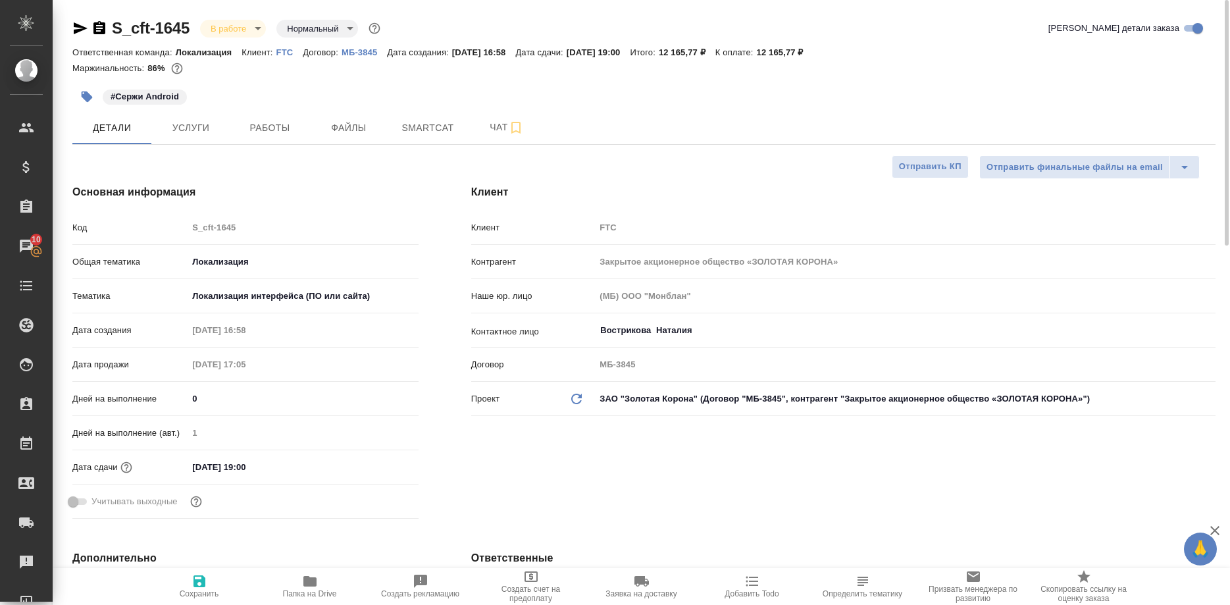
type textarea "x"
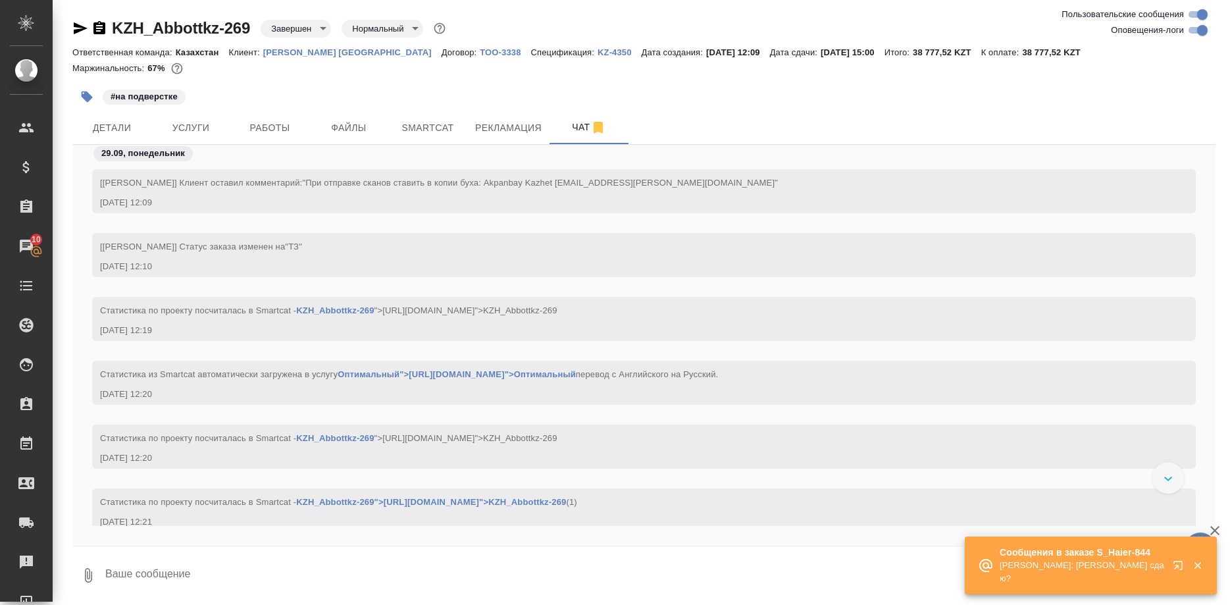
scroll to position [1, 0]
click at [1174, 573] on icon "button" at bounding box center [1181, 568] width 16 height 16
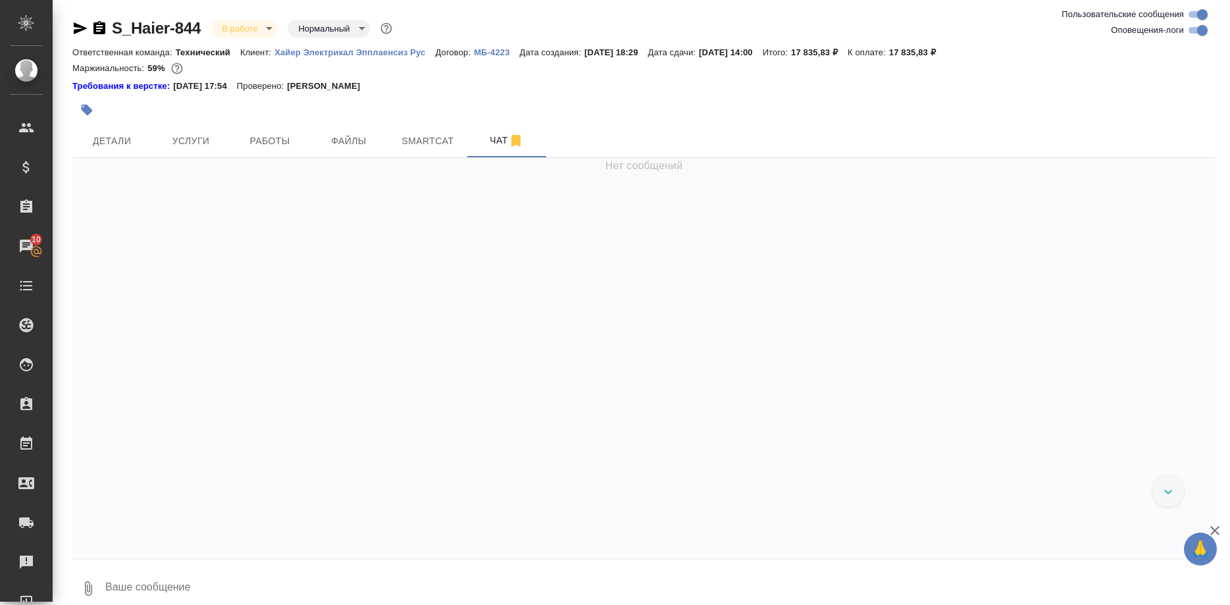
drag, startPoint x: 1148, startPoint y: 488, endPoint x: 1159, endPoint y: 492, distance: 11.2
click at [1154, 492] on div at bounding box center [644, 364] width 1144 height 381
click at [1159, 492] on div at bounding box center [1169, 491] width 32 height 32
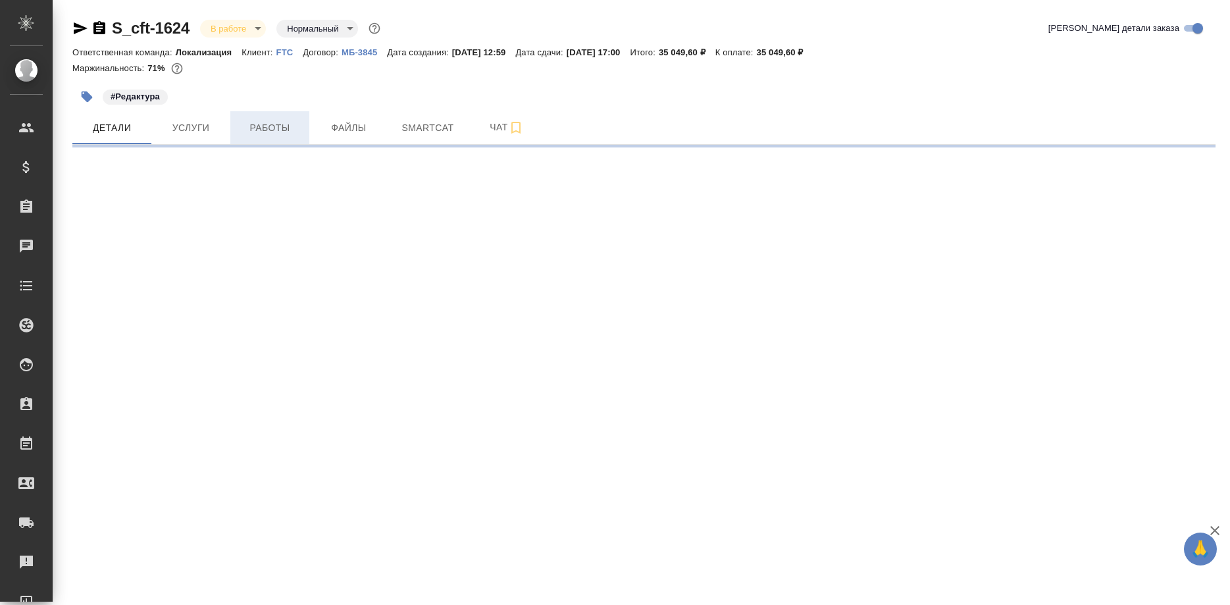
select select "RU"
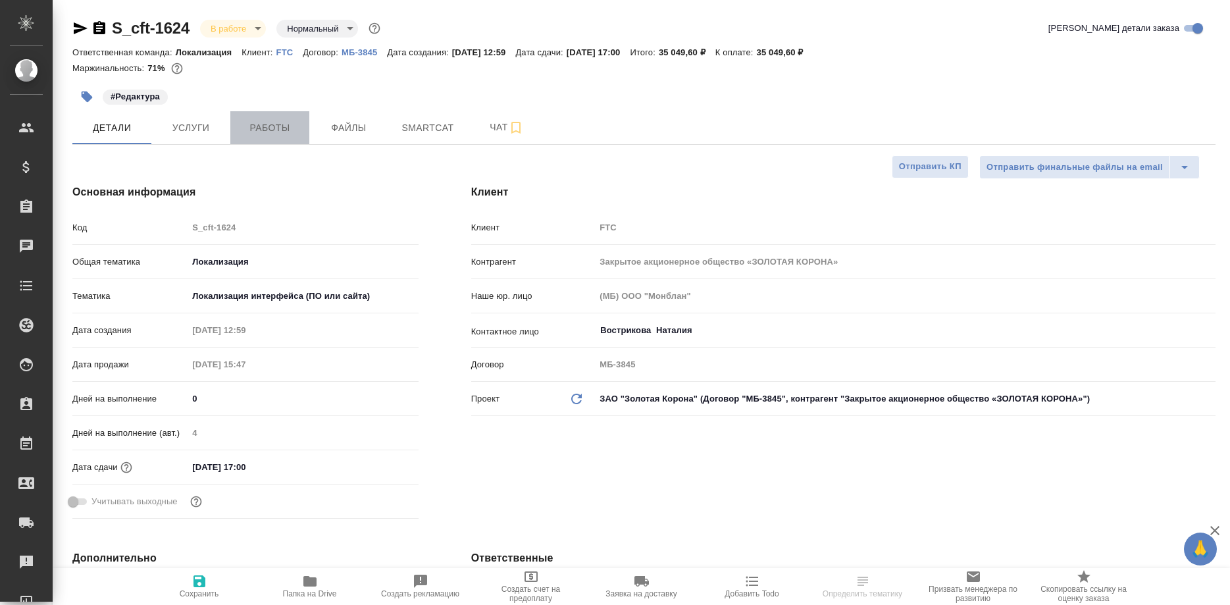
click at [282, 132] on span "Работы" at bounding box center [269, 128] width 63 height 16
type textarea "x"
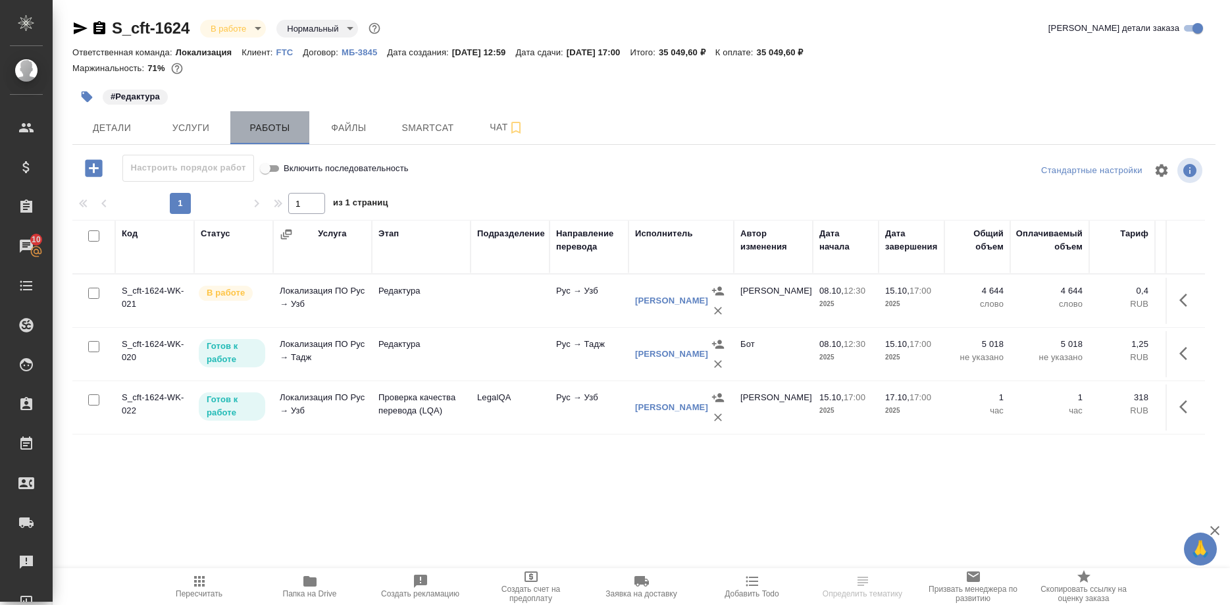
click at [282, 132] on span "Работы" at bounding box center [269, 128] width 63 height 16
click at [448, 136] on span "Smartcat" at bounding box center [427, 128] width 63 height 16
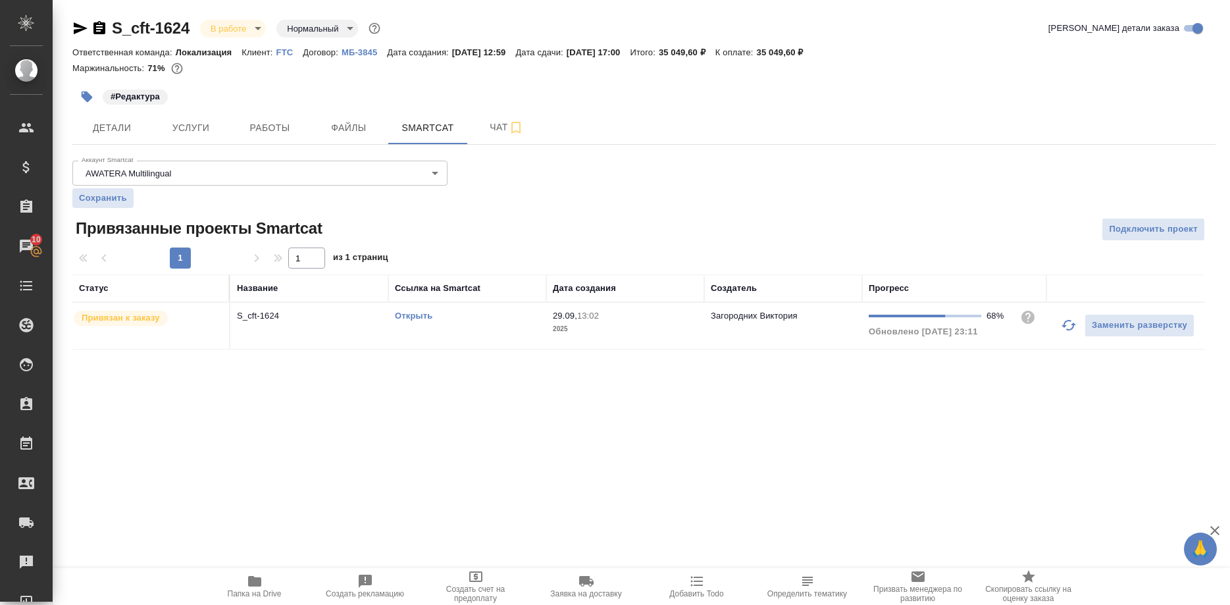
click at [420, 317] on link "Открыть" at bounding box center [414, 316] width 38 height 10
click at [1062, 326] on icon "button" at bounding box center [1069, 325] width 14 height 11
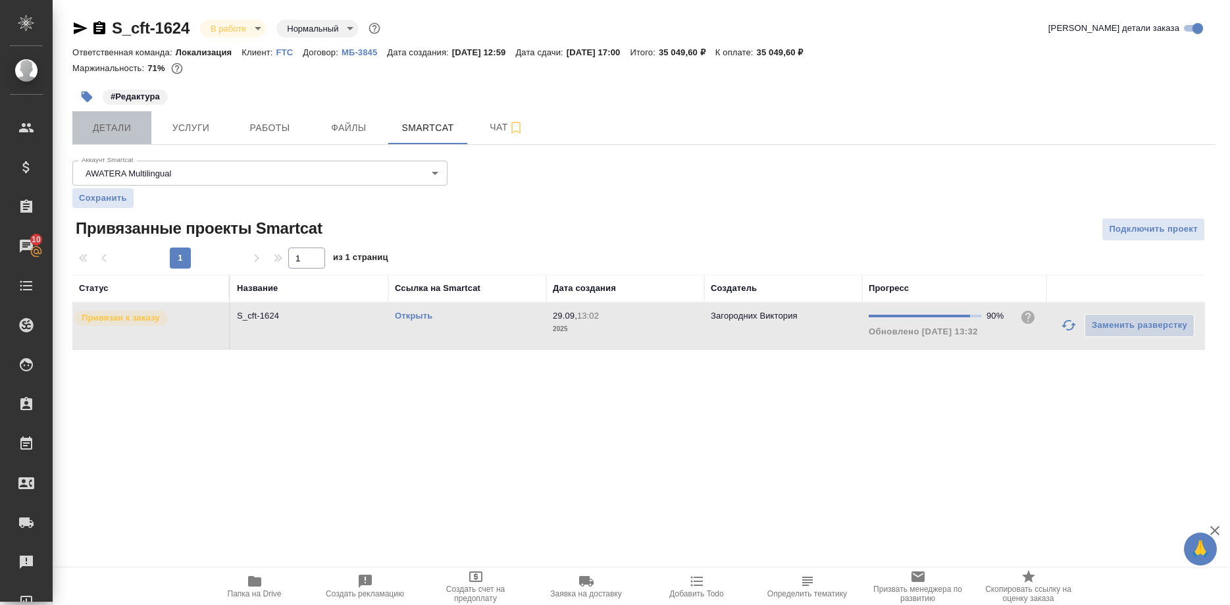
click at [109, 127] on span "Детали" at bounding box center [111, 128] width 63 height 16
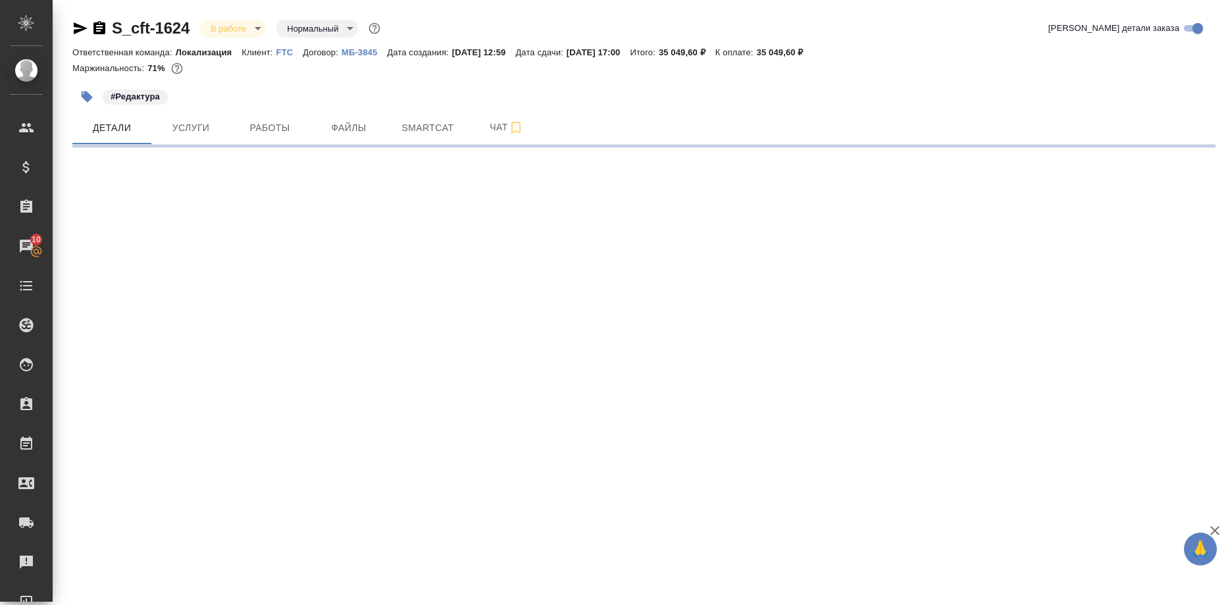
select select "RU"
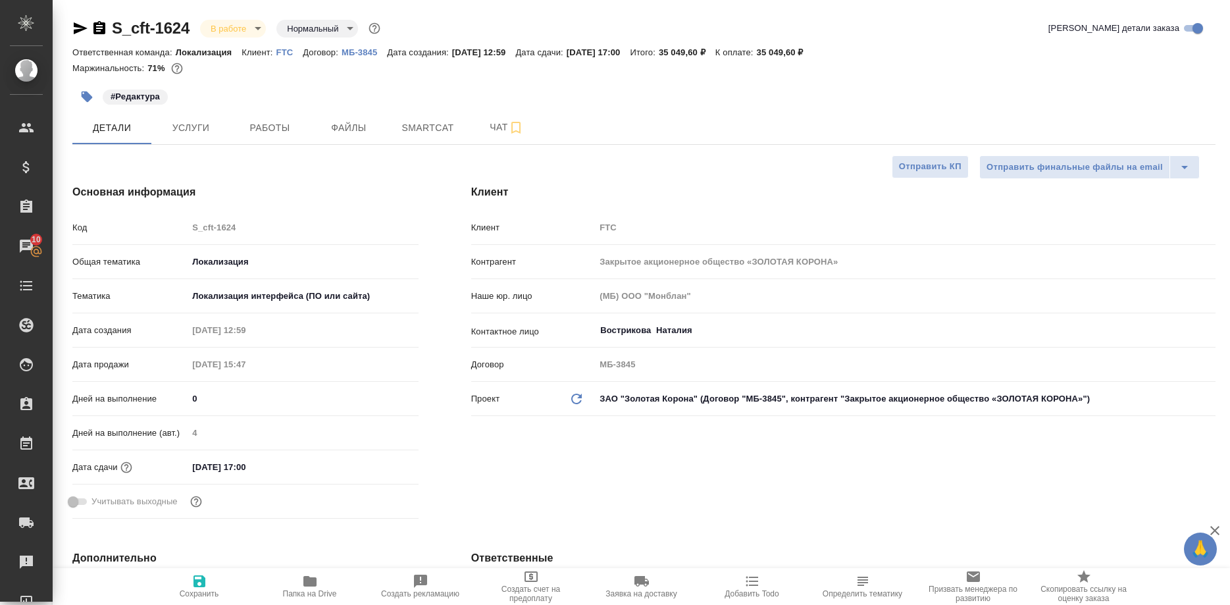
type textarea "x"
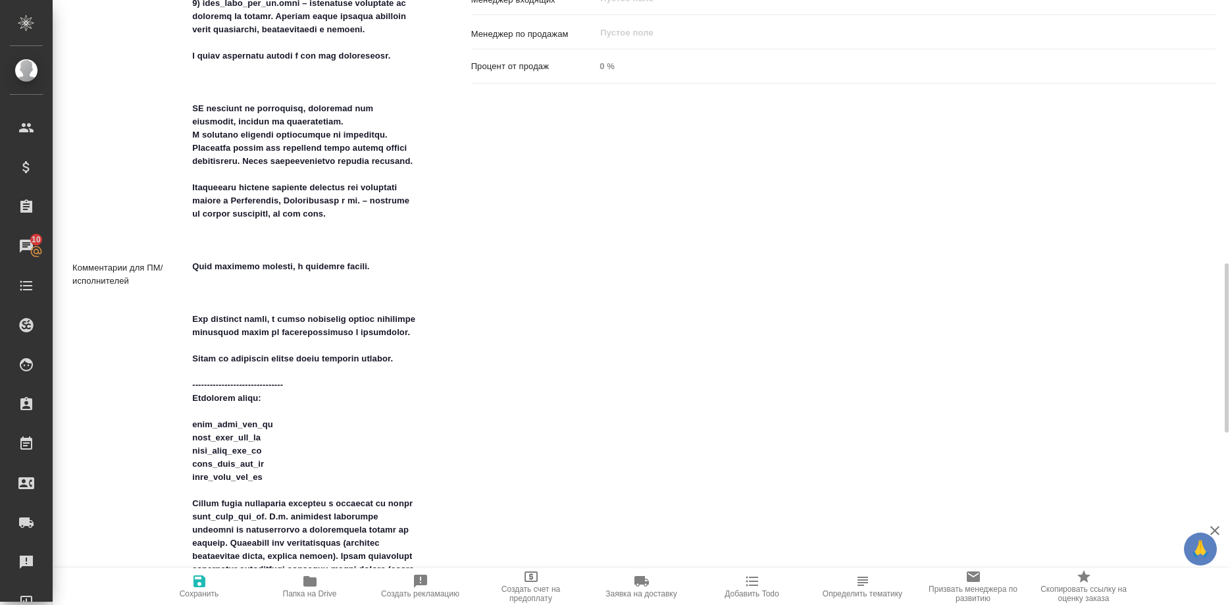
scroll to position [1209, 0]
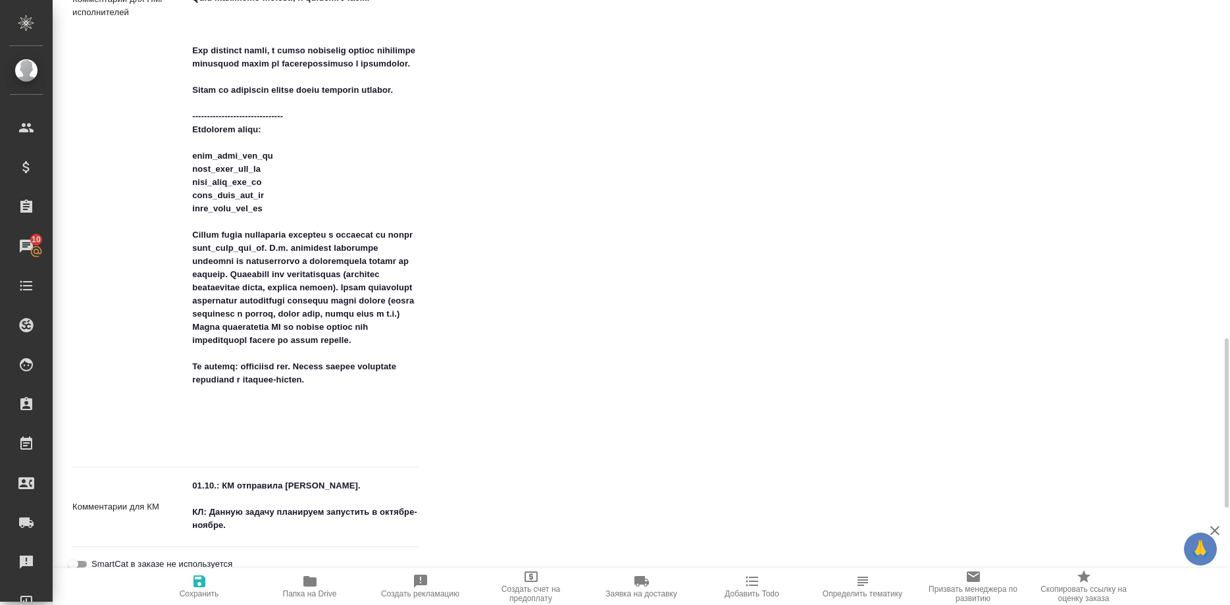
type textarea "x"
